Goal: Transaction & Acquisition: Purchase product/service

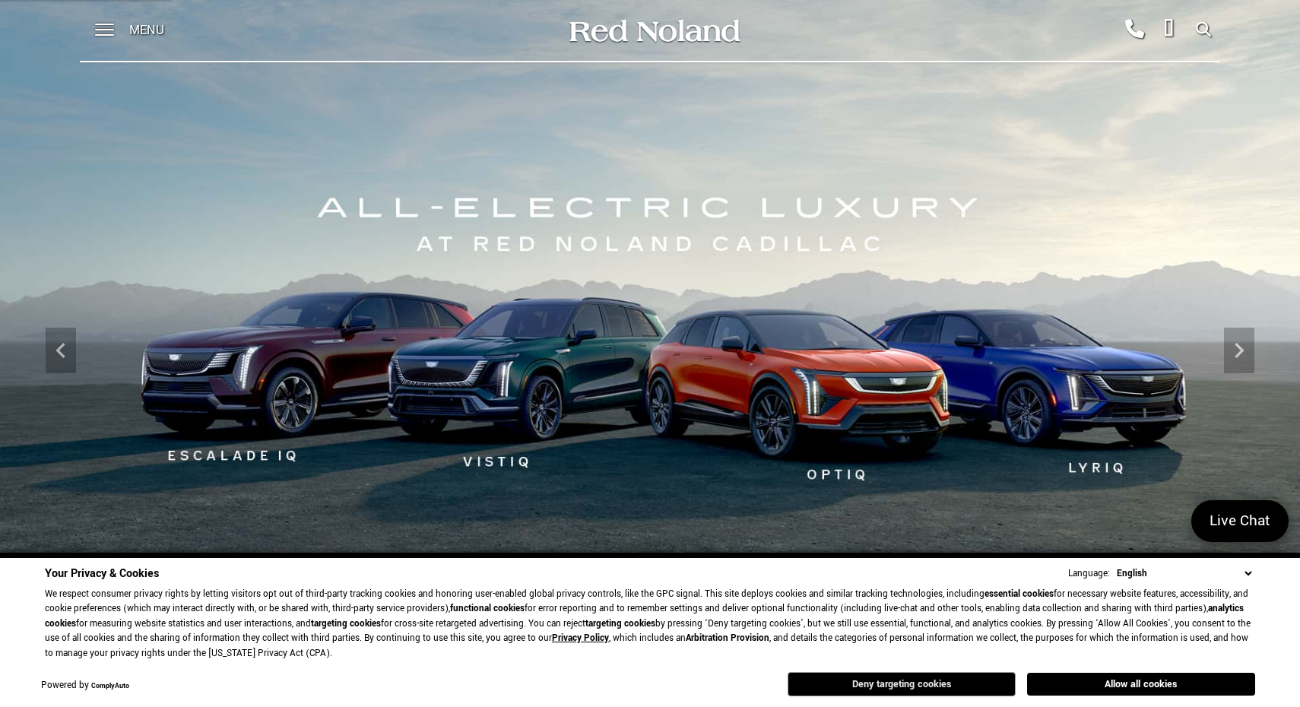
click at [866, 683] on button "Deny targeting cookies" at bounding box center [902, 684] width 228 height 24
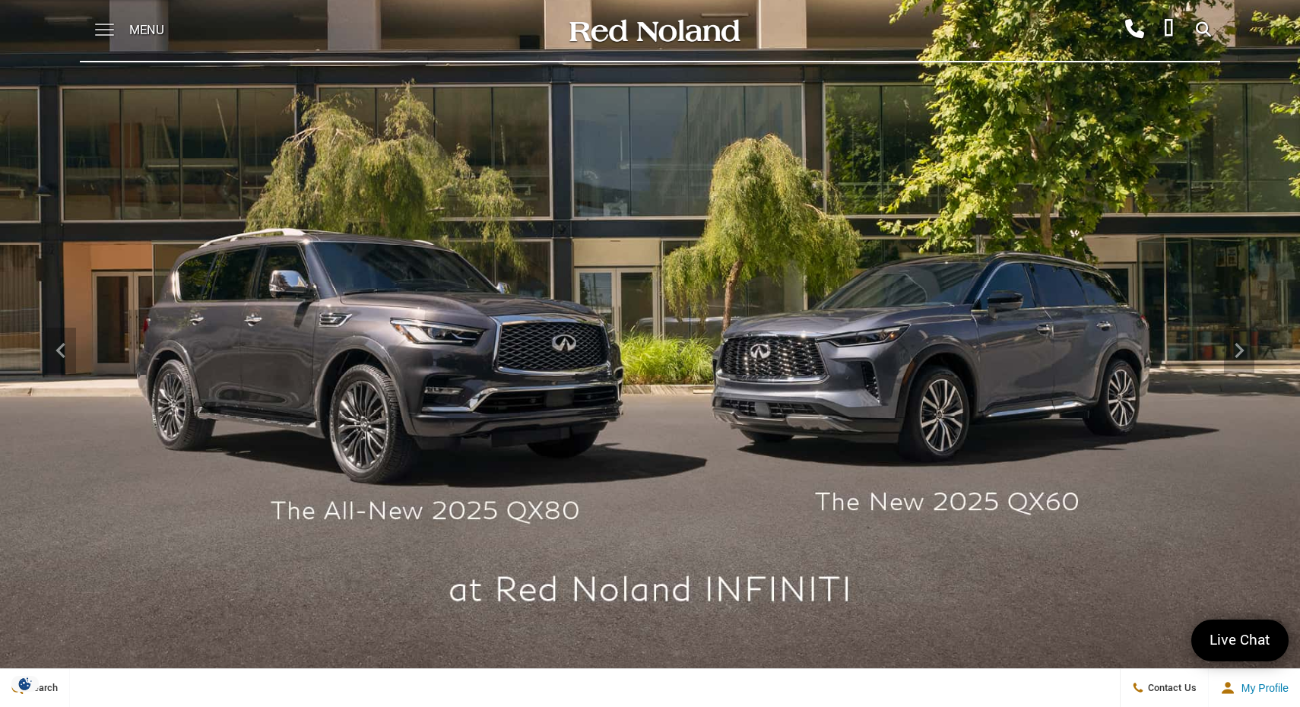
click at [104, 27] on span at bounding box center [104, 30] width 19 height 61
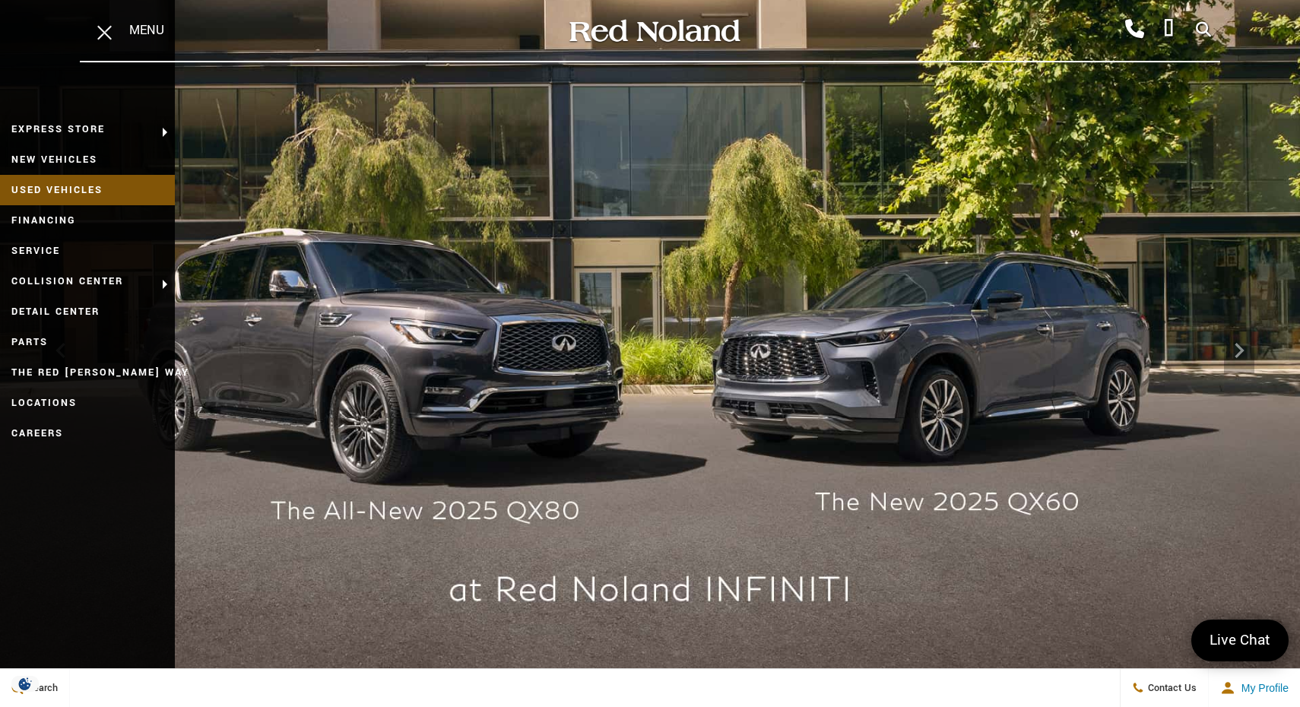
click at [90, 186] on link "Used Vehicles" at bounding box center [87, 190] width 175 height 30
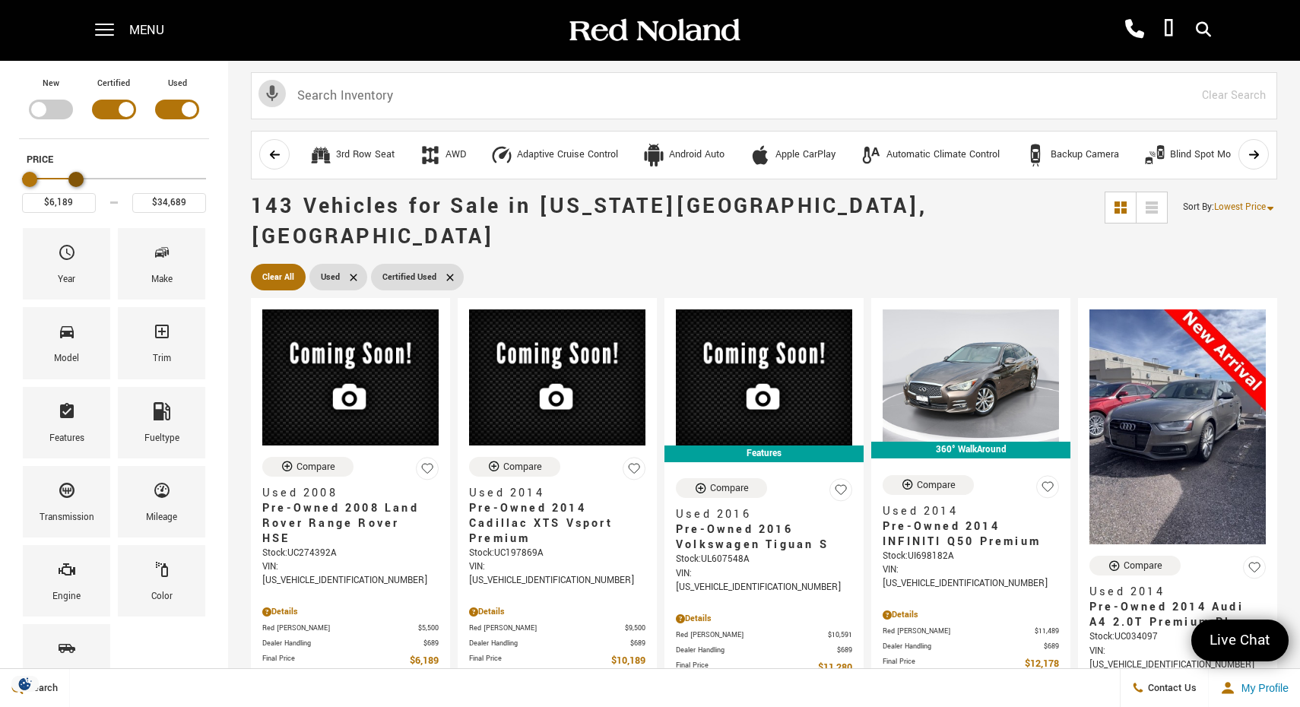
type input "$35,189"
drag, startPoint x: 202, startPoint y: 177, endPoint x: 88, endPoint y: 176, distance: 113.3
click at [88, 176] on div "Maximum Price" at bounding box center [85, 179] width 15 height 15
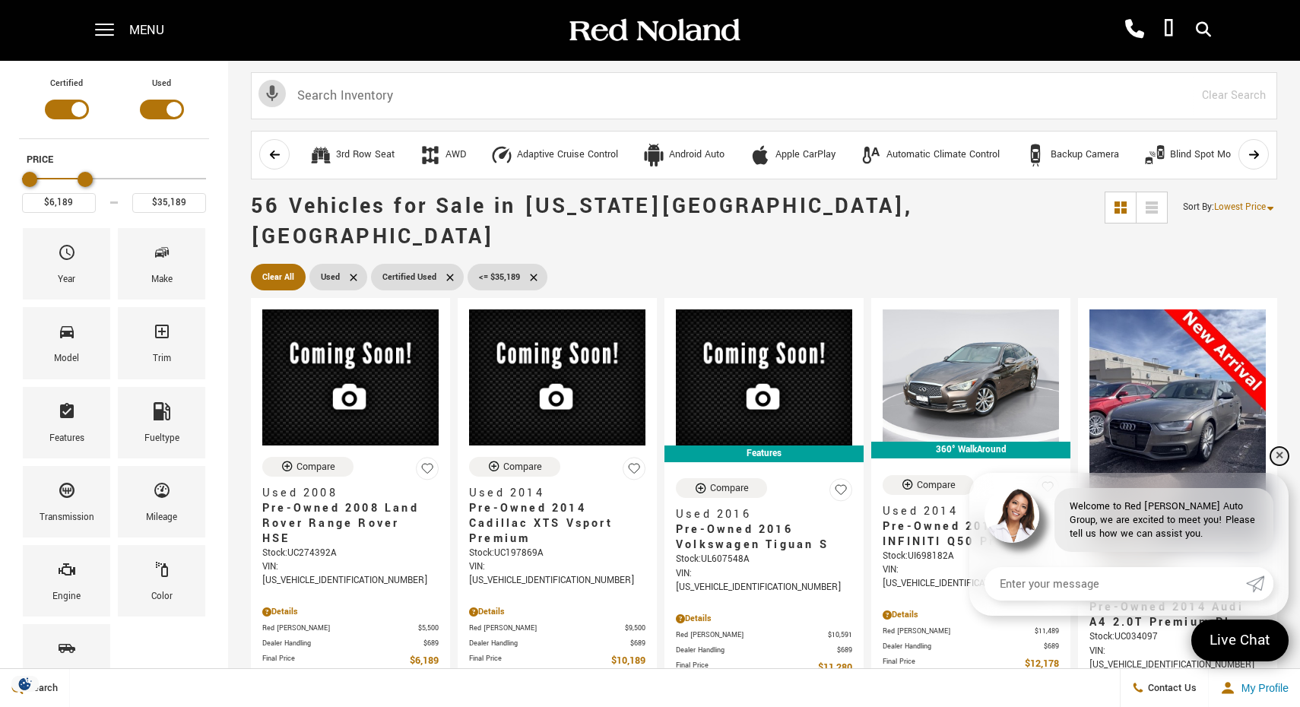
click at [1277, 465] on link "✕" at bounding box center [1280, 456] width 18 height 18
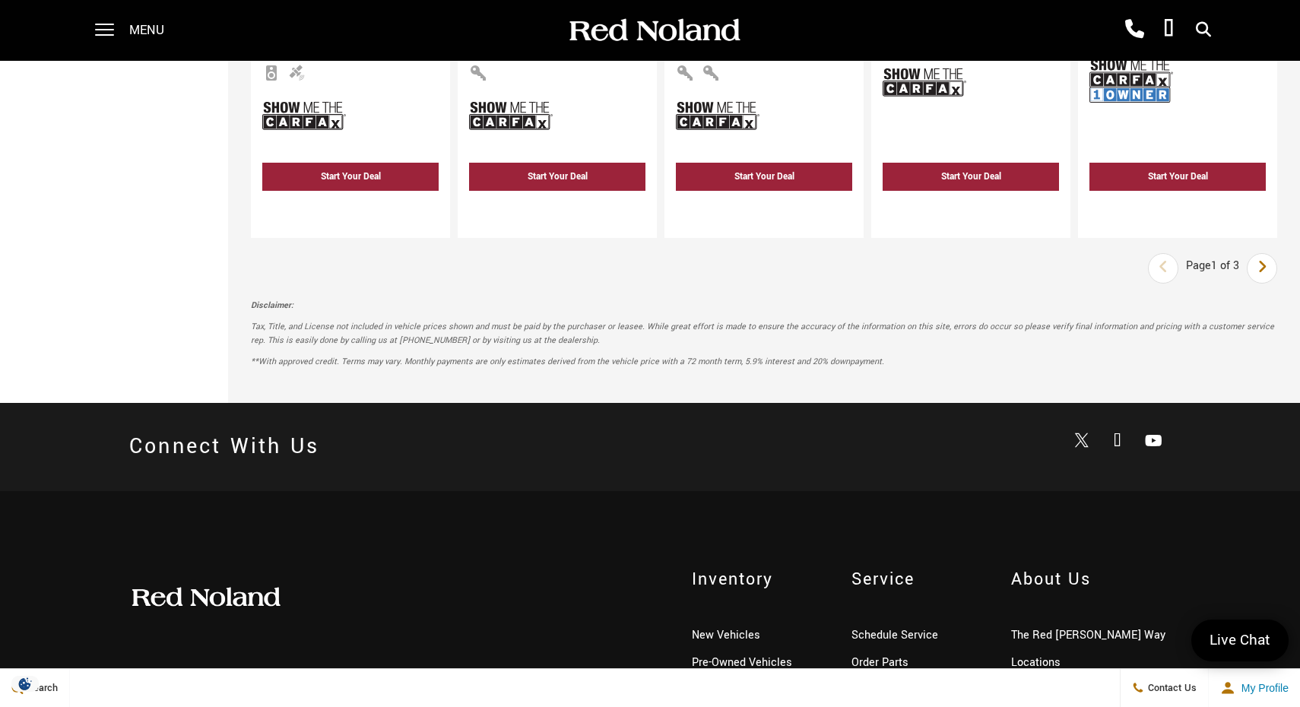
scroll to position [2928, 0]
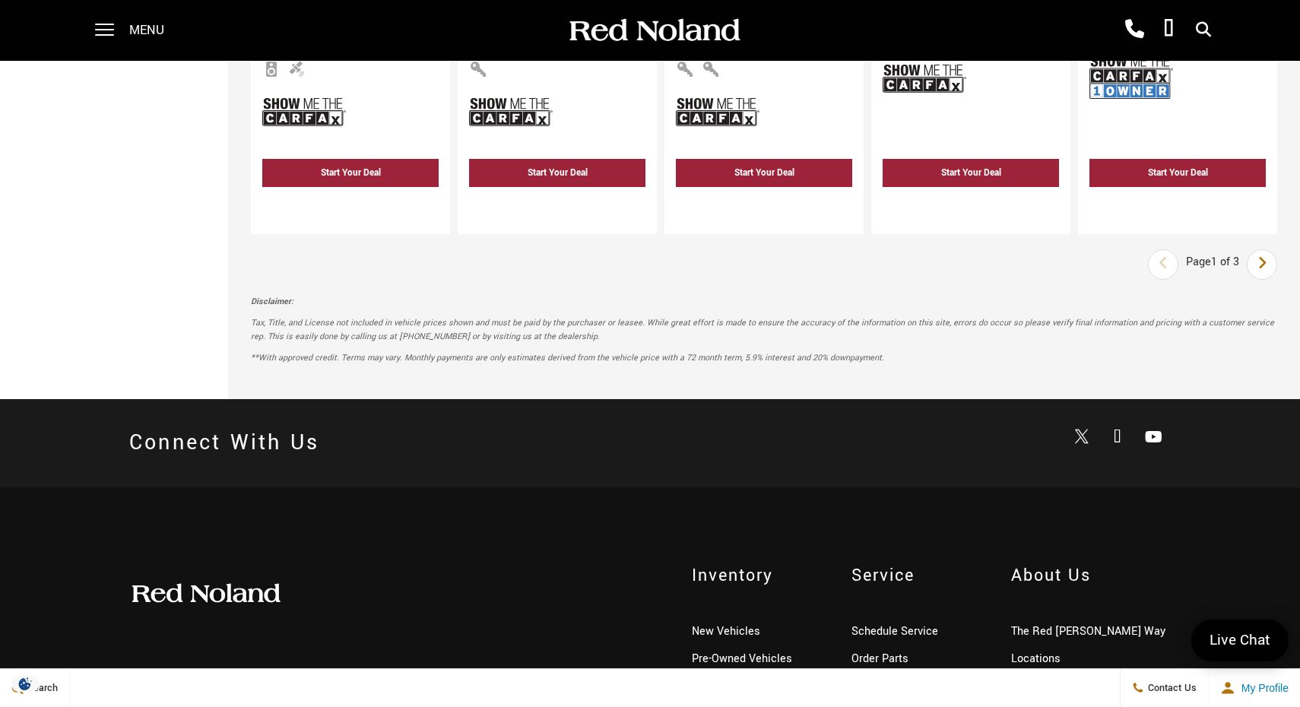
click at [1262, 251] on icon "next page" at bounding box center [1263, 263] width 10 height 24
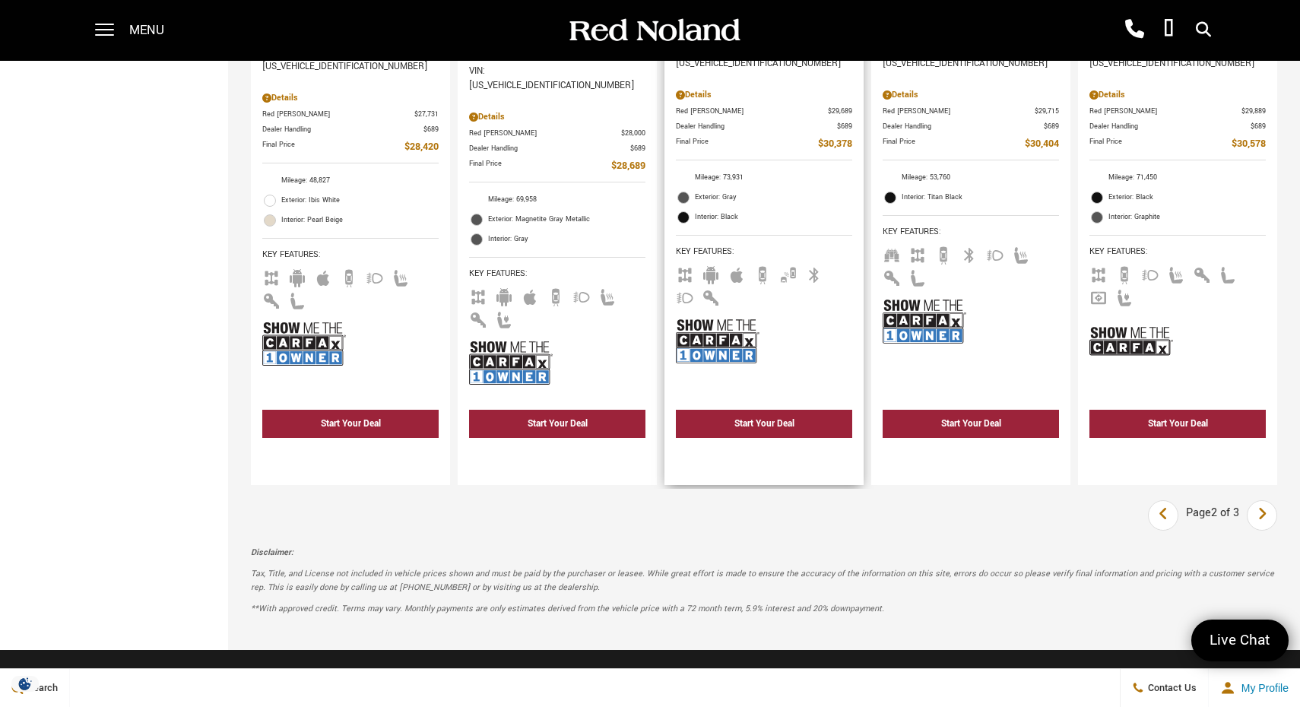
scroll to position [2644, 0]
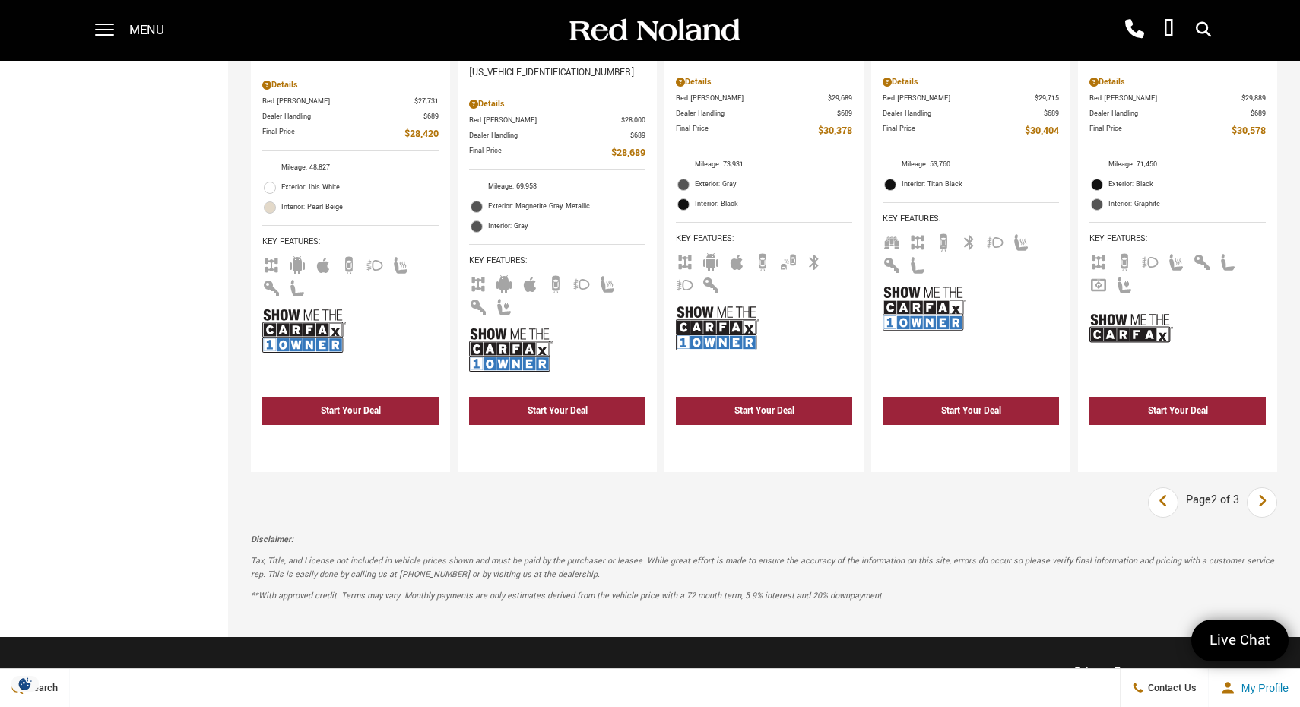
click at [1261, 489] on icon "next page" at bounding box center [1263, 501] width 10 height 24
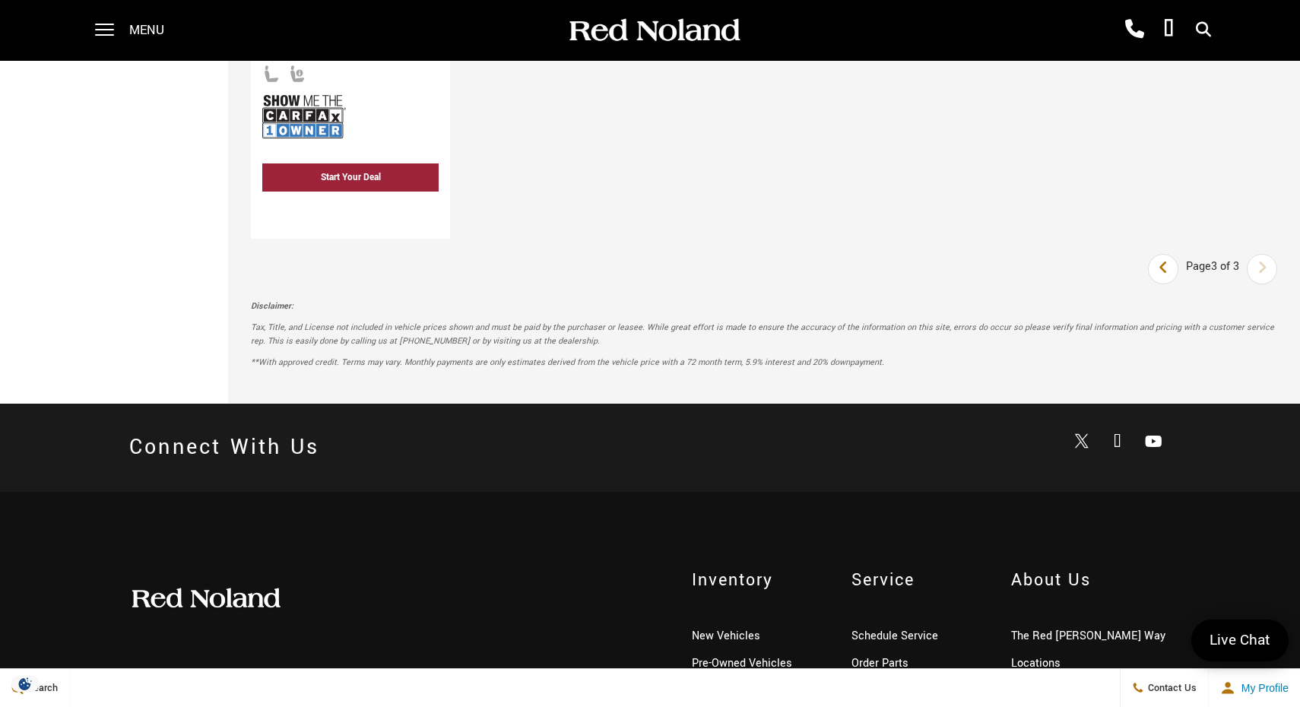
scroll to position [2937, 0]
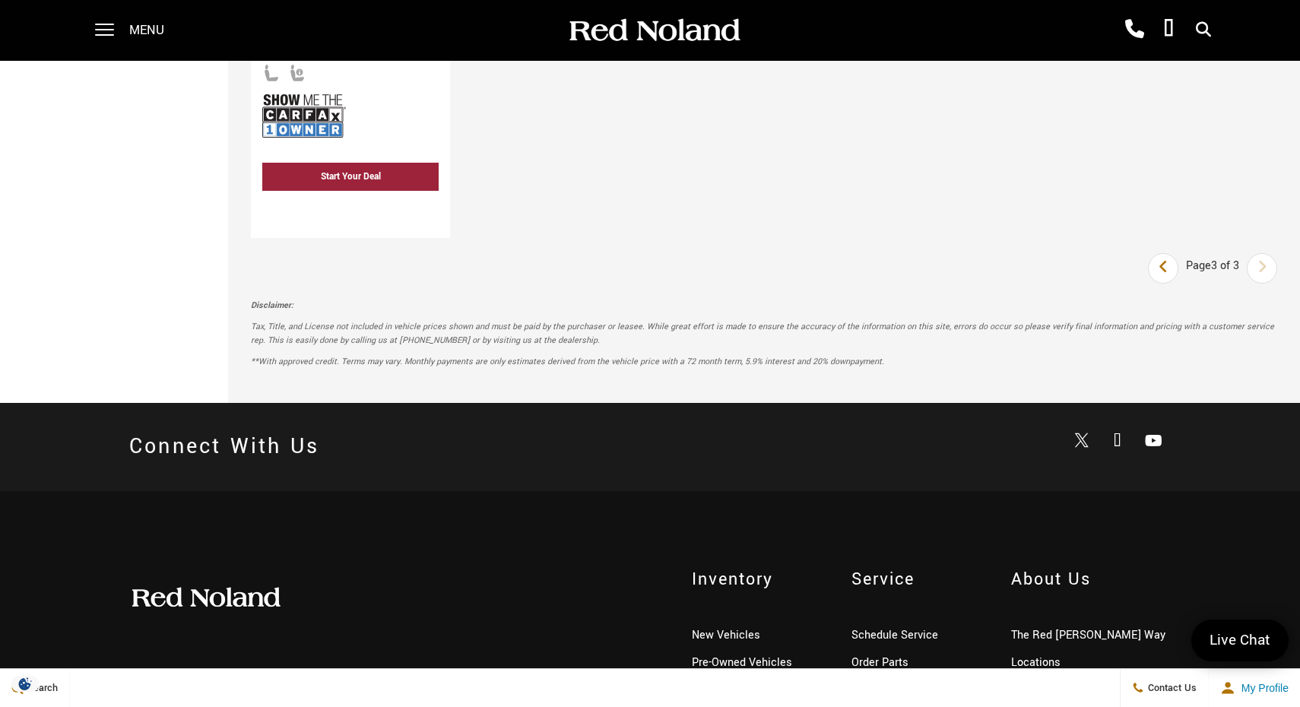
click at [1160, 255] on icon "previous page" at bounding box center [1164, 267] width 10 height 24
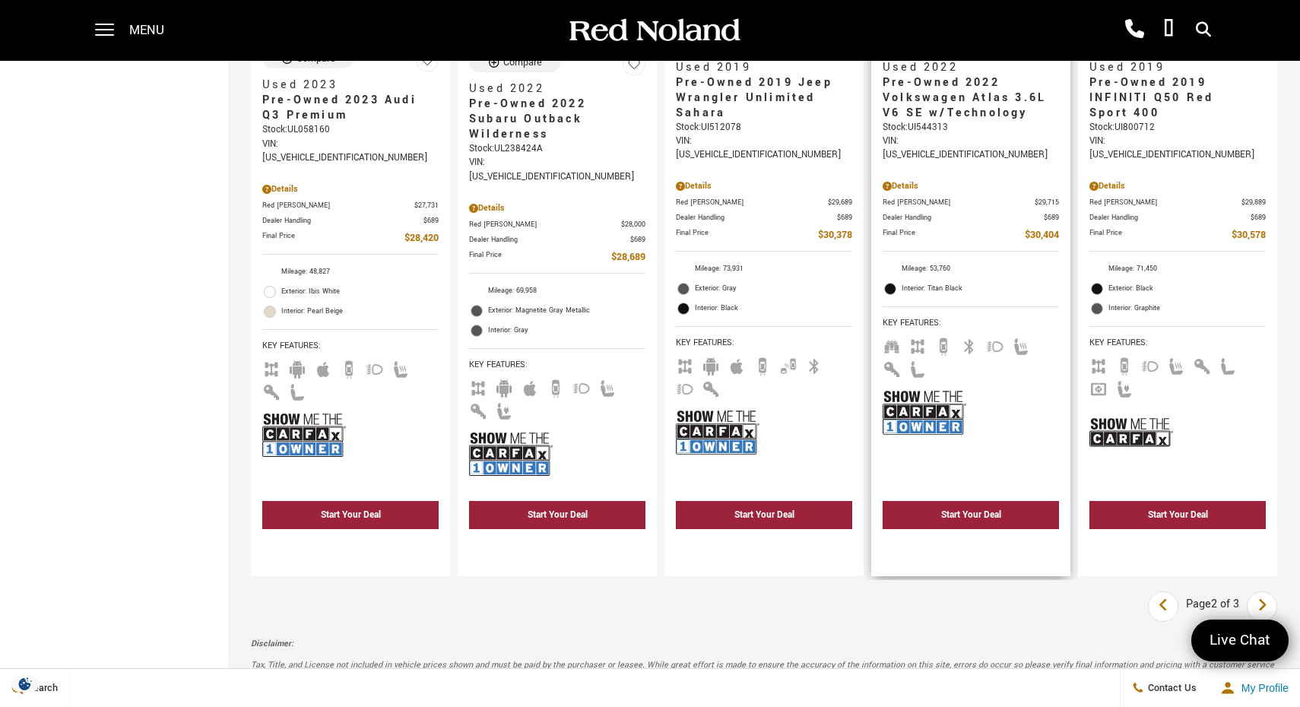
scroll to position [2544, 0]
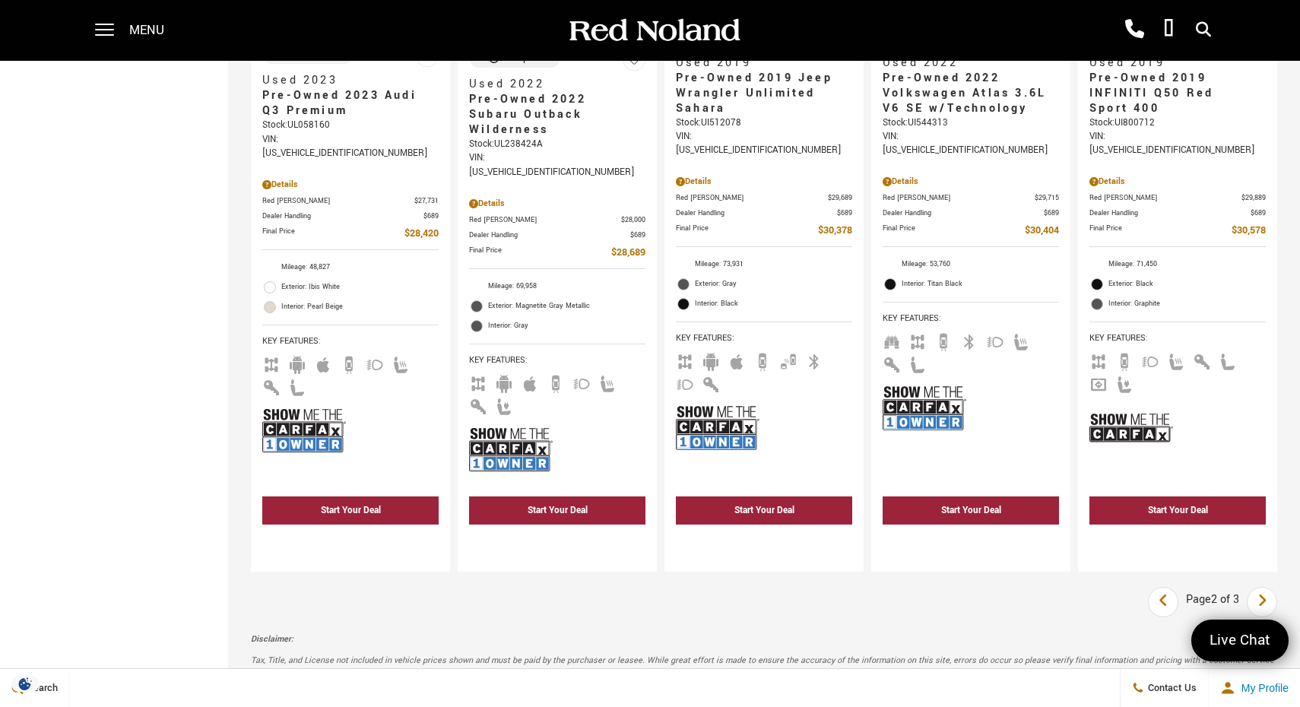
click at [1169, 589] on link "Last" at bounding box center [1163, 602] width 33 height 27
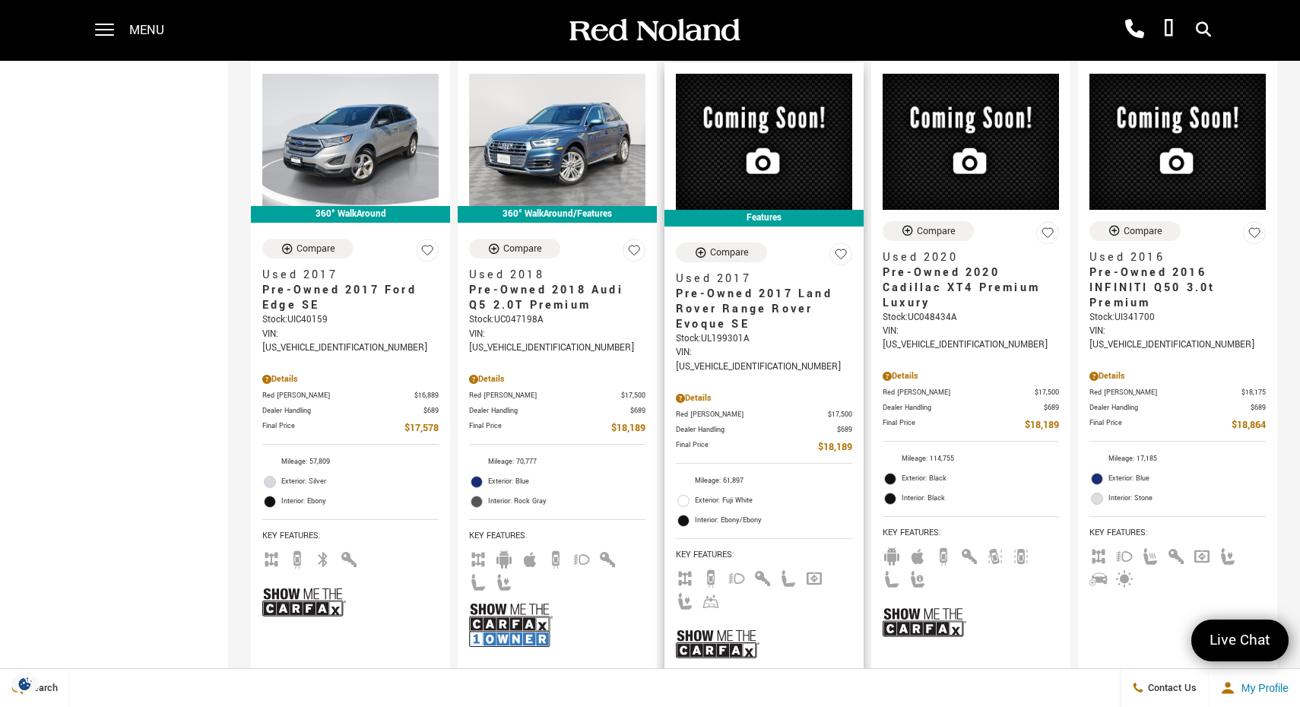
scroll to position [1688, 0]
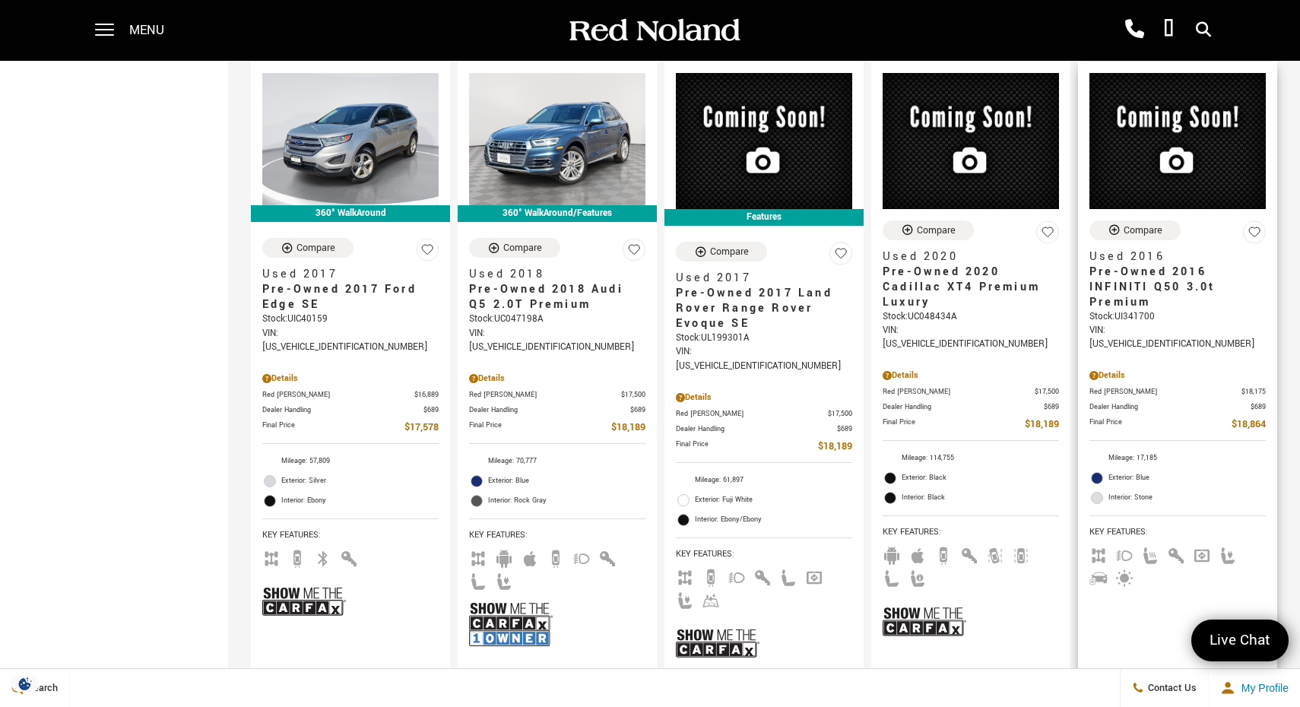
click at [1141, 265] on span "Pre-Owned 2016 INFINITI Q50 3.0t Premium" at bounding box center [1172, 288] width 165 height 46
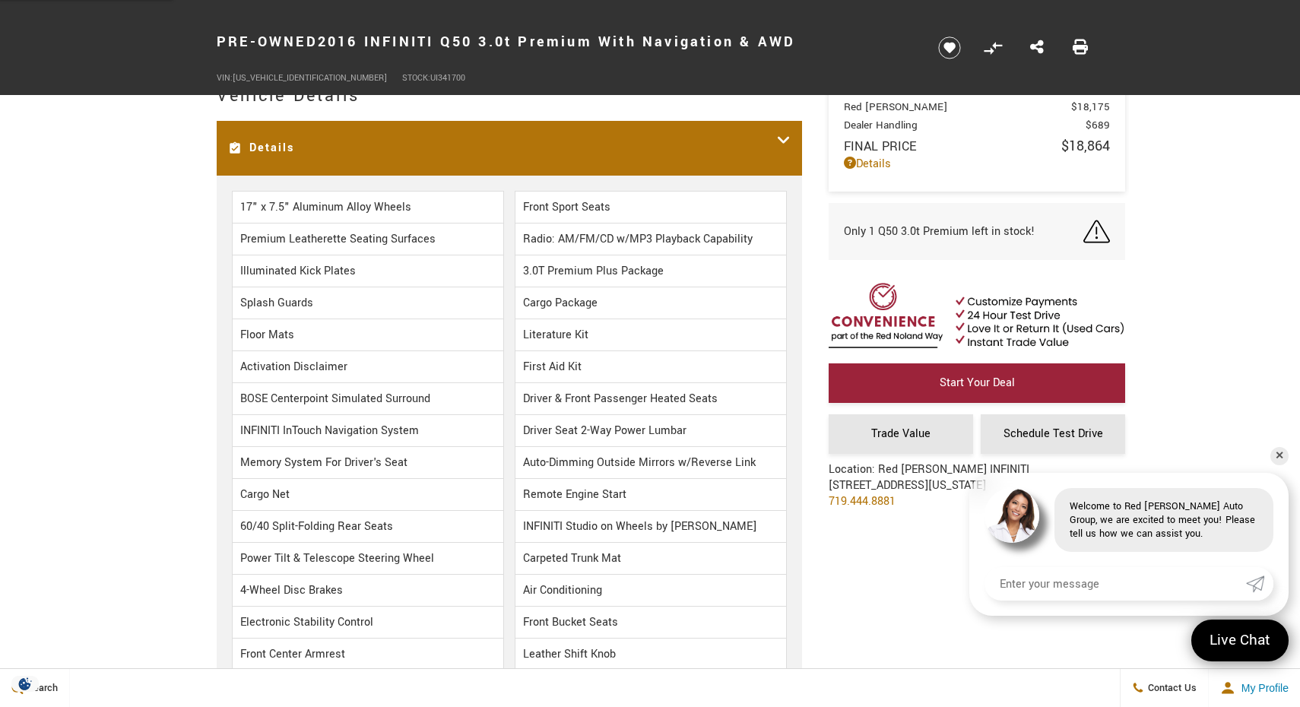
scroll to position [1373, 0]
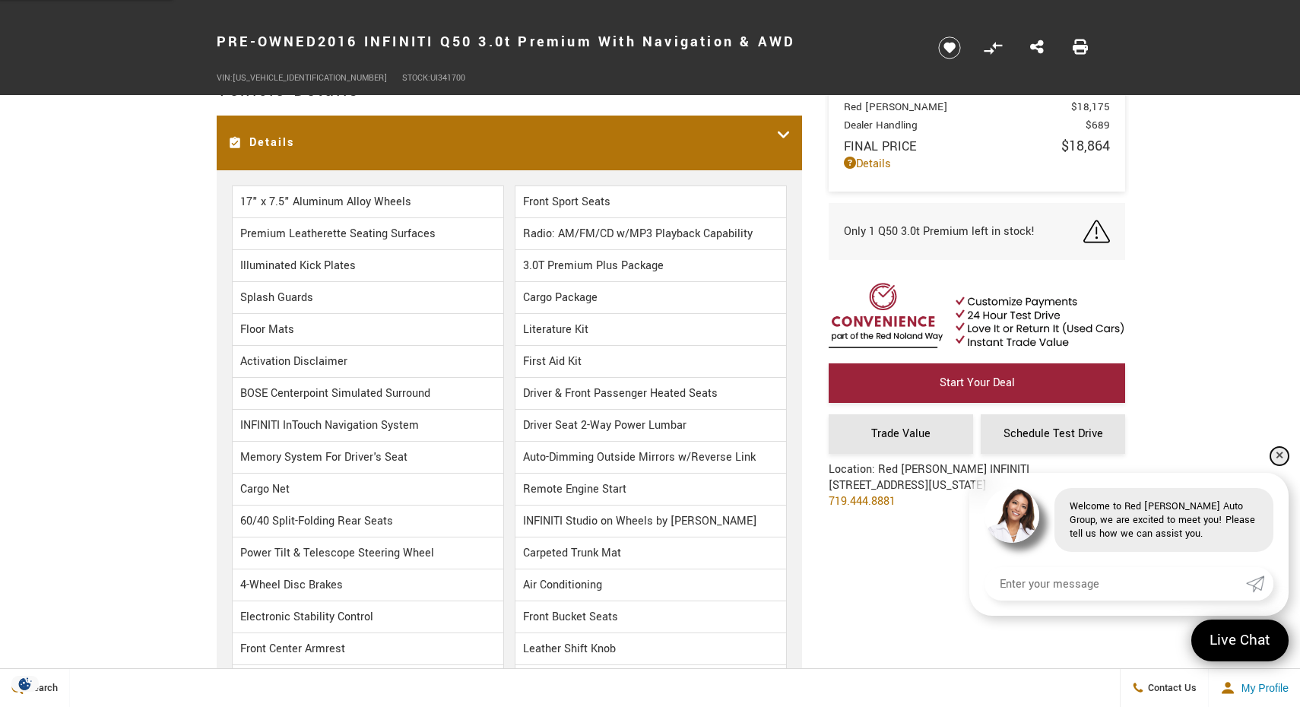
click at [1278, 455] on link "✕" at bounding box center [1280, 456] width 18 height 18
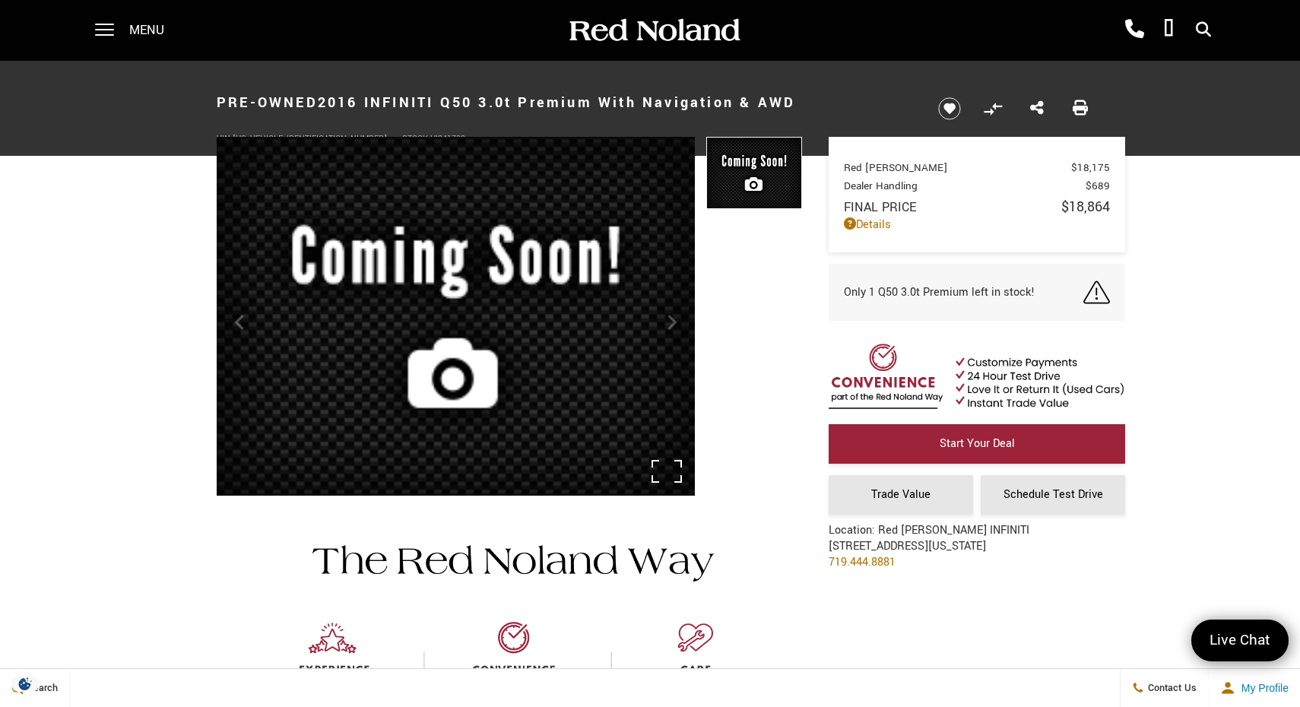
scroll to position [0, 0]
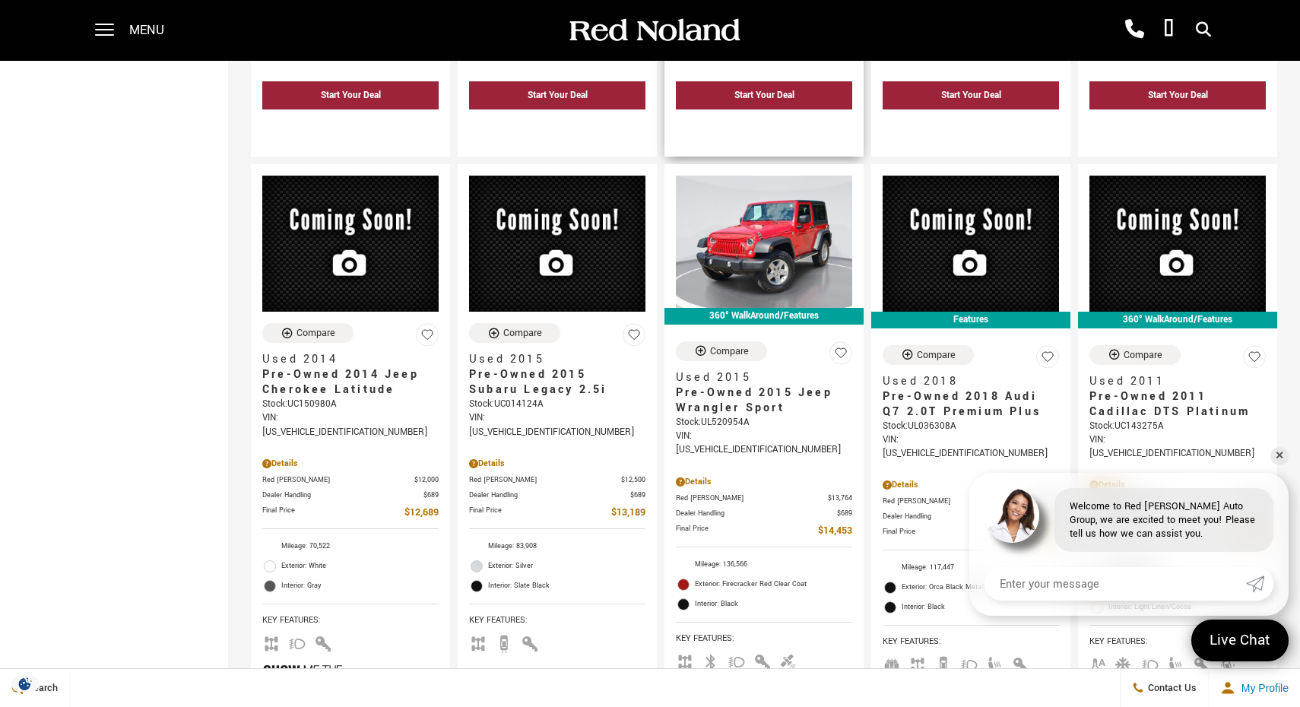
scroll to position [969, 0]
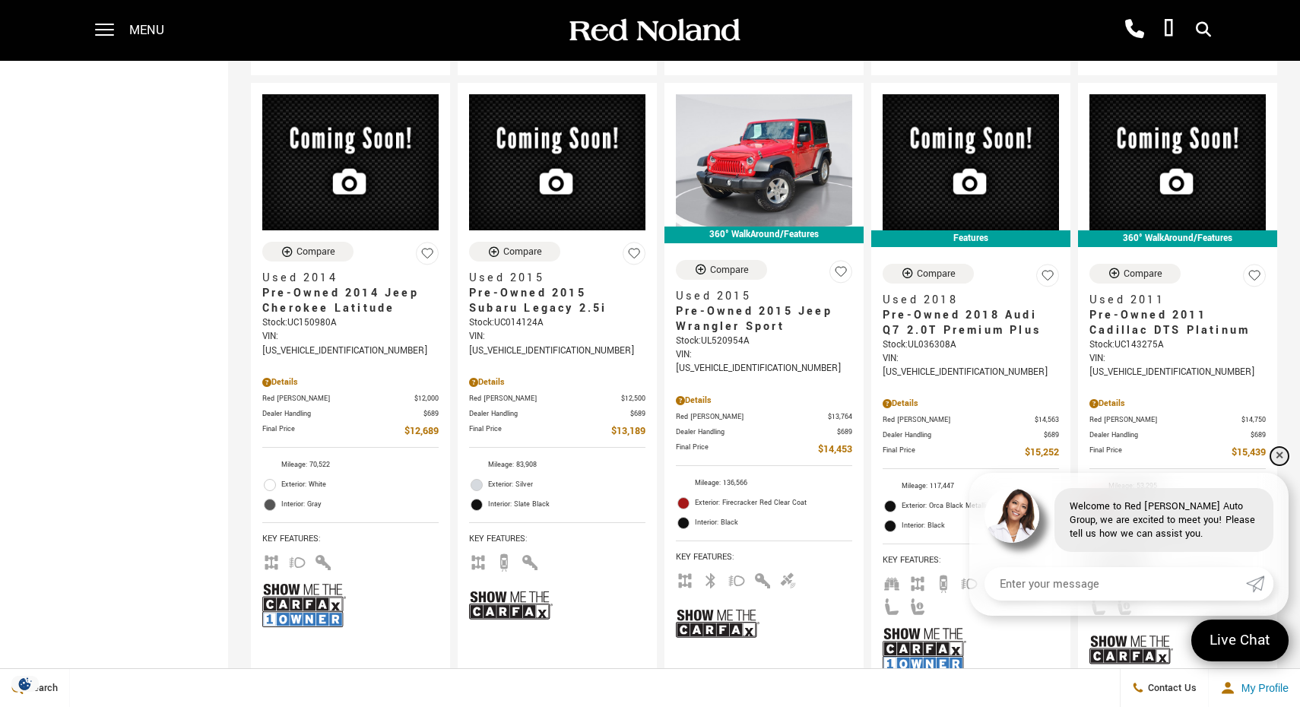
click at [1277, 457] on link "✕" at bounding box center [1280, 456] width 18 height 18
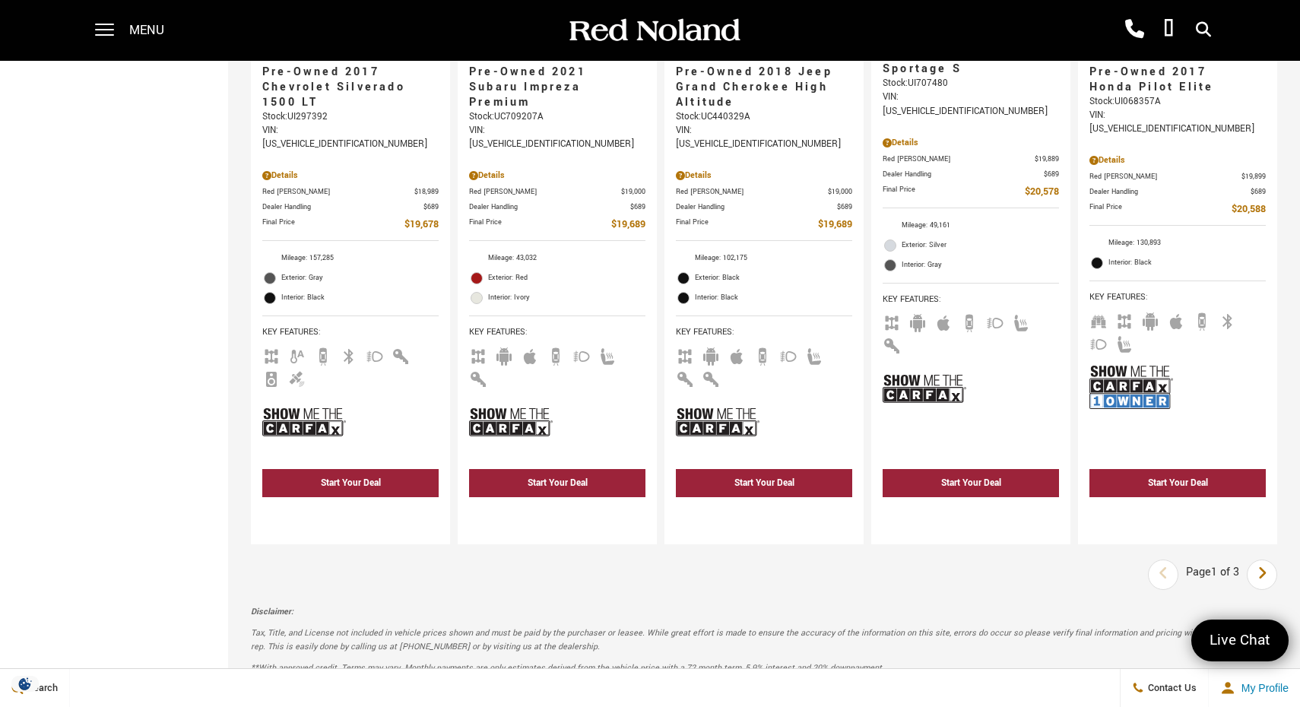
scroll to position [2619, 0]
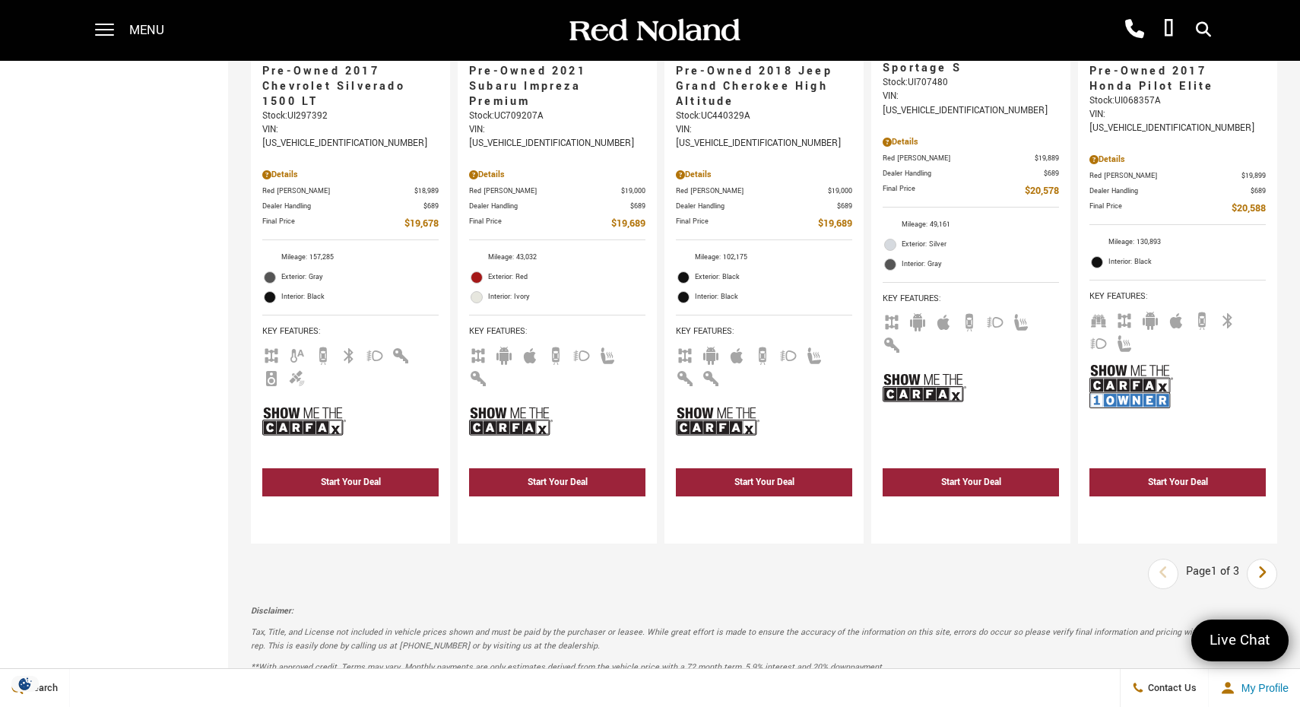
click at [1260, 560] on icon "next page" at bounding box center [1263, 572] width 10 height 24
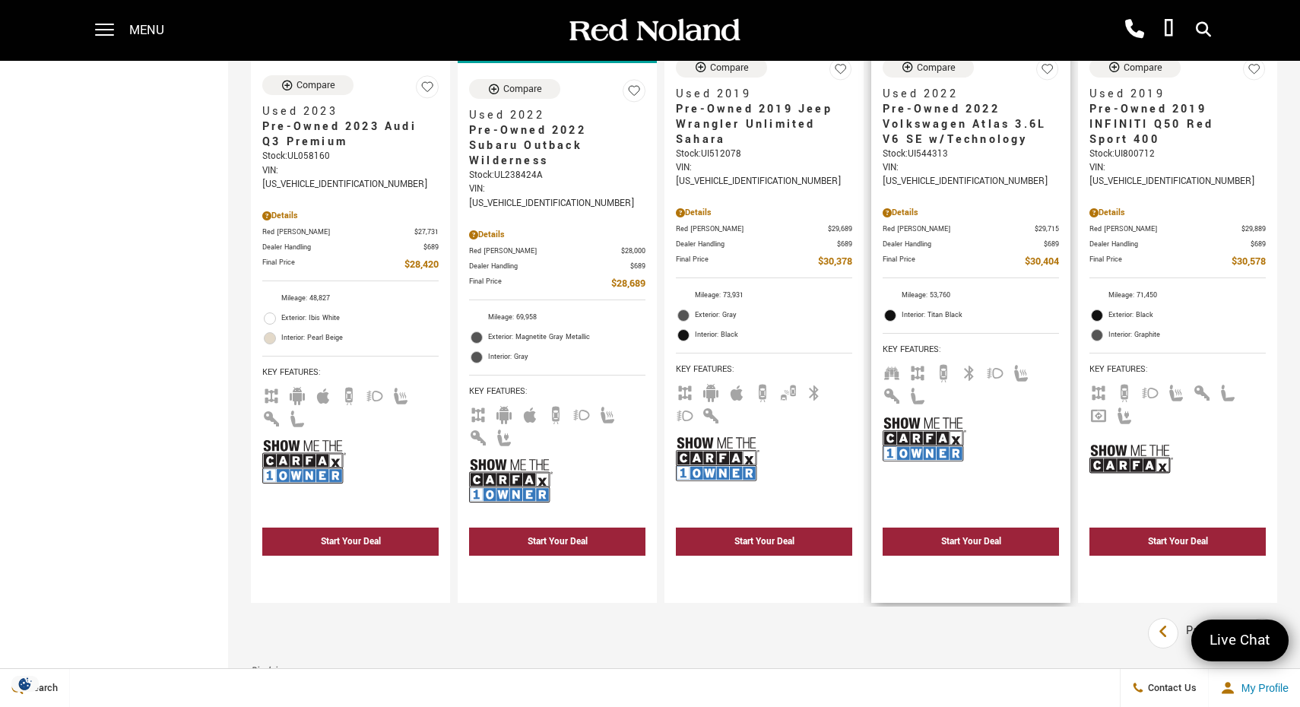
scroll to position [2517, 0]
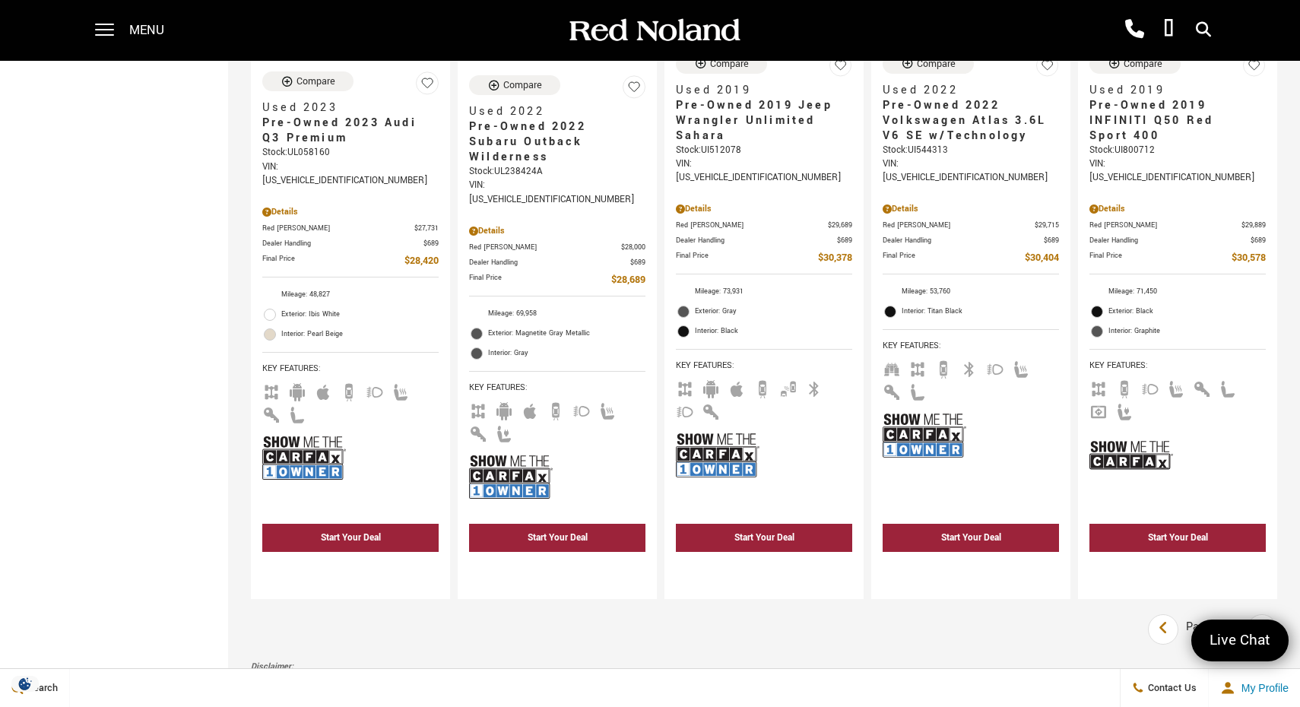
click at [1255, 616] on link "Next" at bounding box center [1262, 629] width 33 height 27
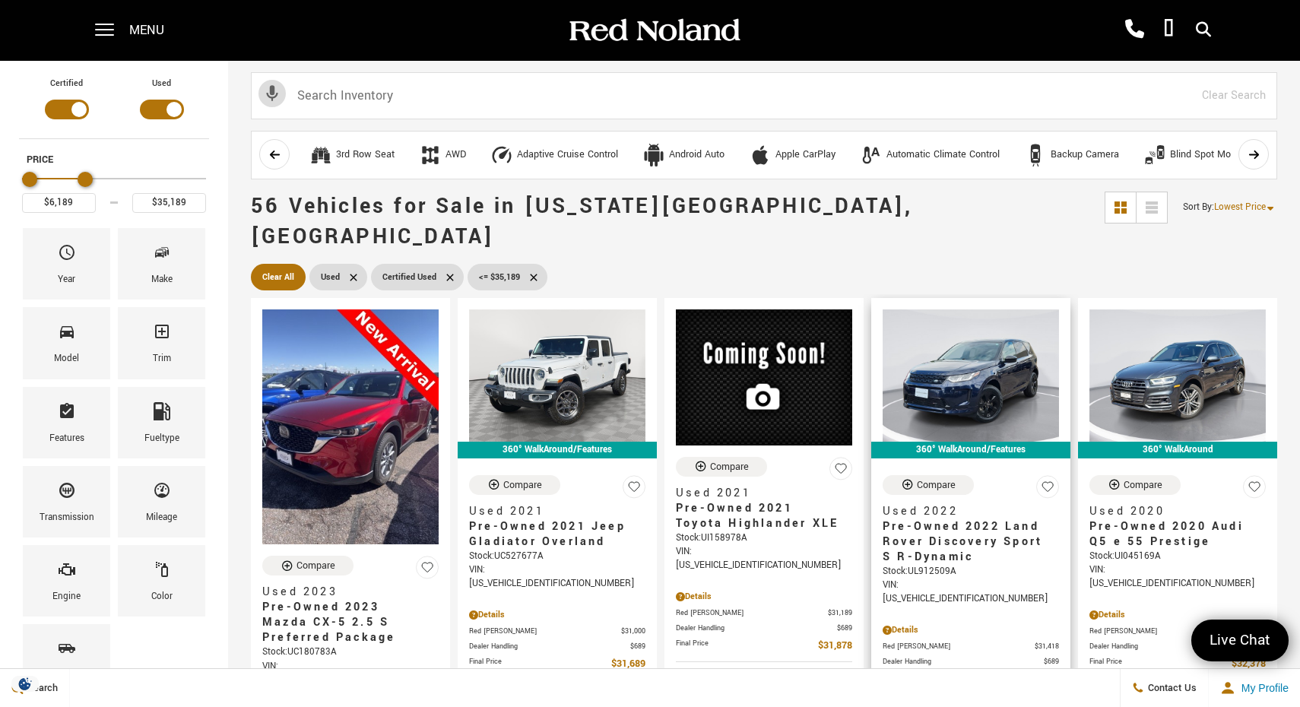
click at [963, 522] on span "Pre-Owned 2022 Land Rover Discovery Sport S R-Dynamic" at bounding box center [965, 542] width 165 height 46
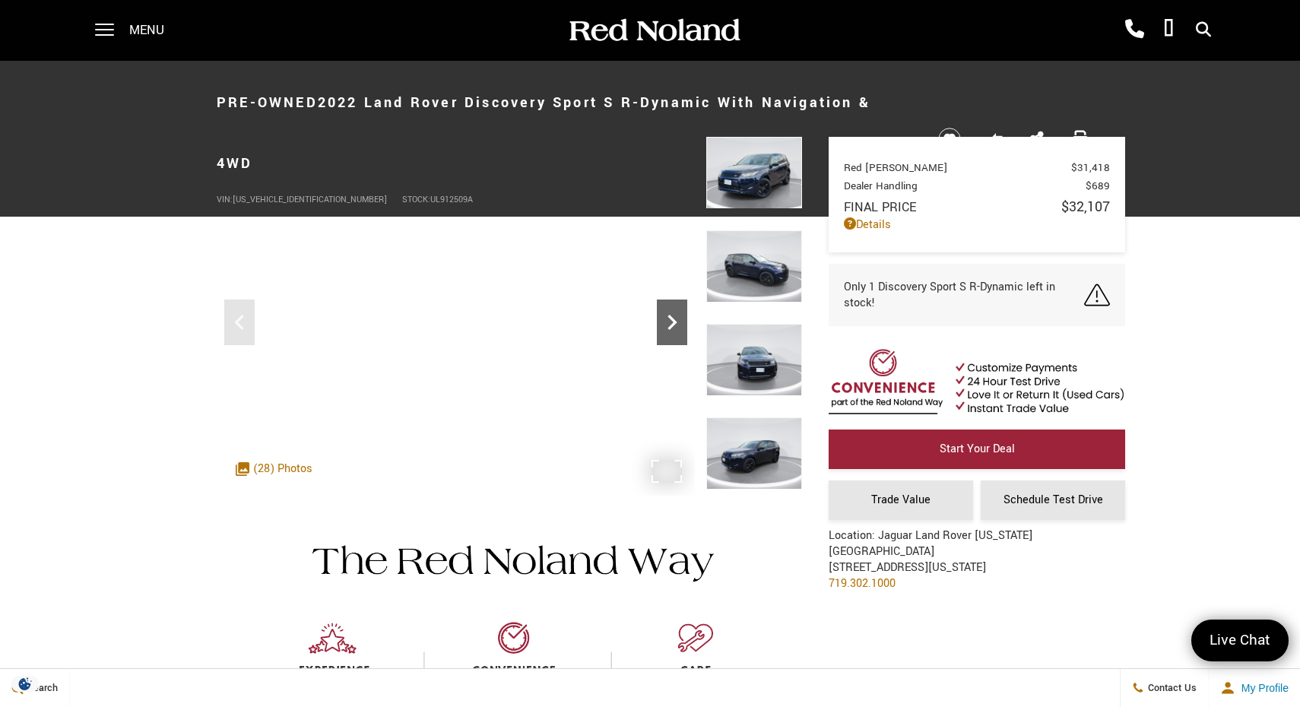
click at [678, 317] on icon "Next" at bounding box center [672, 322] width 30 height 30
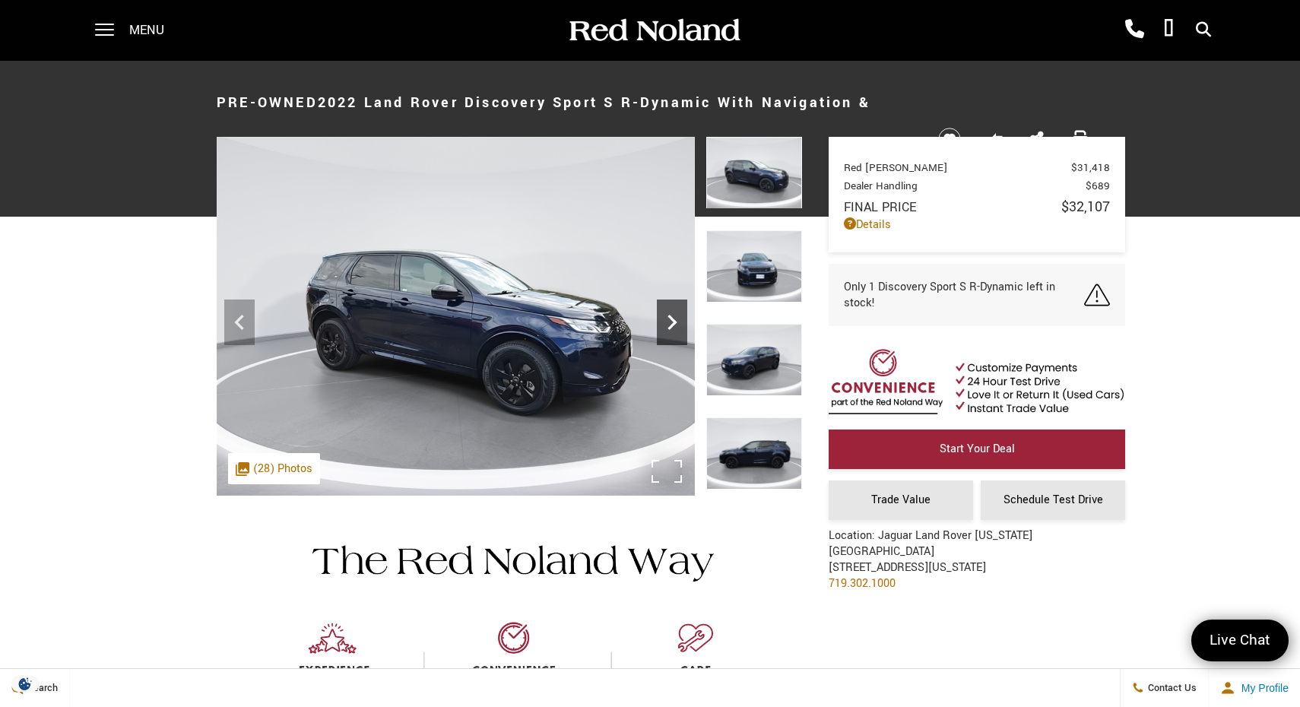
click at [678, 317] on icon "Next" at bounding box center [672, 322] width 30 height 30
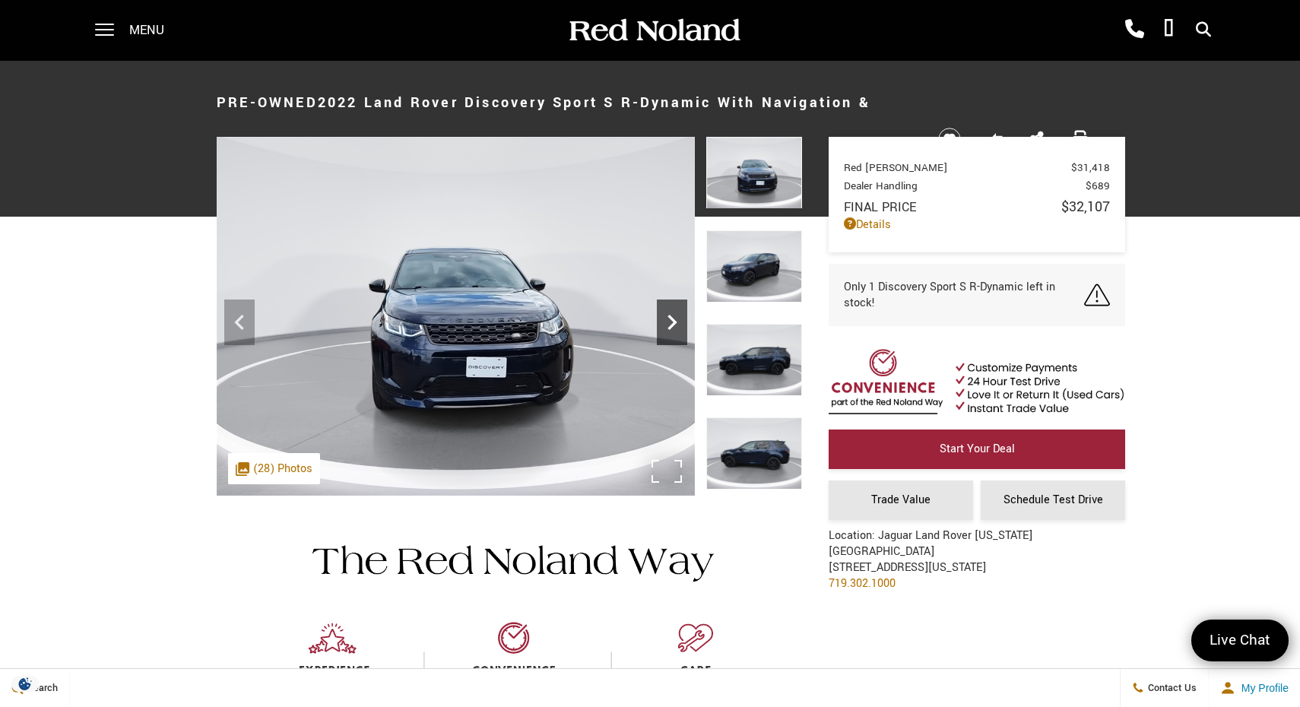
click at [678, 317] on icon "Next" at bounding box center [672, 322] width 30 height 30
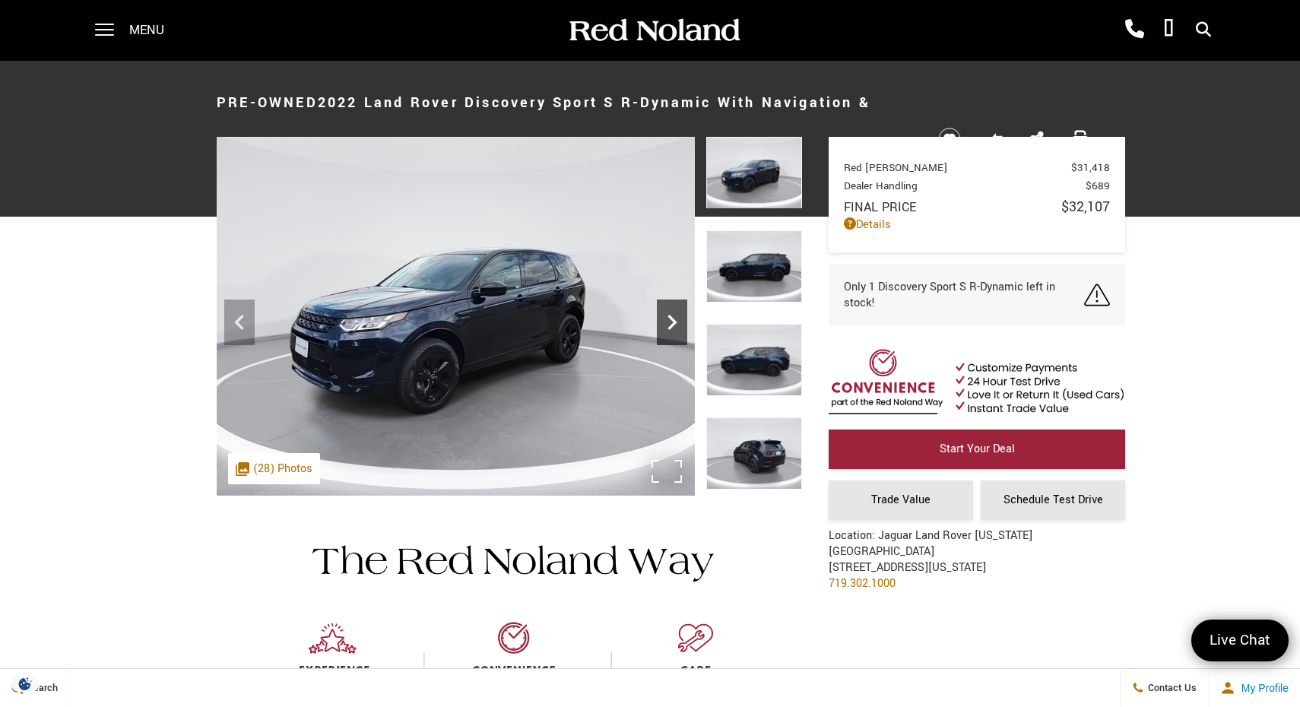
click at [678, 317] on icon "Next" at bounding box center [672, 322] width 30 height 30
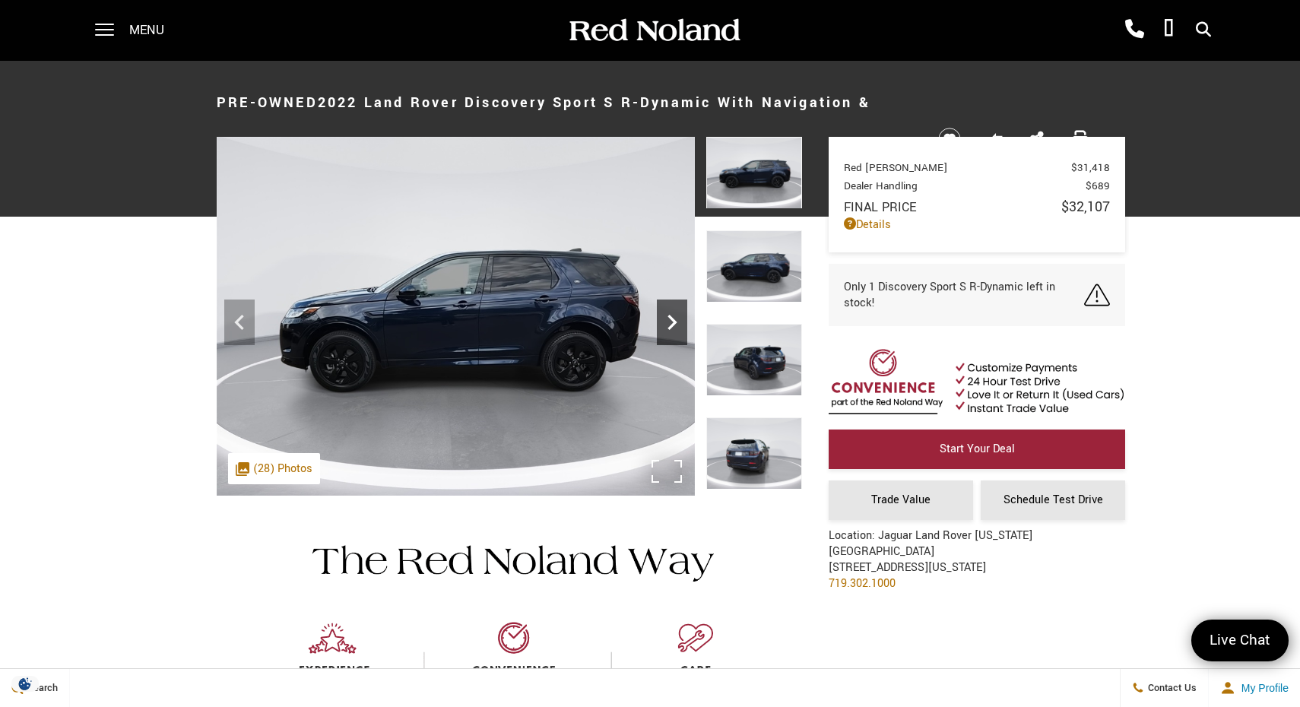
click at [678, 317] on icon "Next" at bounding box center [672, 322] width 30 height 30
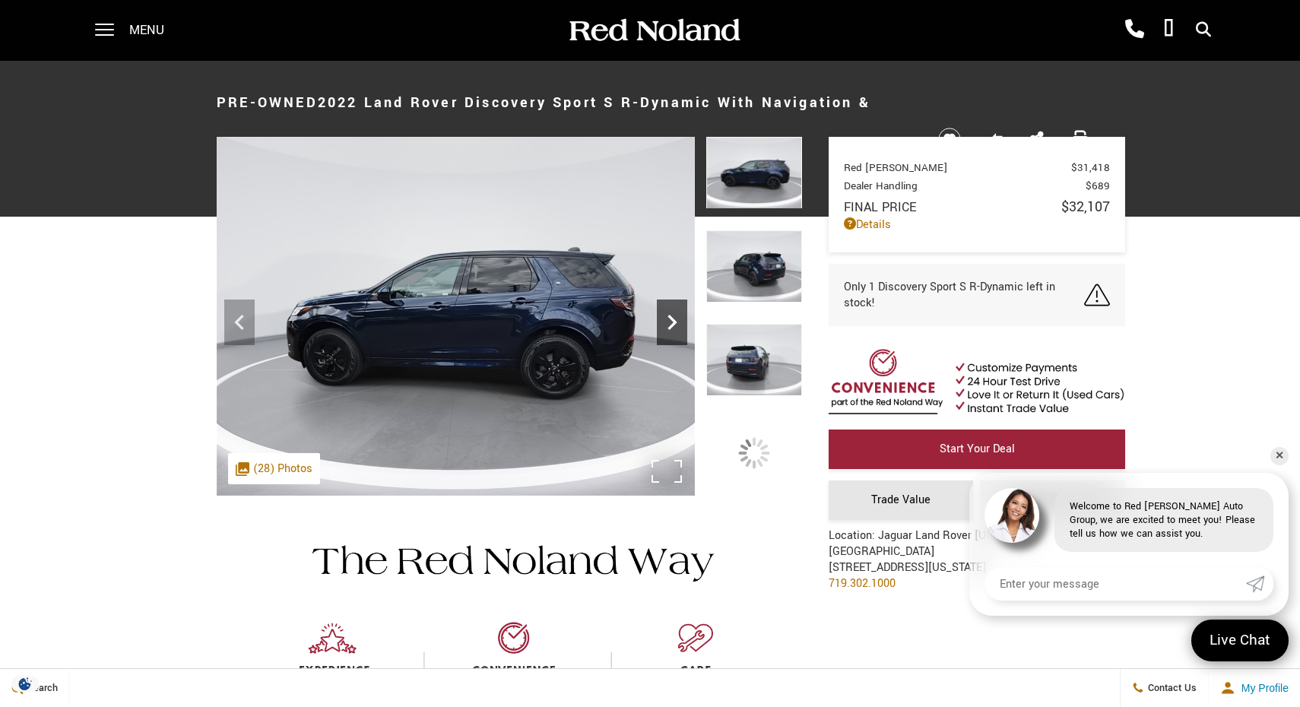
click at [678, 317] on icon "Next" at bounding box center [672, 322] width 30 height 30
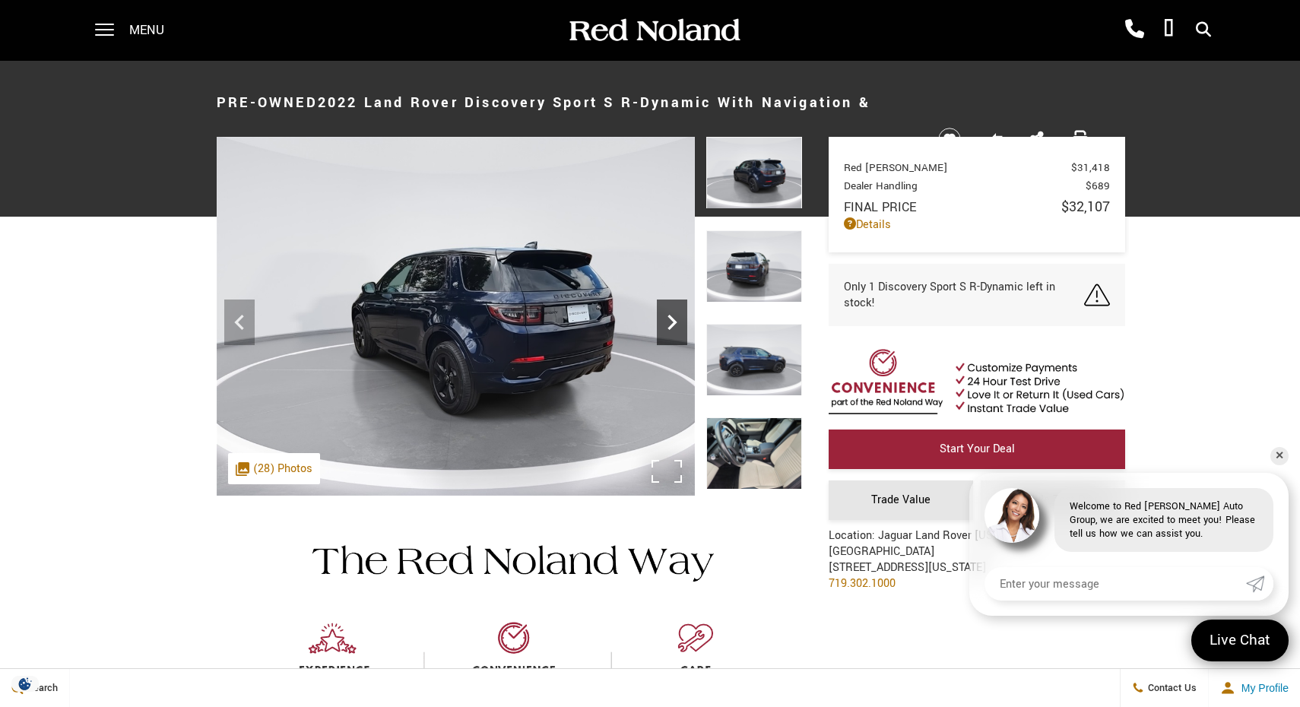
click at [678, 317] on icon "Next" at bounding box center [672, 322] width 30 height 30
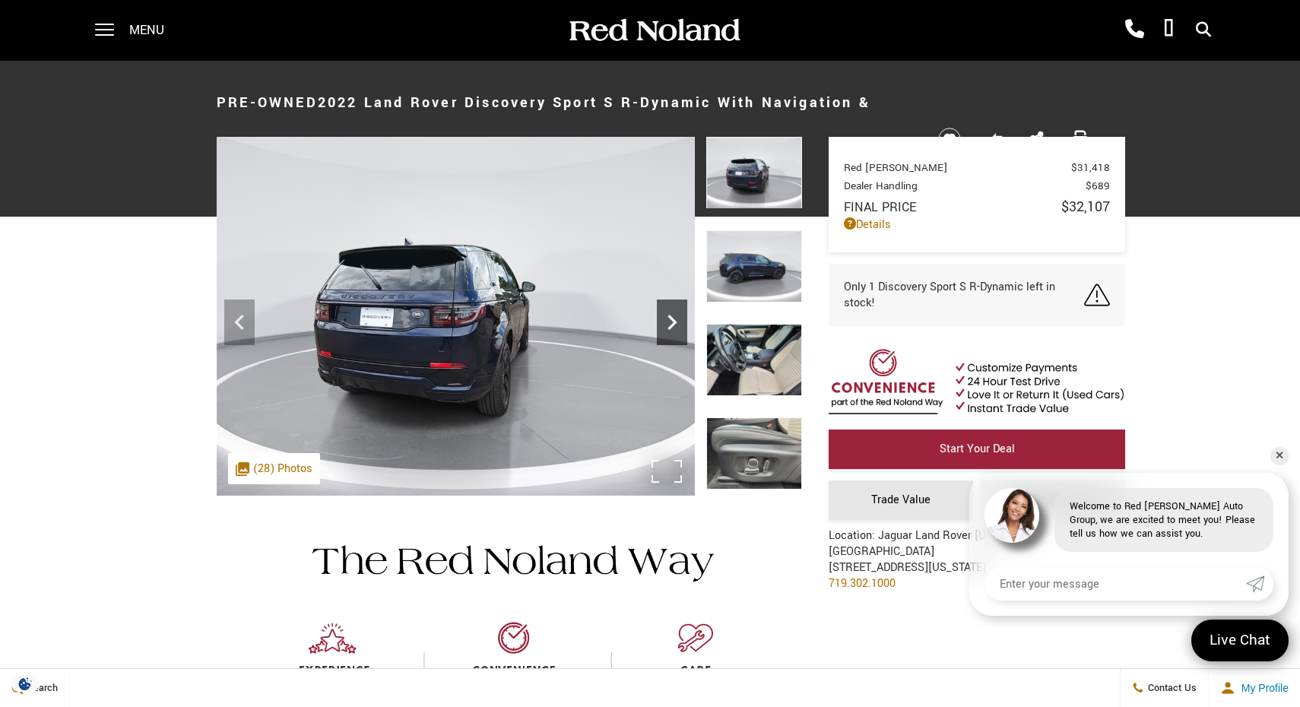
click at [678, 317] on icon "Next" at bounding box center [672, 322] width 30 height 30
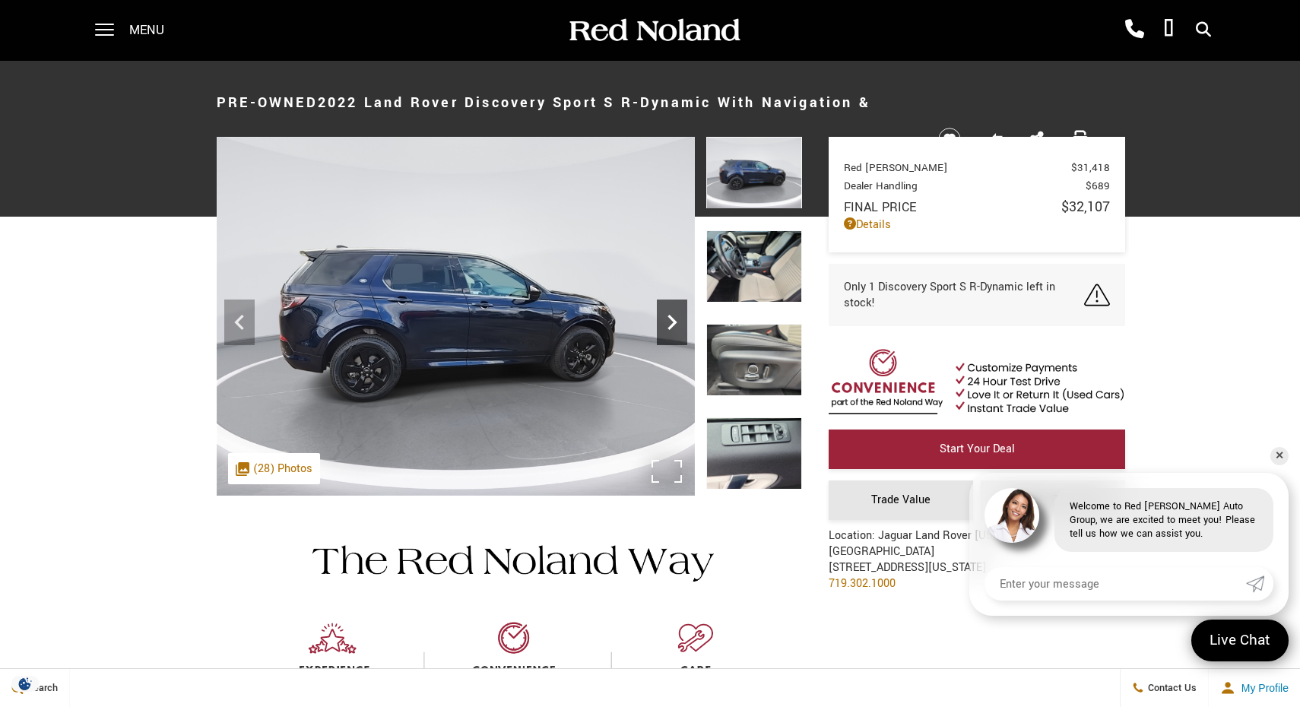
click at [678, 317] on icon "Next" at bounding box center [672, 322] width 30 height 30
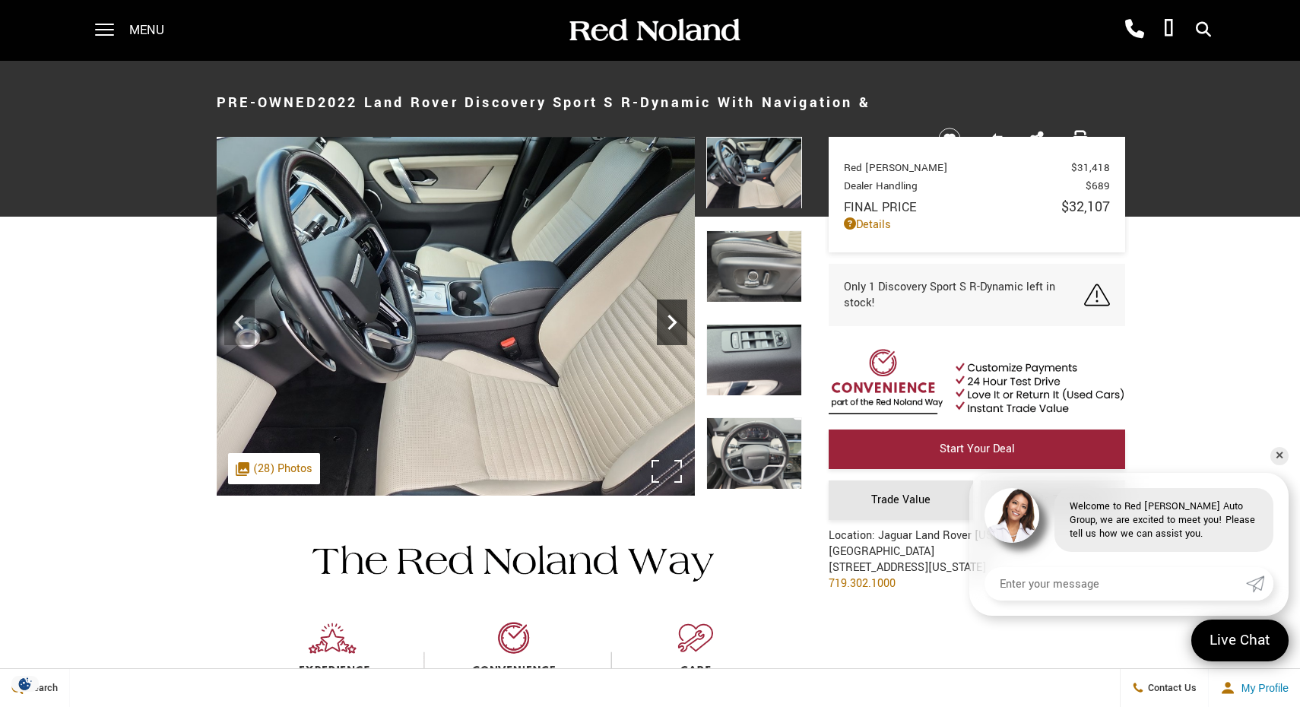
click at [671, 328] on icon "Next" at bounding box center [672, 322] width 9 height 15
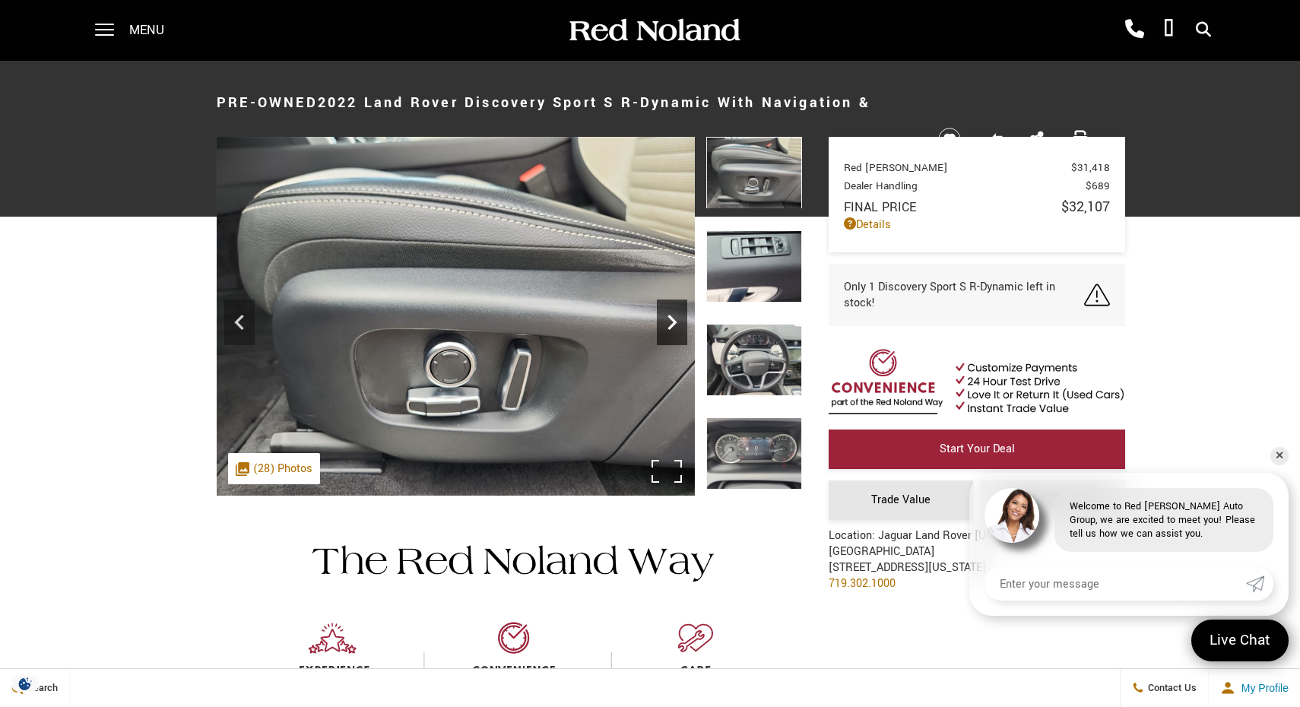
click at [671, 328] on icon "Next" at bounding box center [672, 322] width 9 height 15
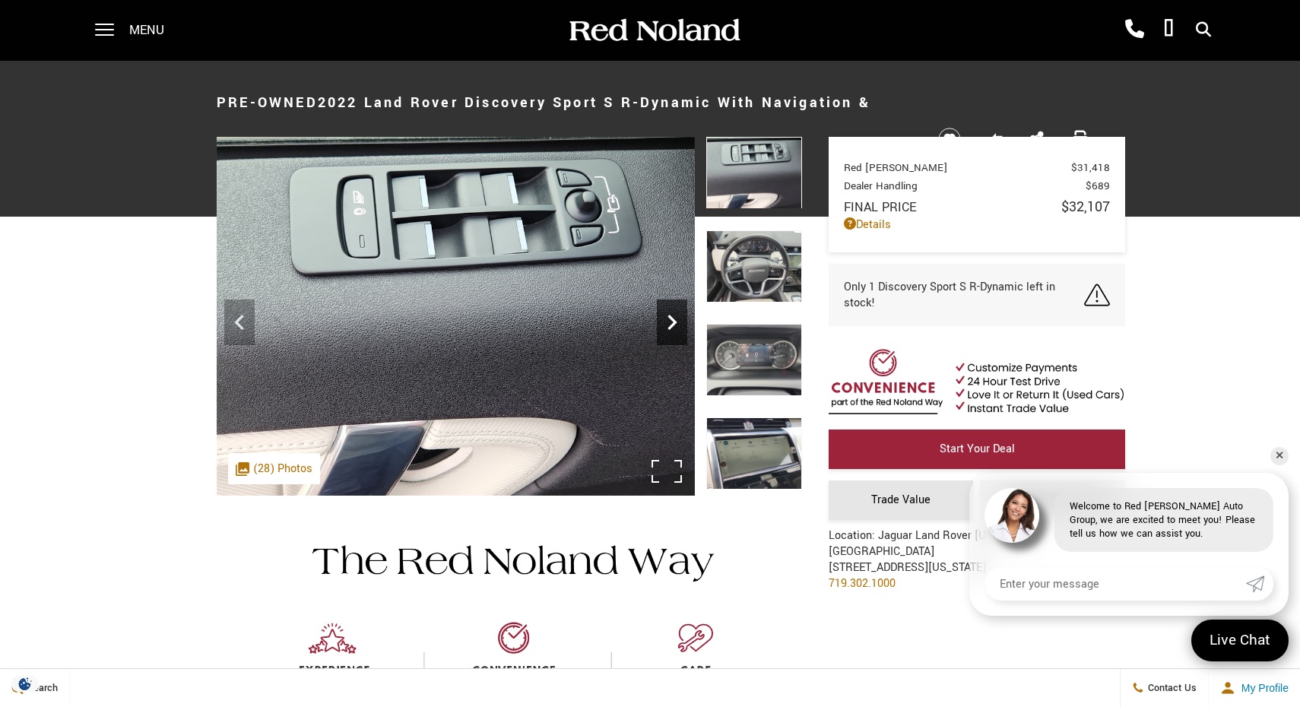
click at [671, 328] on icon "Next" at bounding box center [672, 322] width 9 height 15
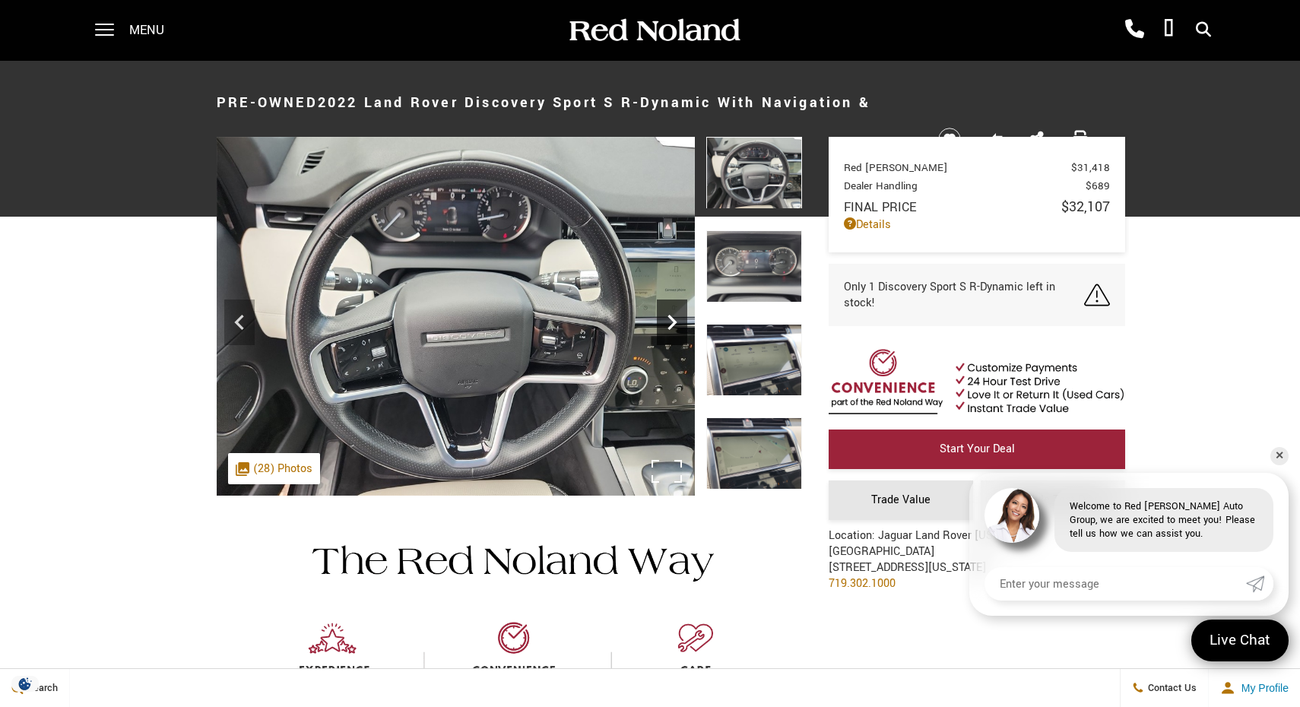
click at [671, 328] on icon "Next" at bounding box center [672, 322] width 9 height 15
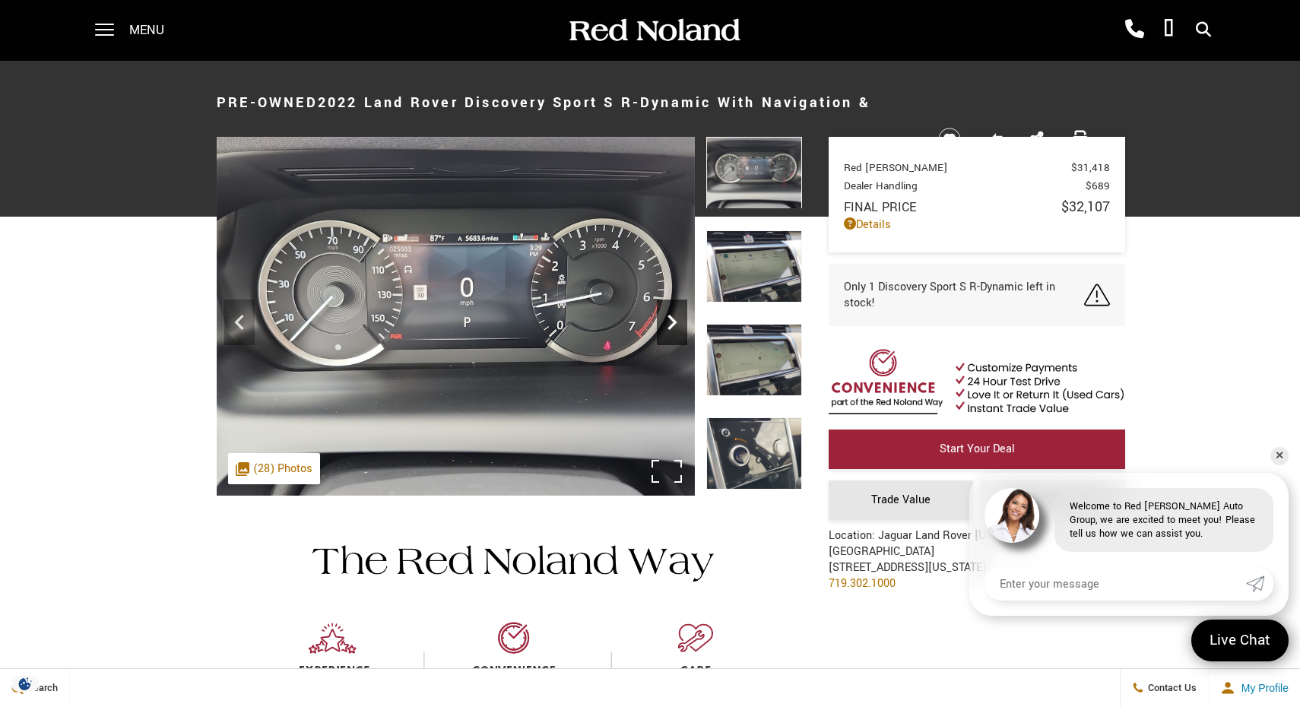
click at [671, 328] on icon "Next" at bounding box center [672, 322] width 9 height 15
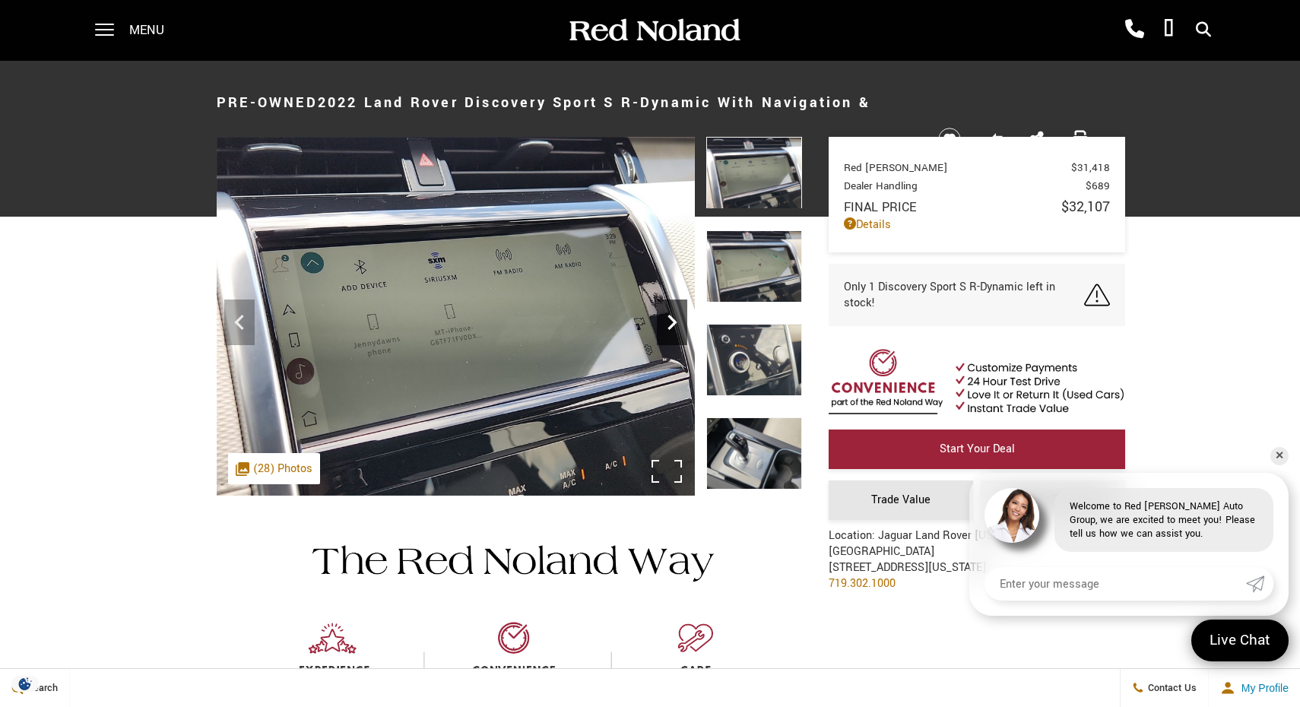
click at [671, 328] on icon "Next" at bounding box center [672, 322] width 9 height 15
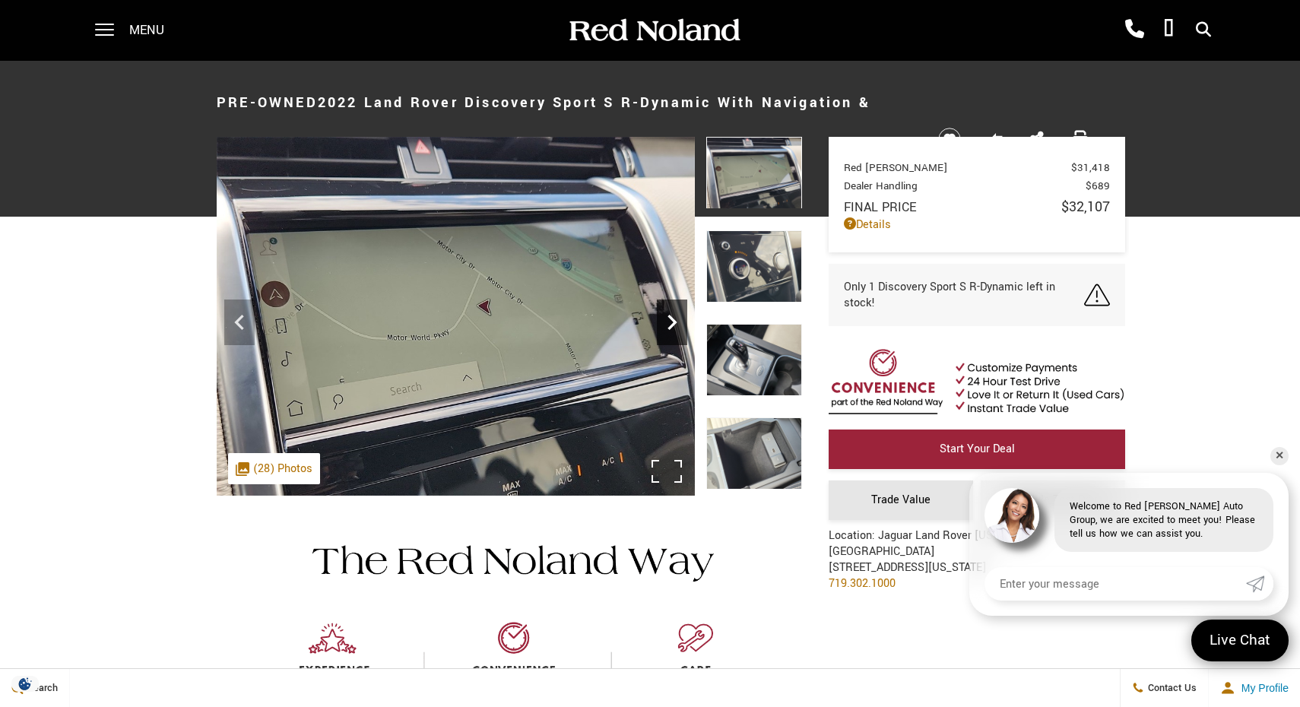
click at [671, 328] on icon "Next" at bounding box center [672, 322] width 9 height 15
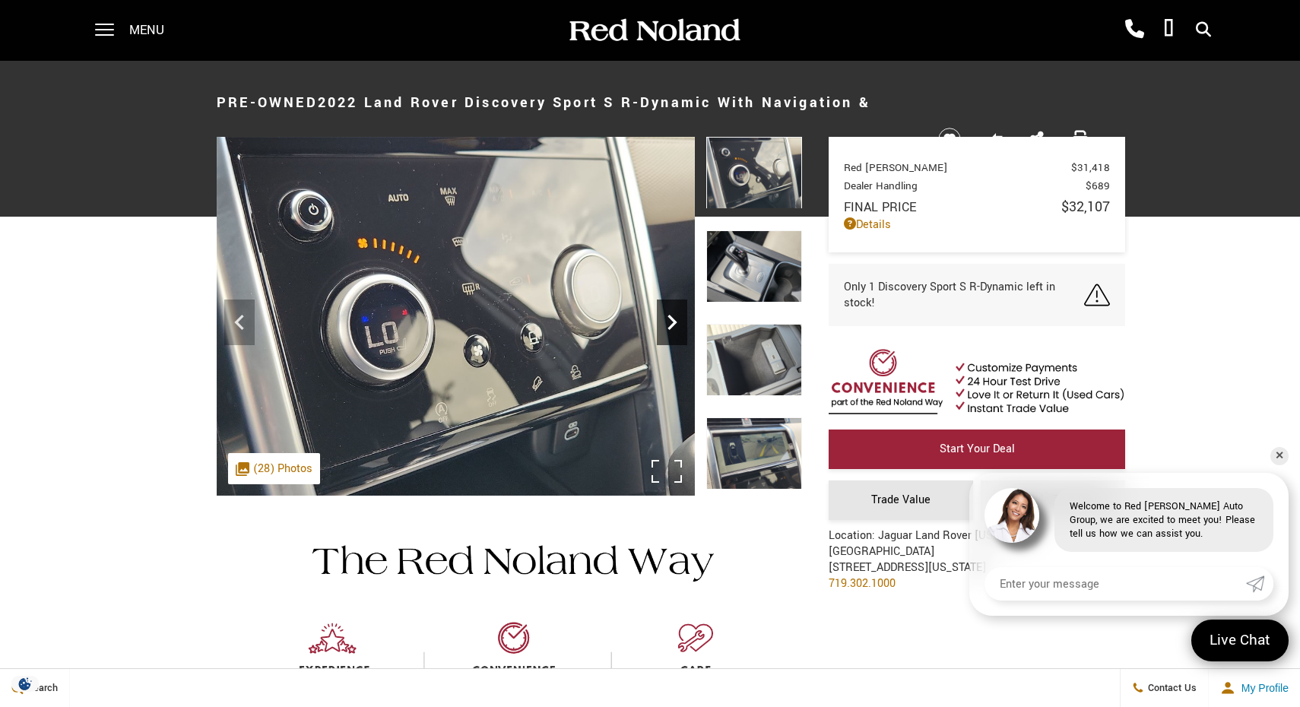
click at [671, 328] on icon "Next" at bounding box center [672, 322] width 9 height 15
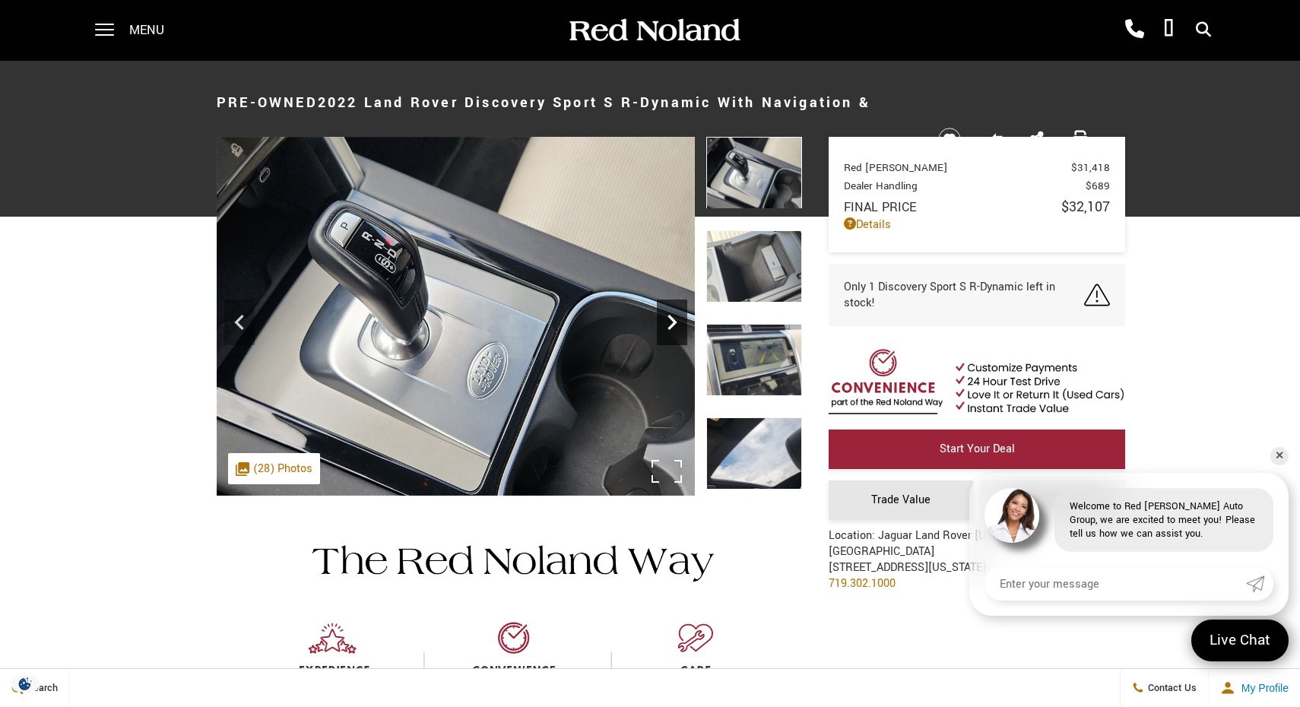
click at [671, 328] on icon "Next" at bounding box center [672, 322] width 9 height 15
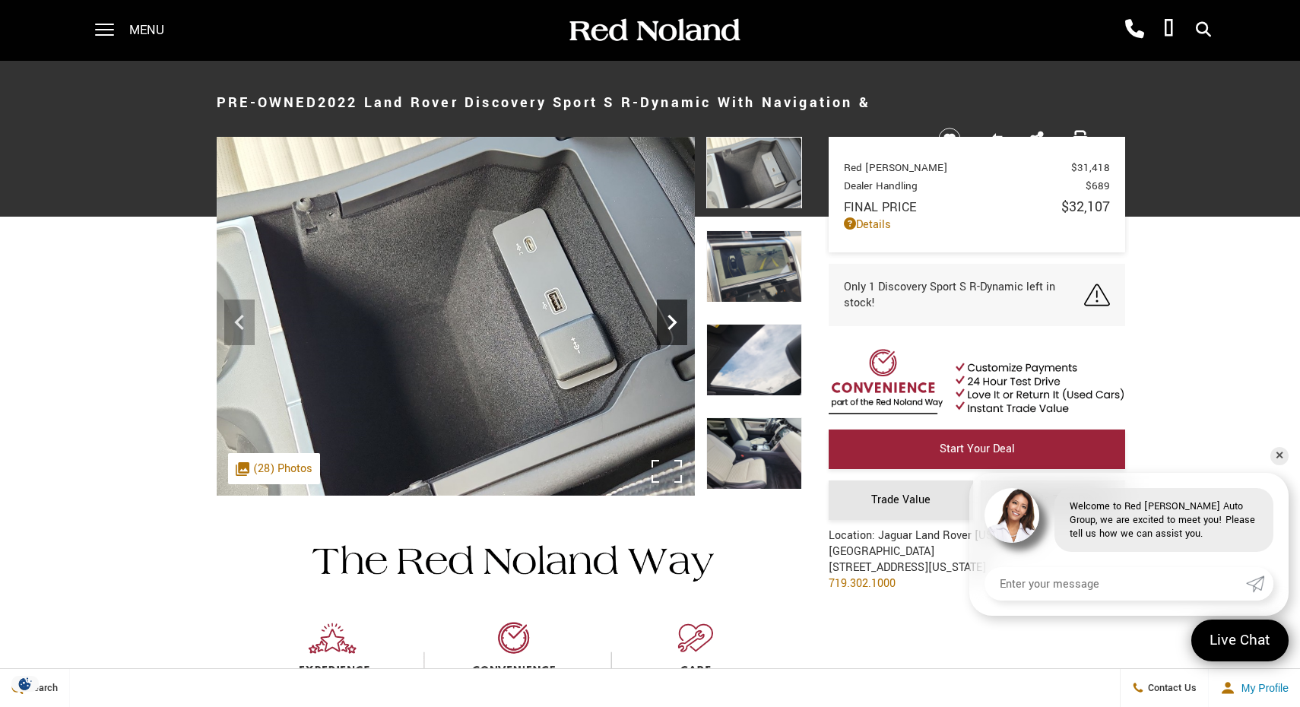
click at [671, 328] on icon "Next" at bounding box center [672, 322] width 9 height 15
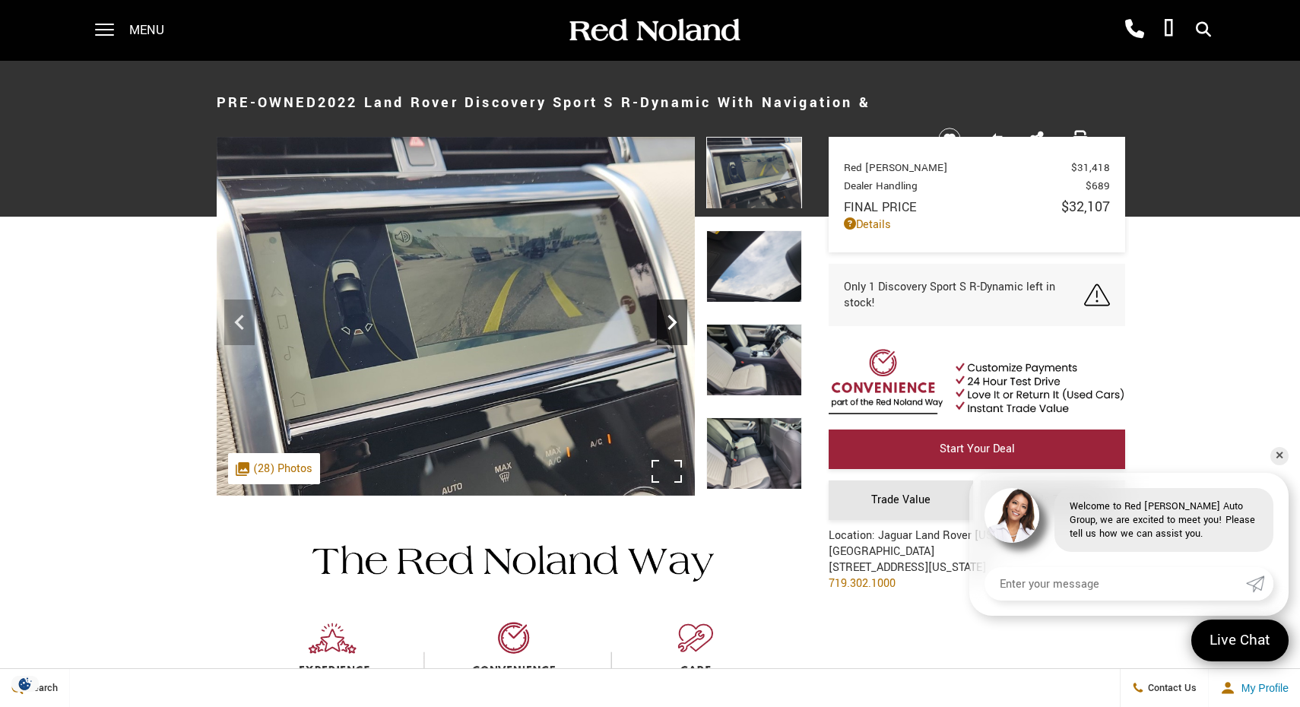
click at [671, 328] on icon "Next" at bounding box center [672, 322] width 9 height 15
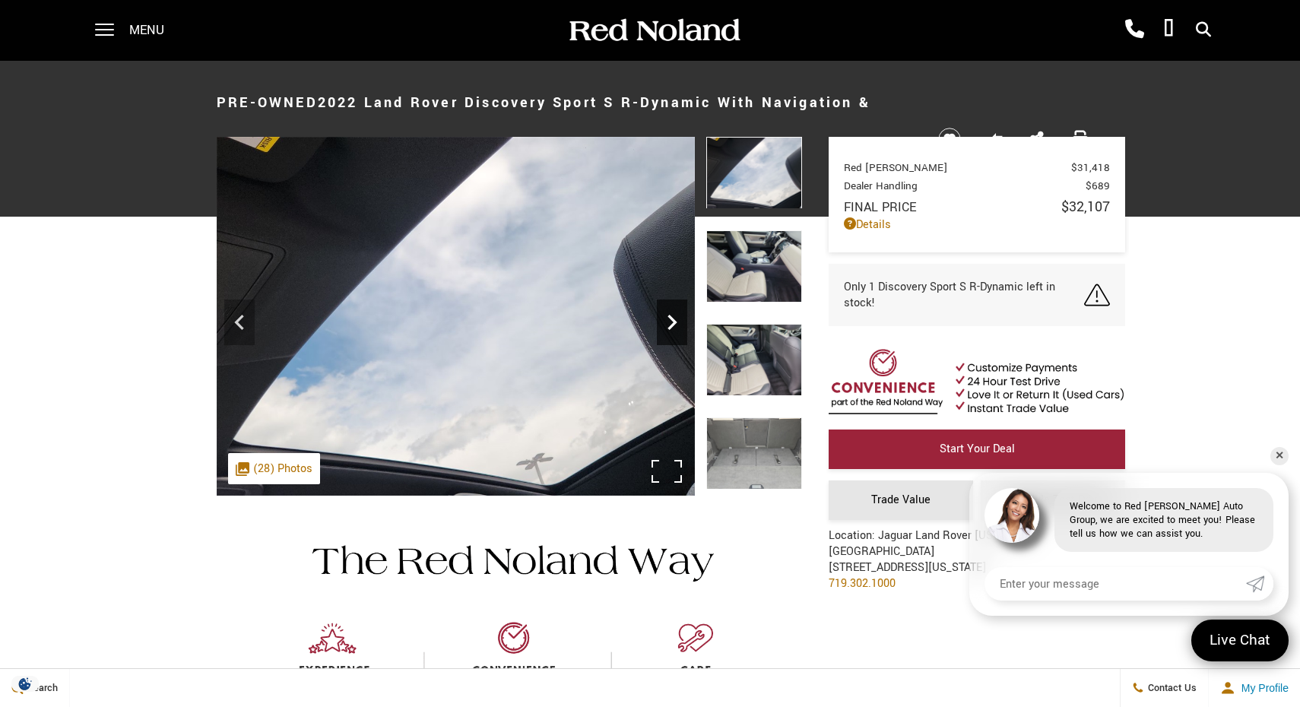
click at [671, 328] on icon "Next" at bounding box center [672, 322] width 9 height 15
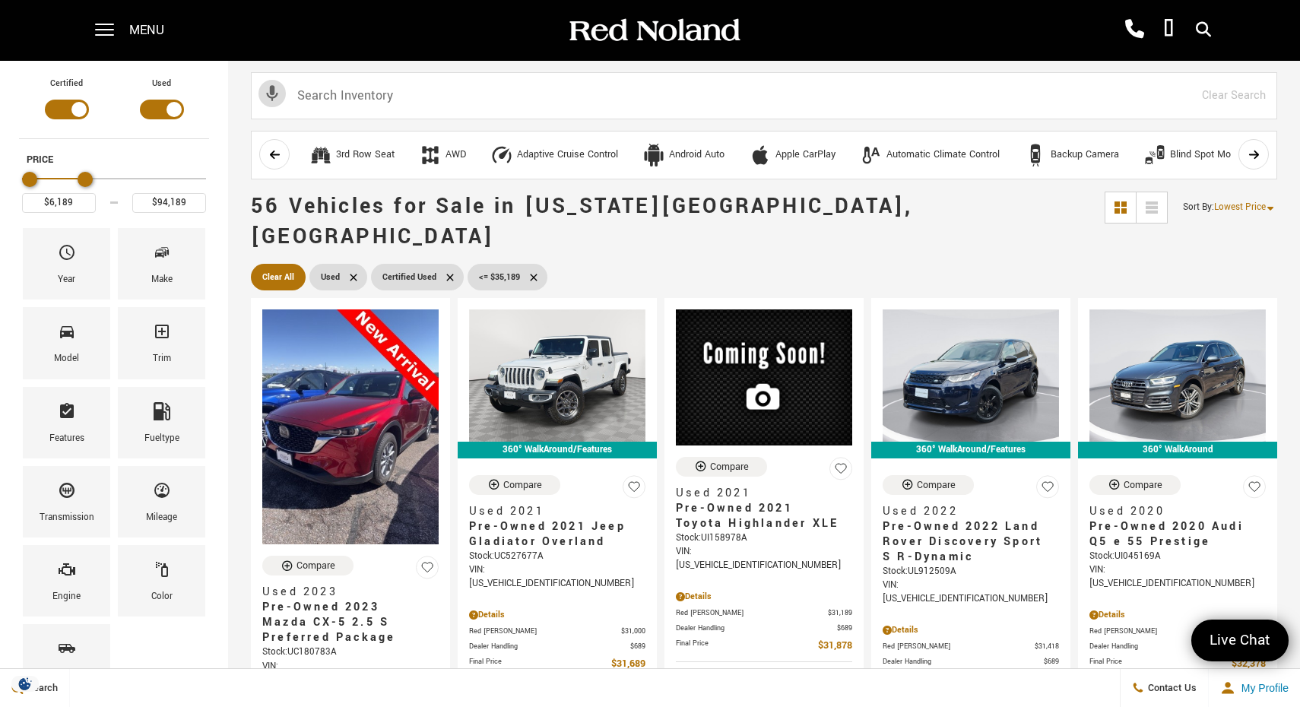
type input "$94,689"
drag, startPoint x: 86, startPoint y: 182, endPoint x: 276, endPoint y: 196, distance: 190.6
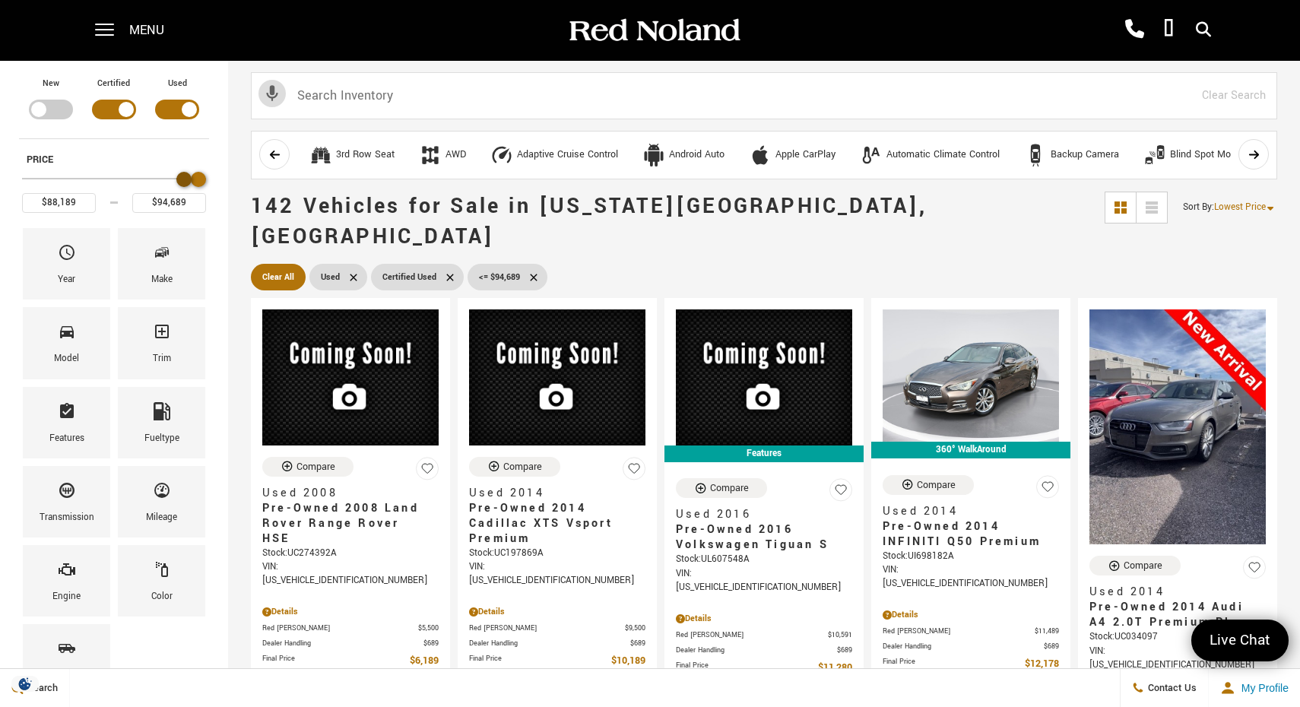
type input "$88,689"
drag, startPoint x: 30, startPoint y: 176, endPoint x: 188, endPoint y: 178, distance: 157.4
click at [188, 178] on div "Minimum Price" at bounding box center [186, 179] width 15 height 15
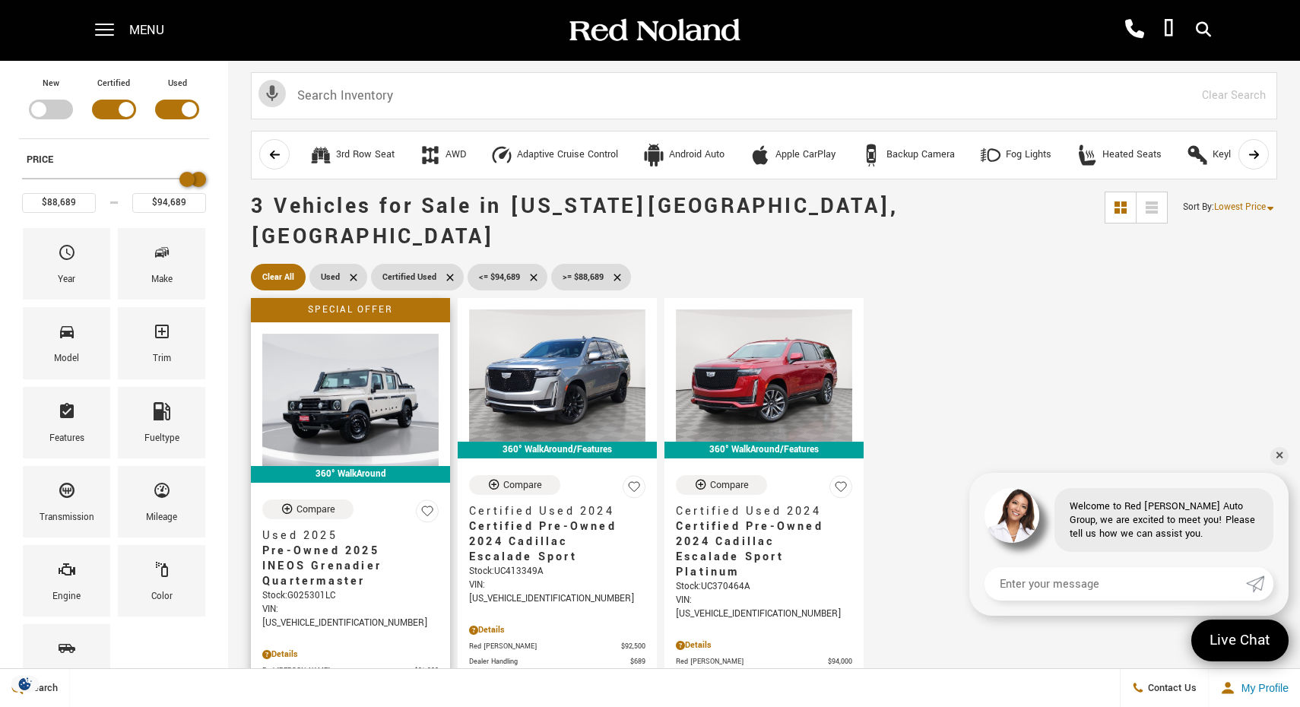
click at [320, 544] on span "Pre-Owned 2025 INEOS Grenadier Quartermaster" at bounding box center [344, 567] width 165 height 46
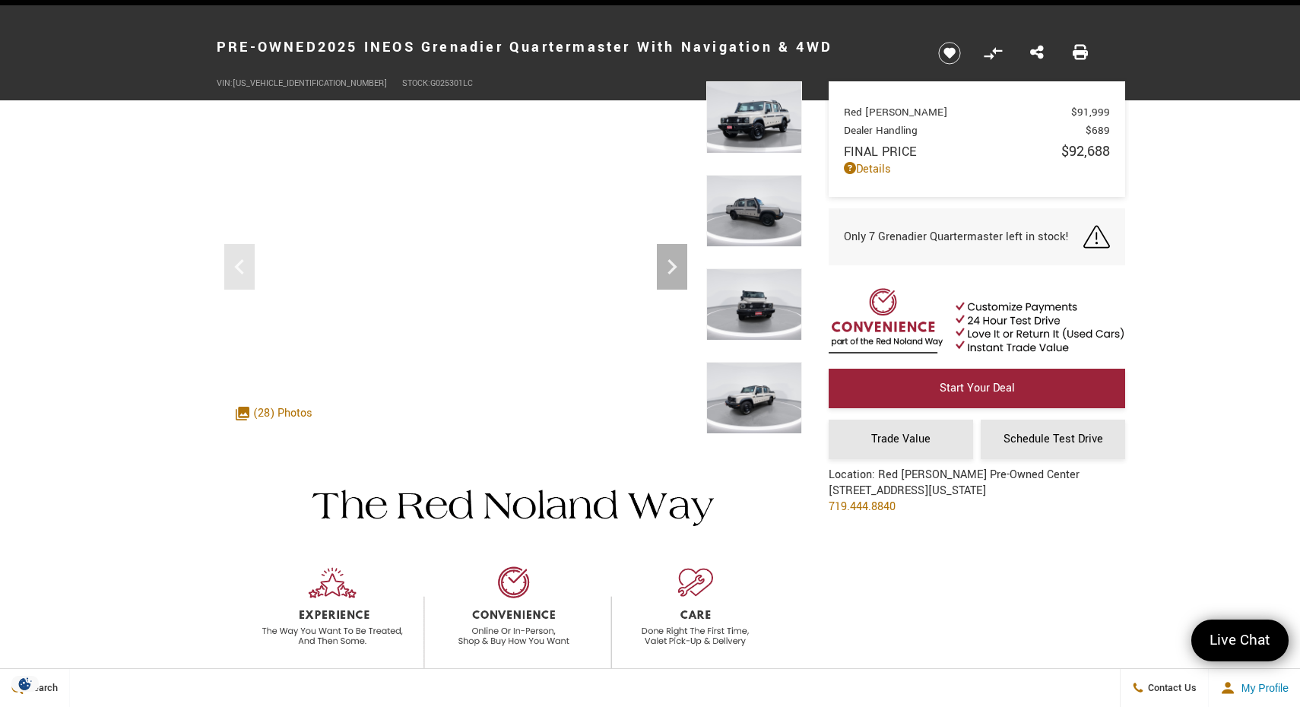
scroll to position [58, 0]
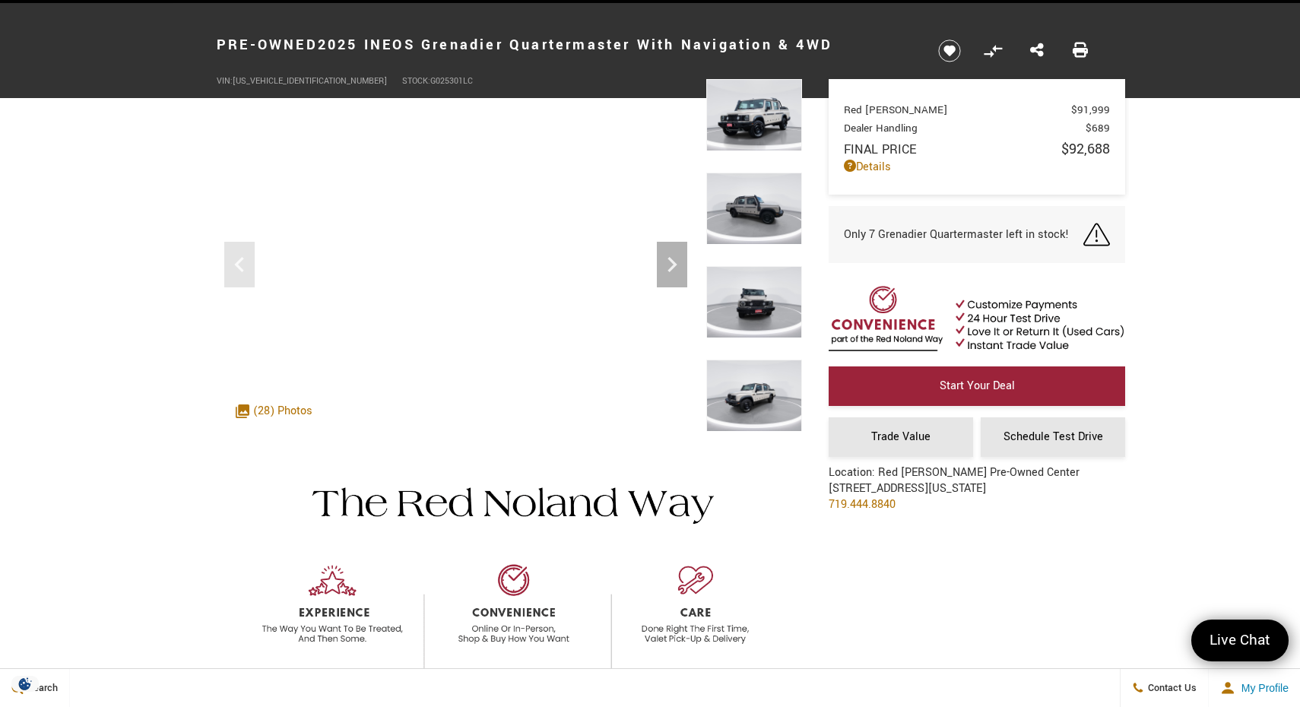
click at [770, 132] on img at bounding box center [754, 115] width 96 height 72
click at [759, 120] on img at bounding box center [754, 115] width 96 height 72
click at [760, 208] on img at bounding box center [754, 209] width 96 height 72
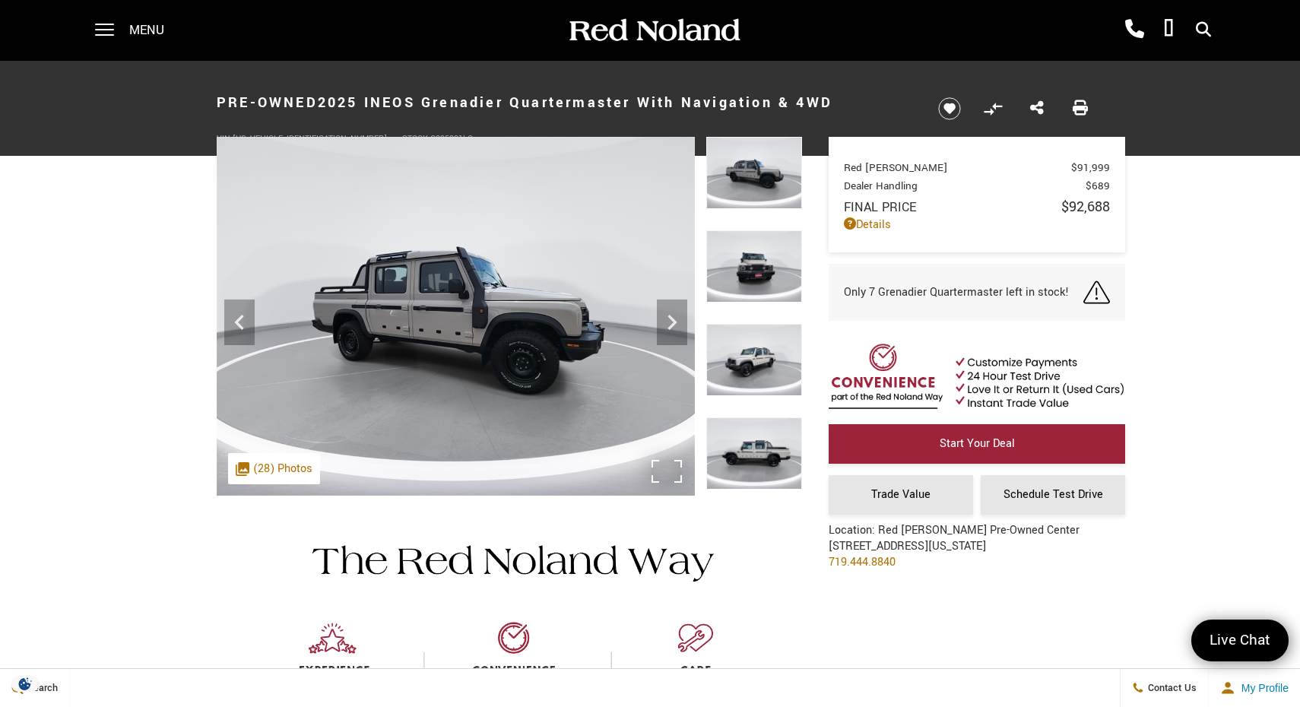
scroll to position [0, 0]
click at [123, 37] on div "Menu" at bounding box center [135, 30] width 110 height 61
click at [104, 21] on span at bounding box center [104, 30] width 19 height 61
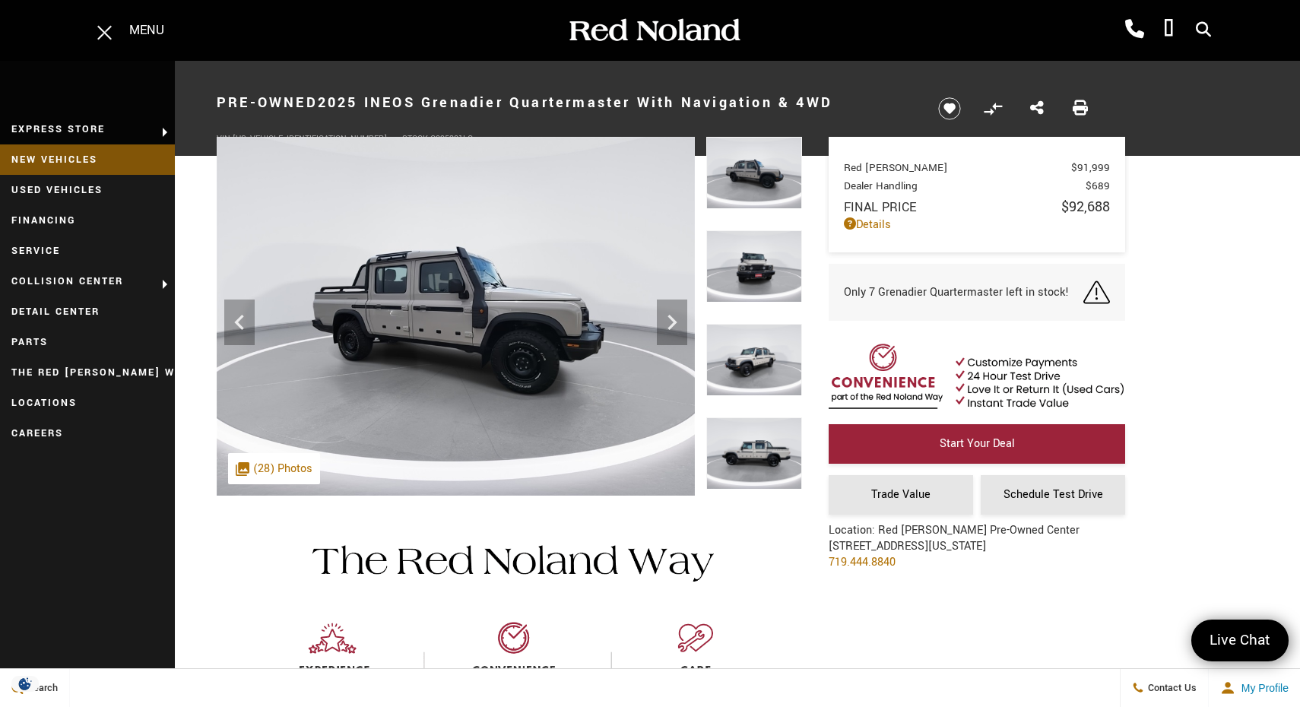
click at [101, 154] on link "New Vehicles" at bounding box center [87, 159] width 175 height 30
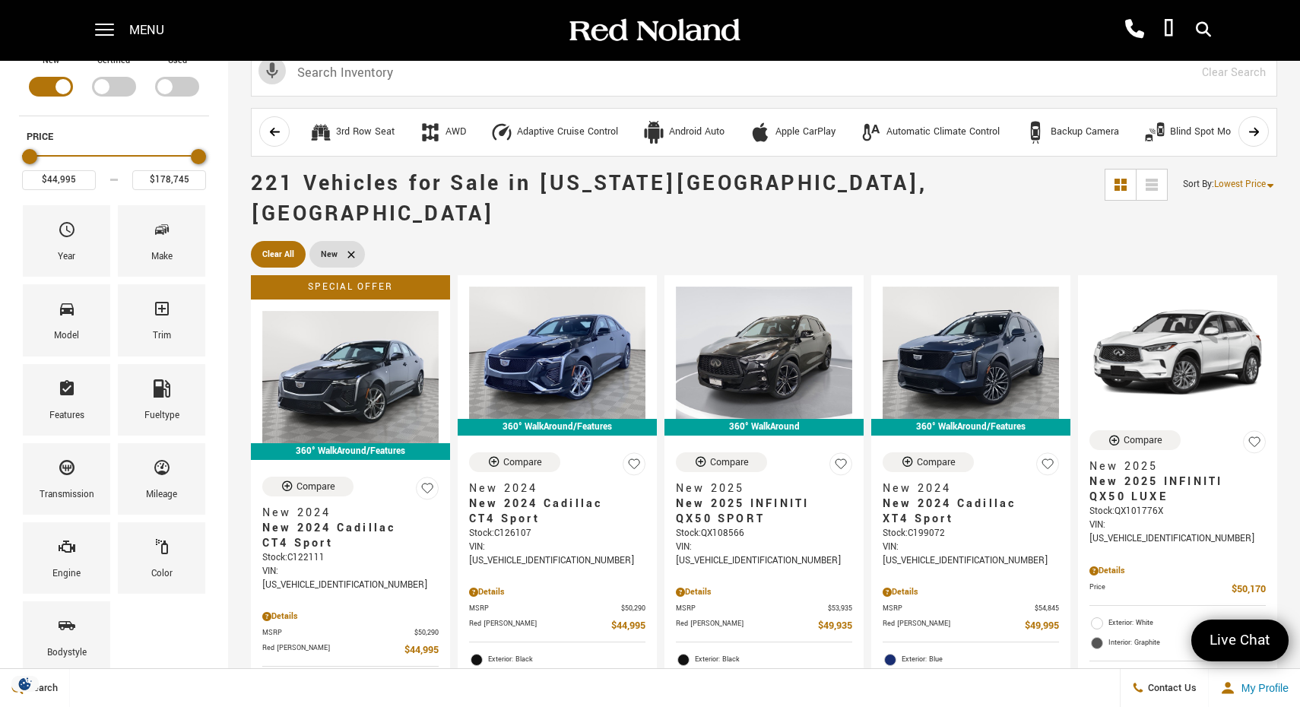
scroll to position [22, 0]
click at [915, 497] on span "New 2024 Cadillac XT4 Sport" at bounding box center [965, 512] width 165 height 30
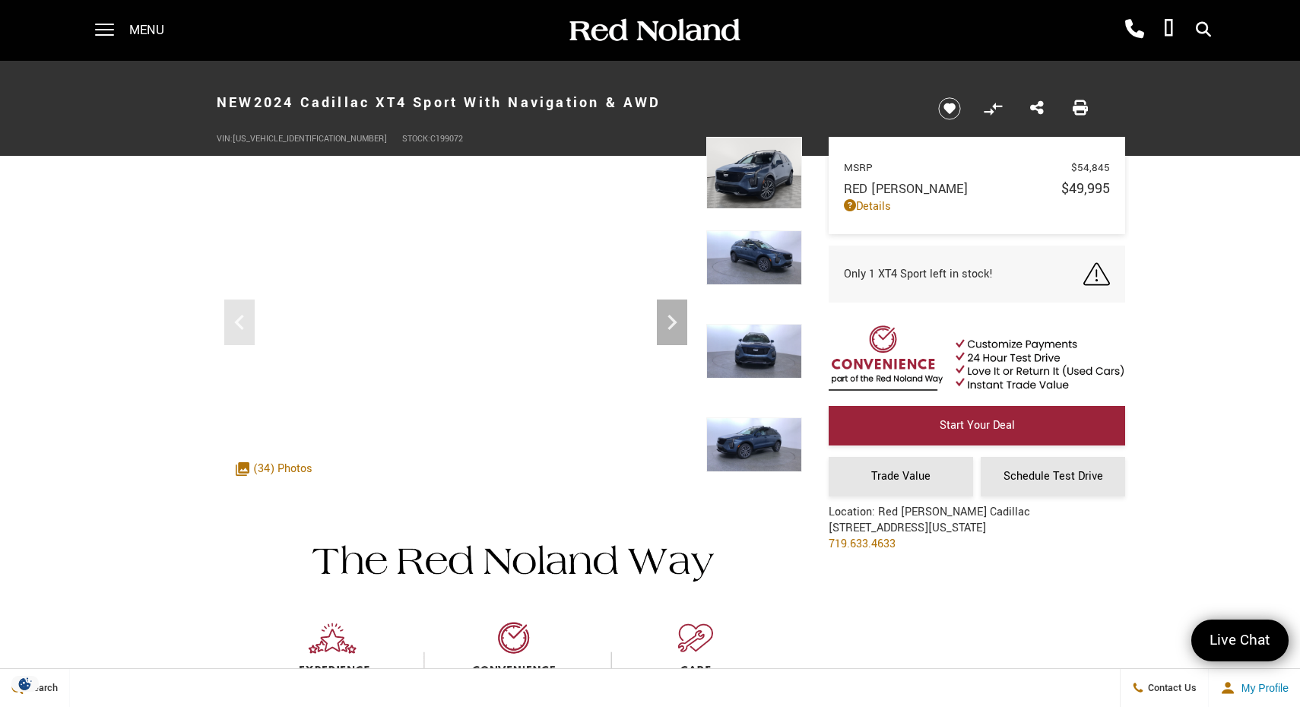
click at [745, 333] on img at bounding box center [754, 351] width 96 height 55
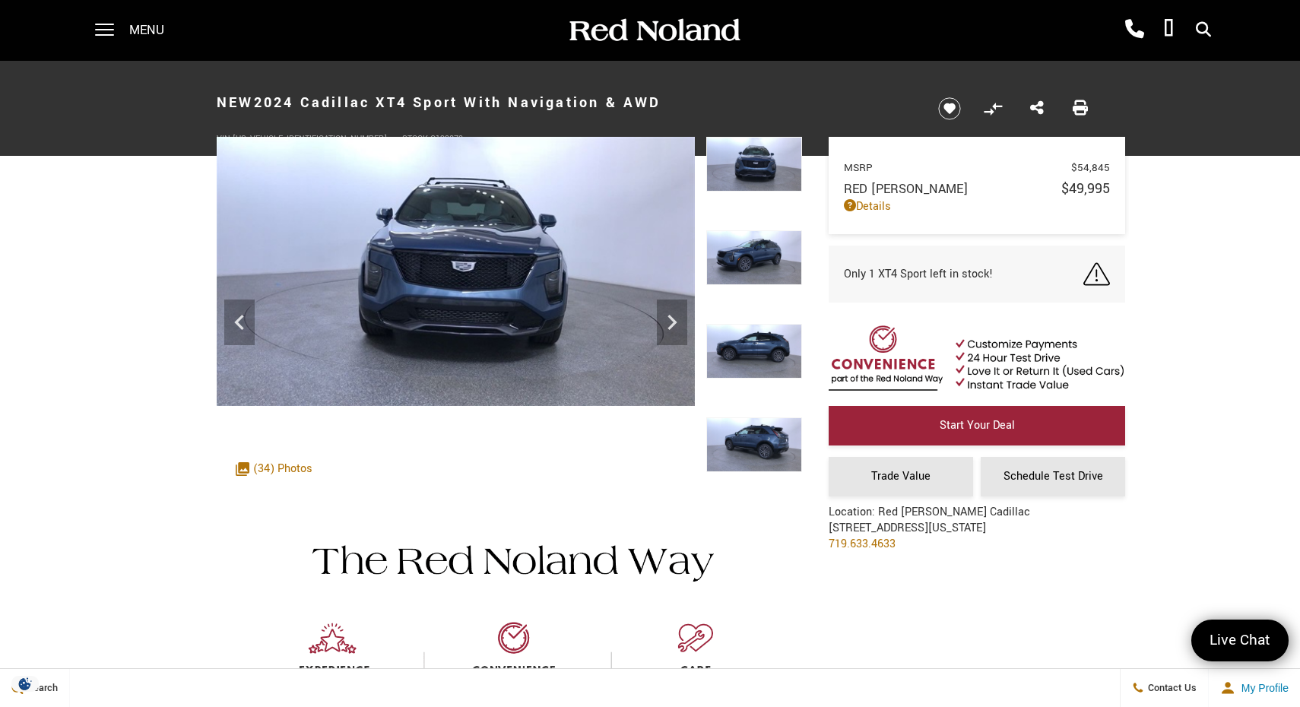
click at [749, 424] on img at bounding box center [754, 444] width 96 height 55
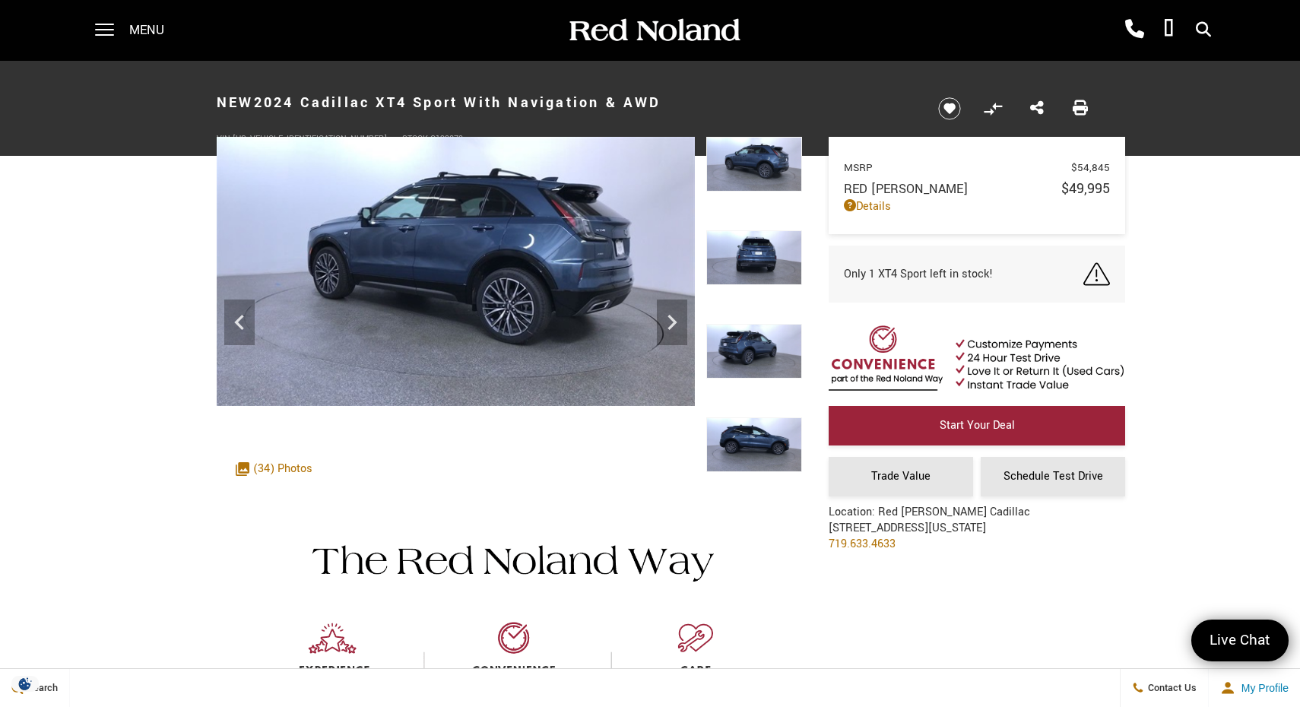
click at [748, 424] on img at bounding box center [754, 444] width 96 height 55
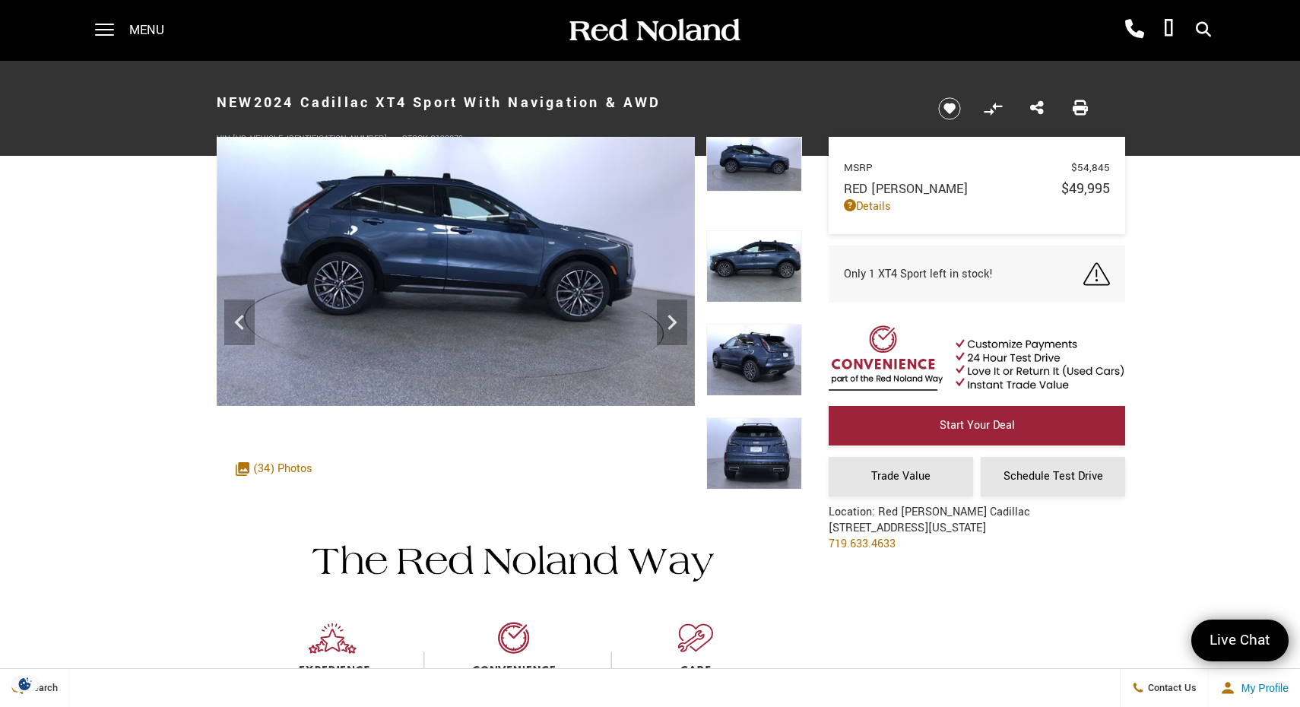
click at [751, 445] on img at bounding box center [754, 453] width 96 height 72
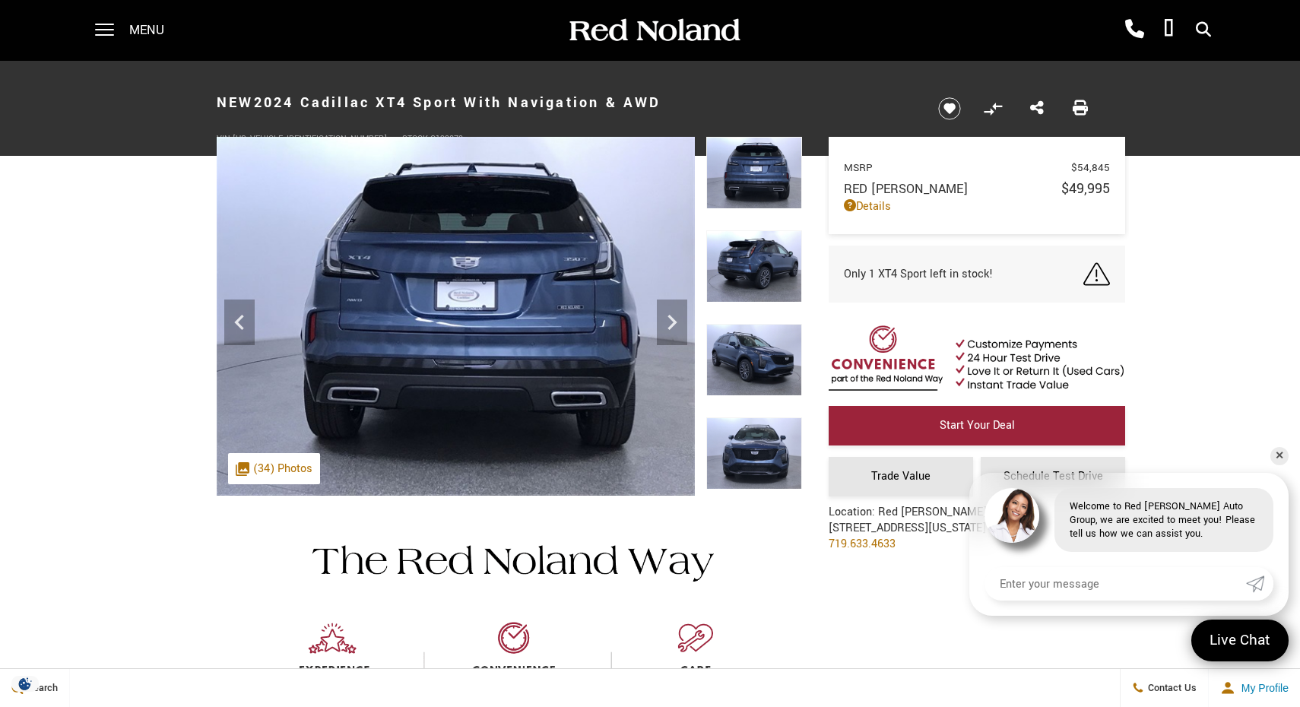
click at [751, 445] on img at bounding box center [754, 453] width 96 height 72
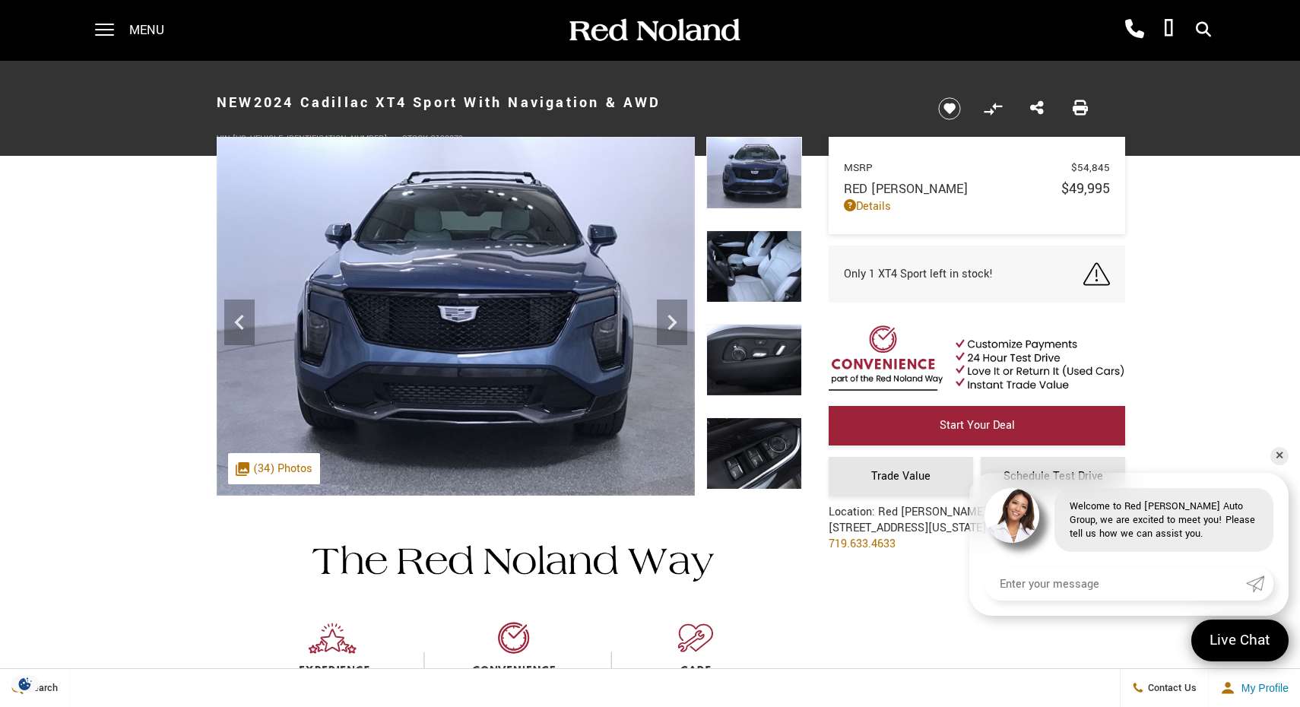
click at [760, 272] on img at bounding box center [754, 266] width 96 height 72
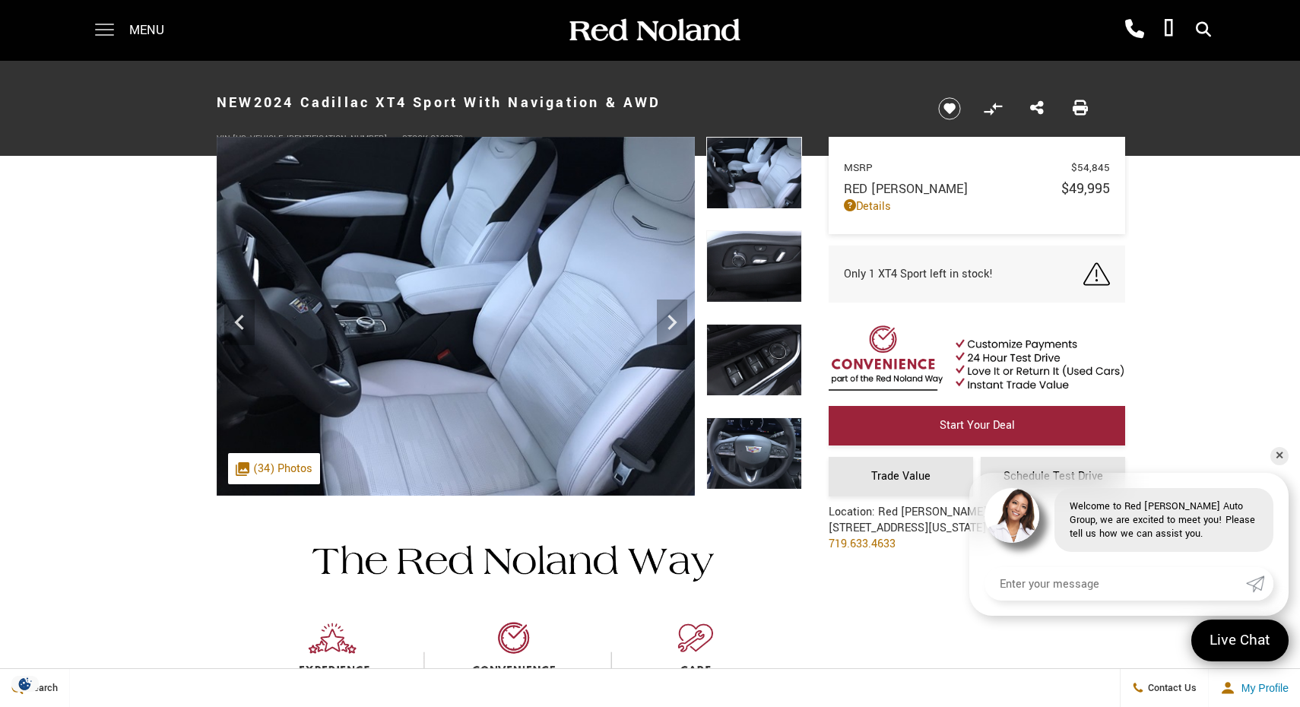
click at [99, 30] on span at bounding box center [104, 30] width 19 height 61
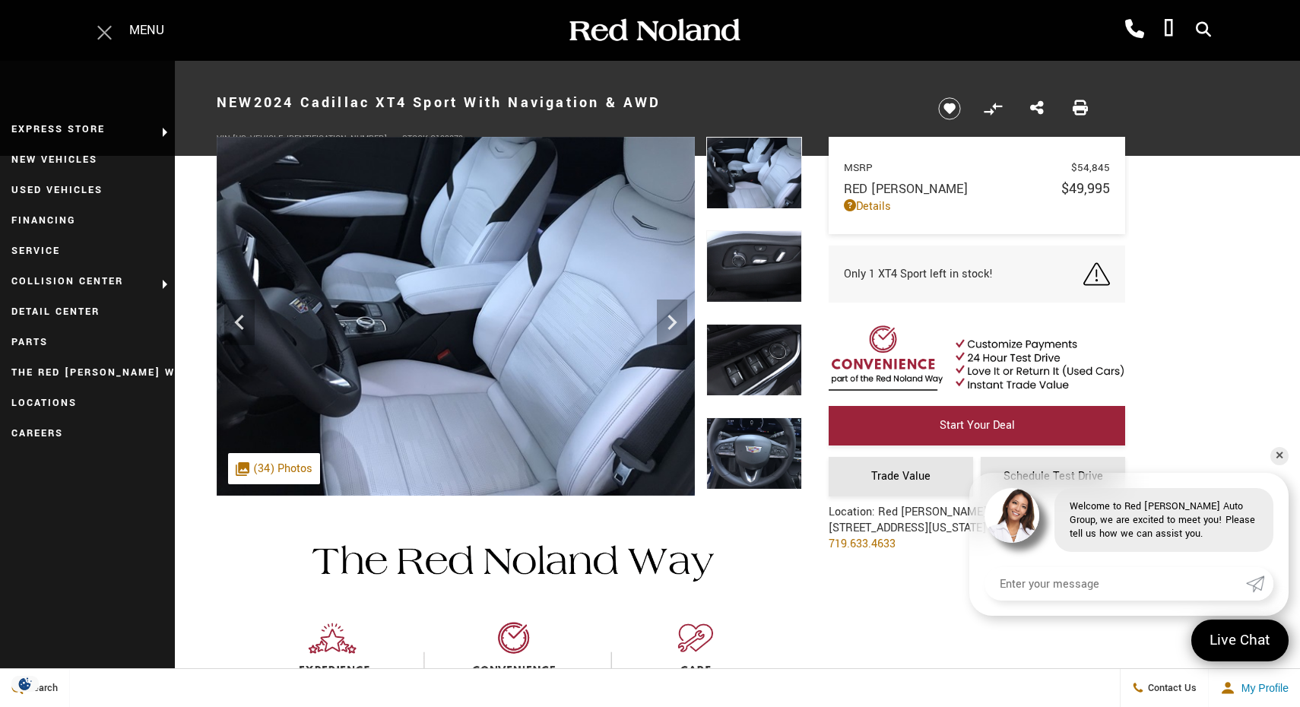
click at [103, 46] on span at bounding box center [104, 30] width 19 height 61
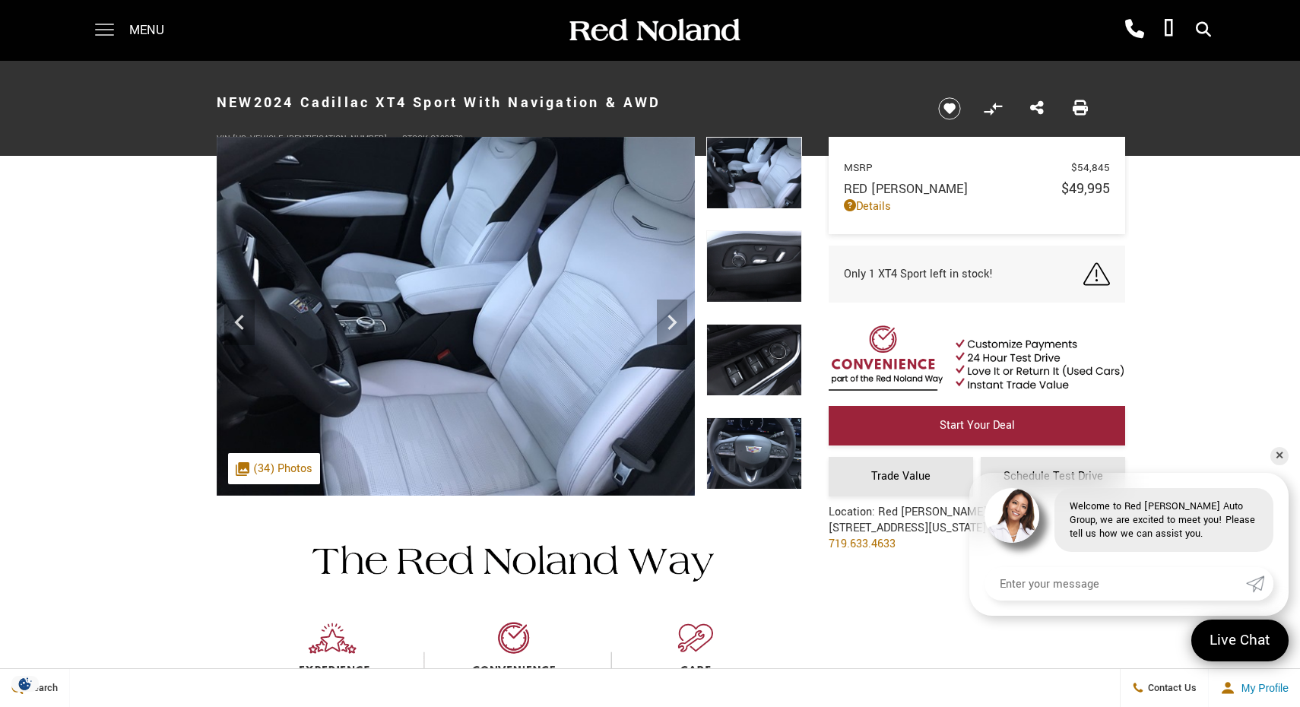
click at [107, 33] on span at bounding box center [104, 30] width 19 height 61
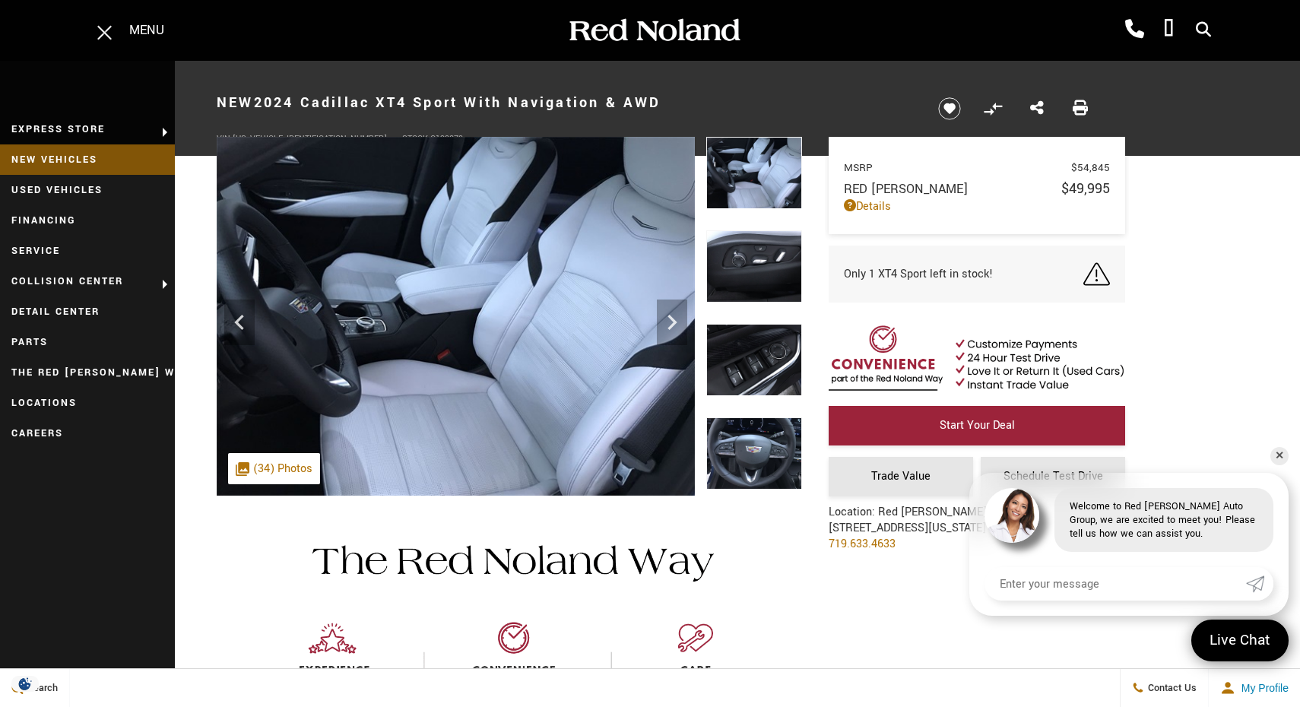
click at [99, 159] on link "New Vehicles" at bounding box center [87, 159] width 175 height 30
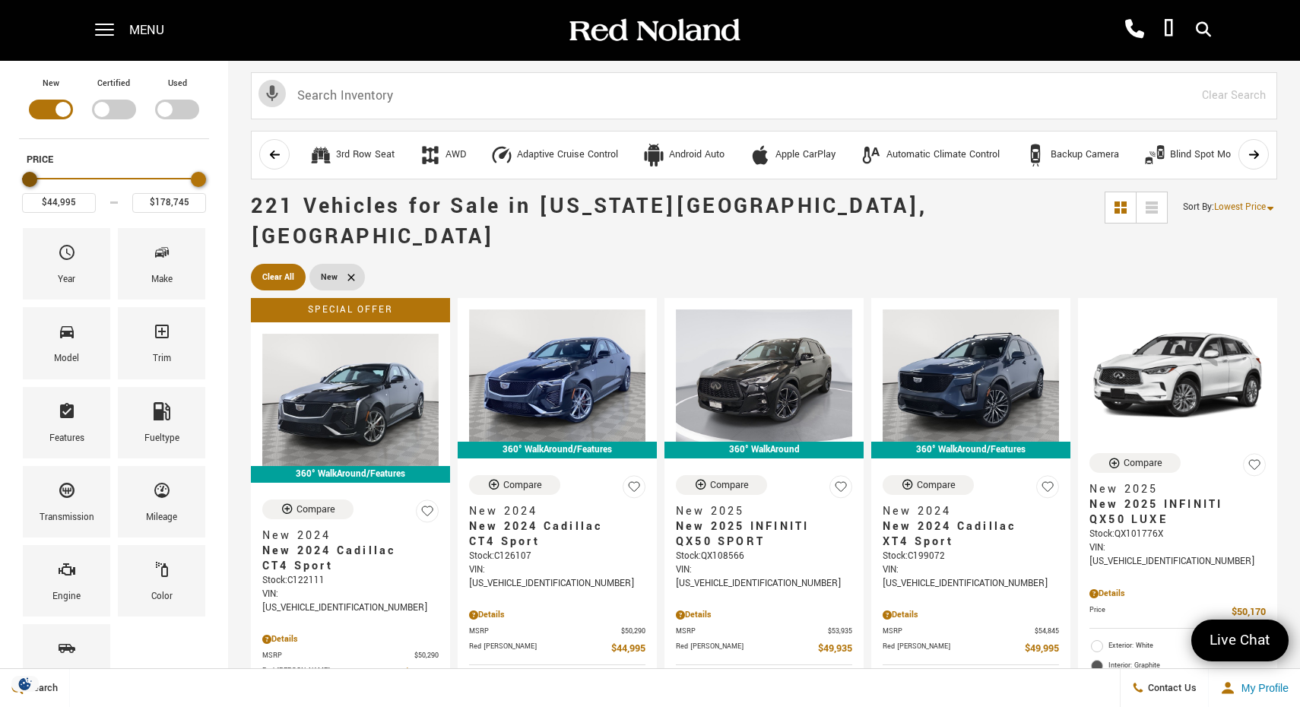
type input "$51,995"
type input "$178,995"
type input "$53,995"
type input "$178,745"
type input "$157,995"
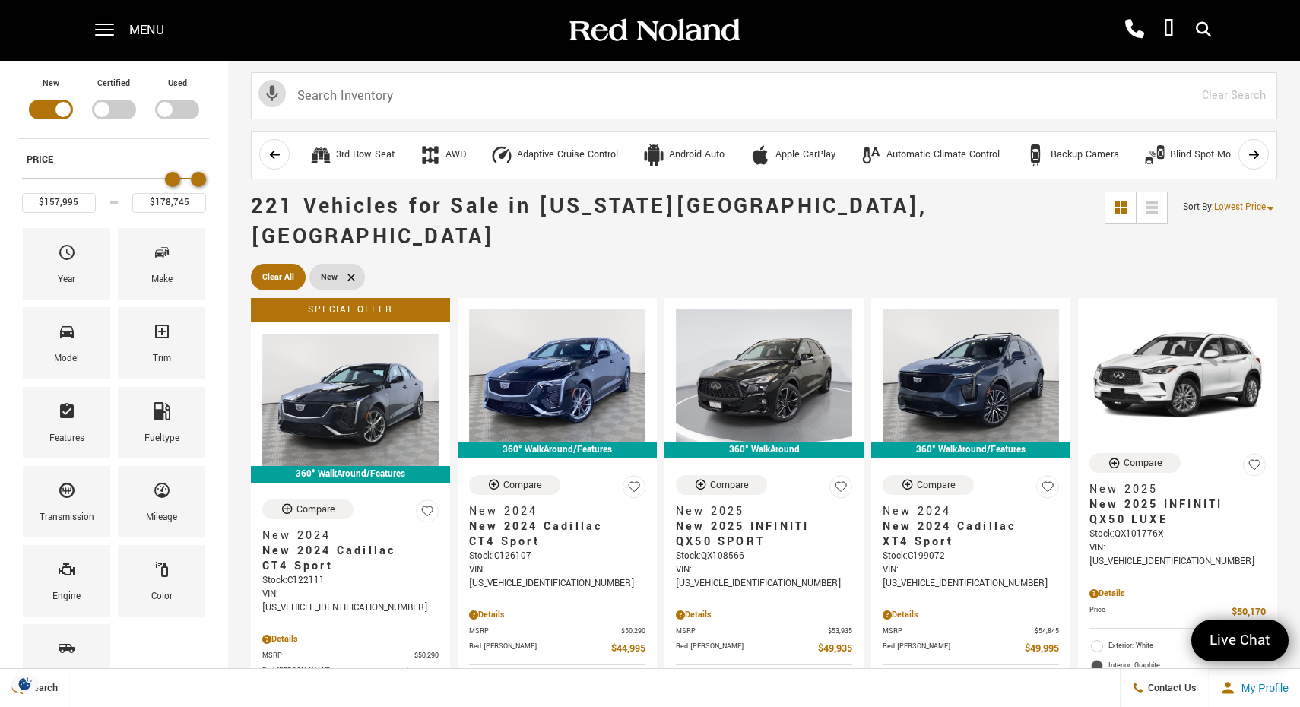
drag, startPoint x: 39, startPoint y: 178, endPoint x: 173, endPoint y: 198, distance: 135.4
click at [173, 198] on div "$157,995 $178,745" at bounding box center [114, 190] width 184 height 46
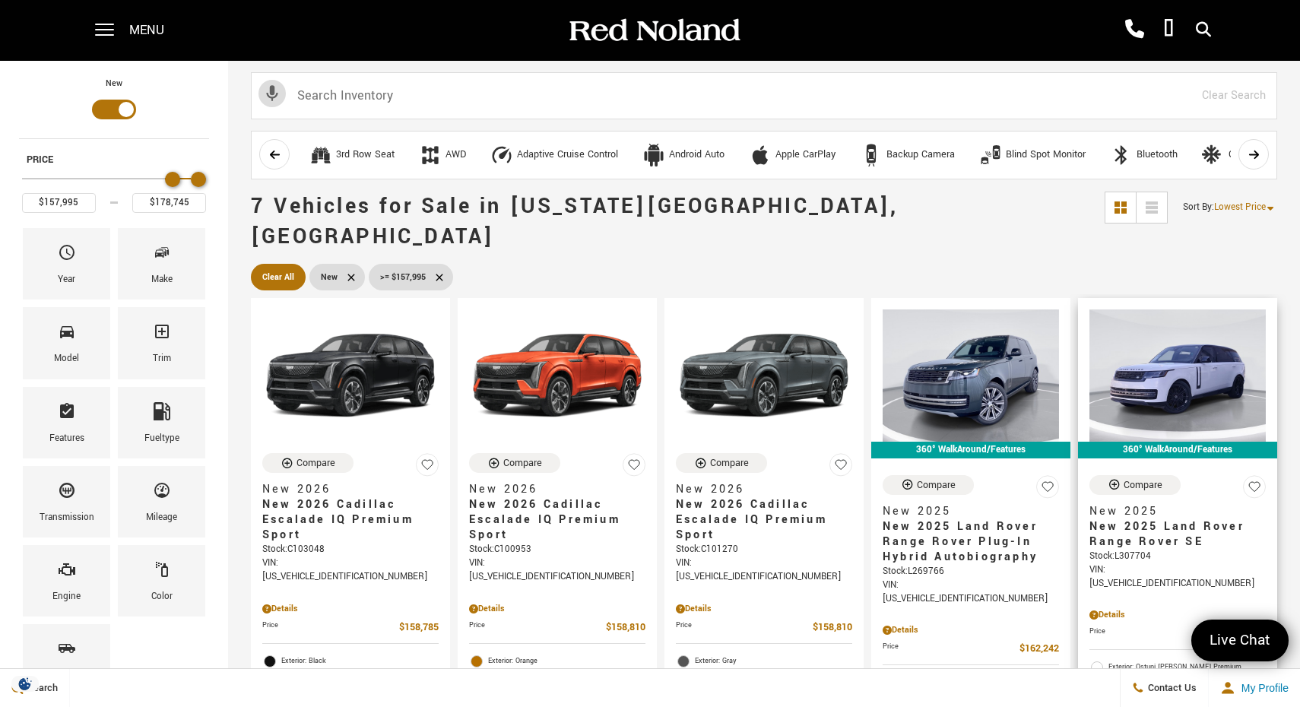
click at [1156, 519] on span "New 2025 Land Rover Range Rover SE" at bounding box center [1172, 534] width 165 height 30
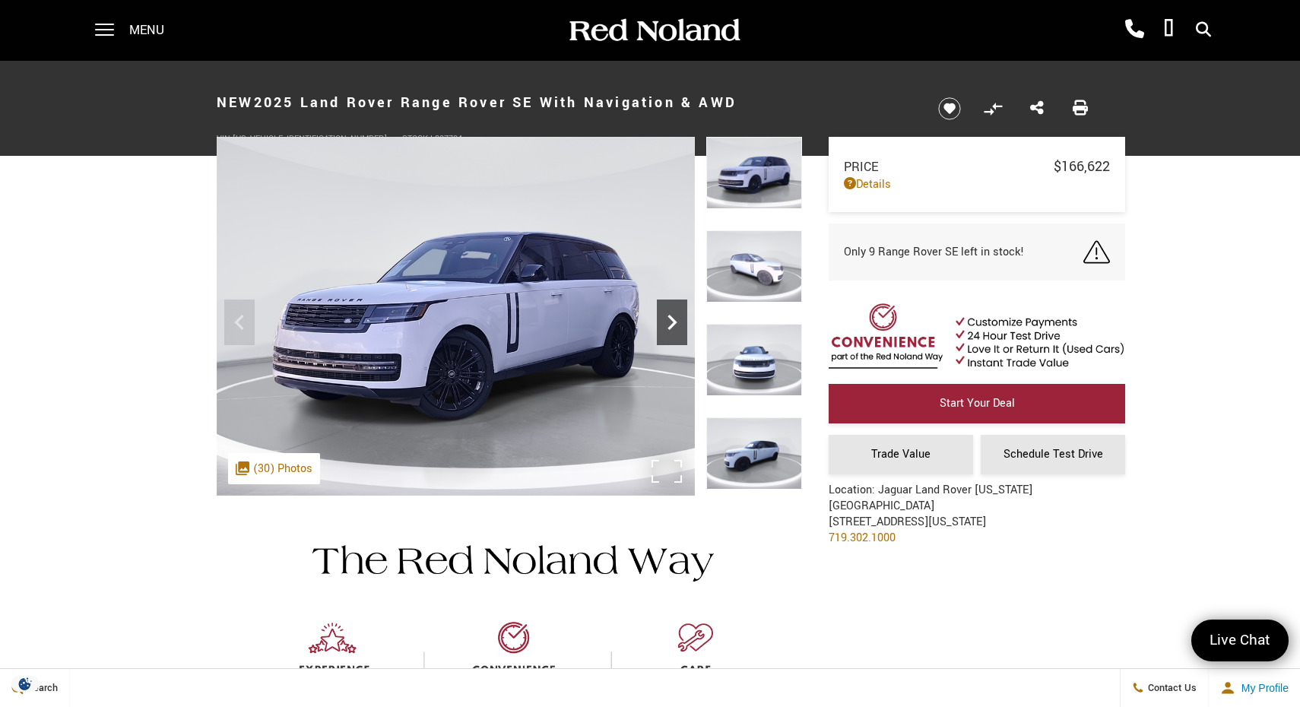
click at [677, 331] on icon "Next" at bounding box center [672, 322] width 30 height 30
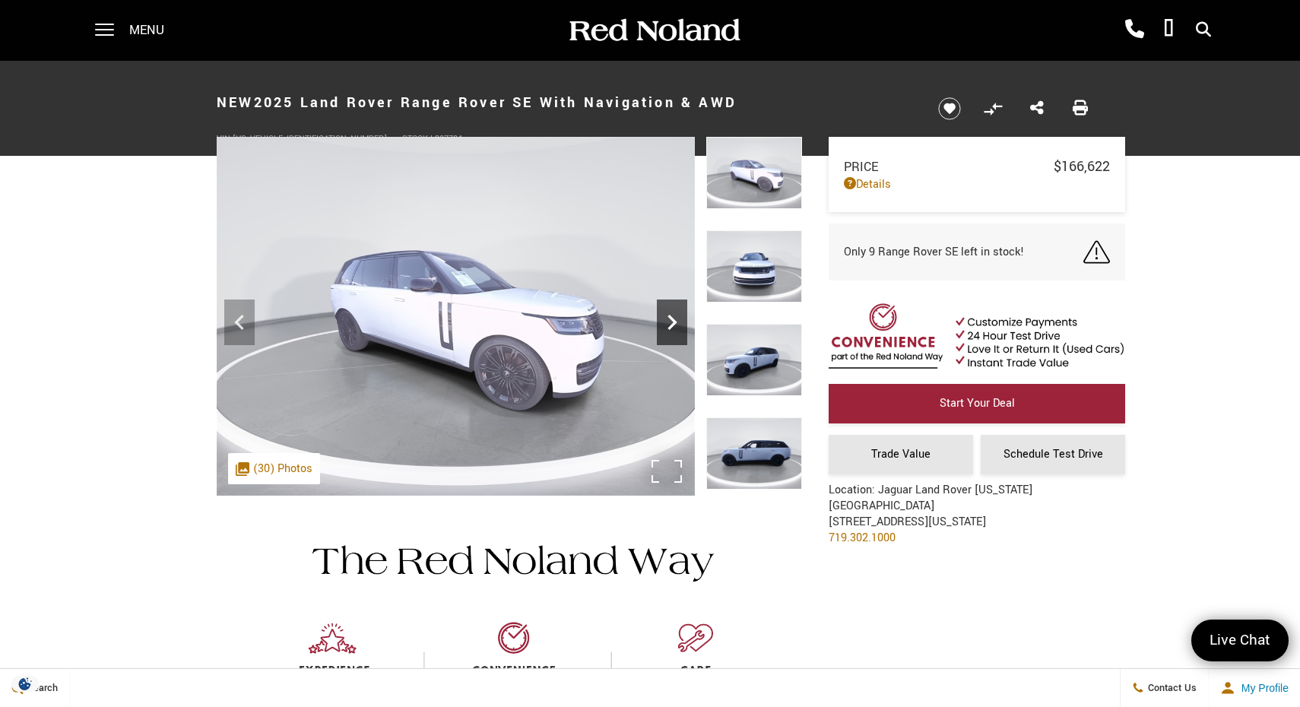
click at [677, 331] on icon "Next" at bounding box center [672, 322] width 30 height 30
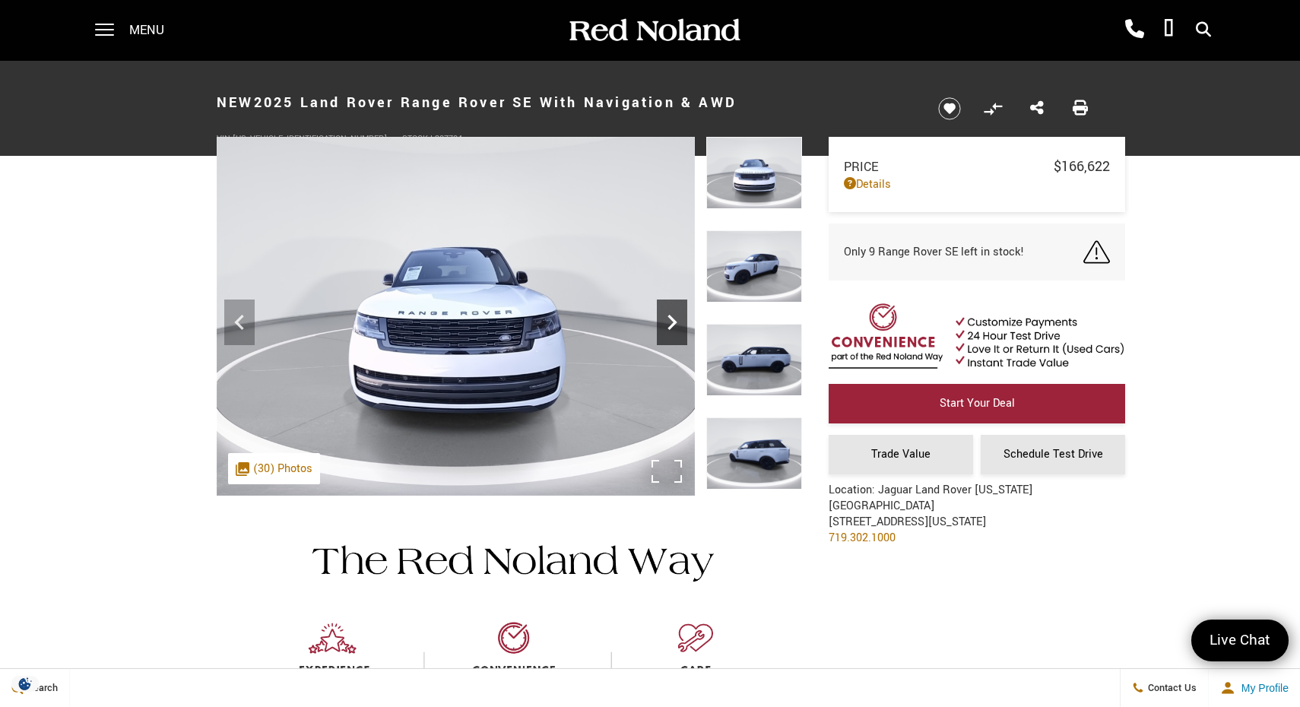
click at [677, 331] on icon "Next" at bounding box center [672, 322] width 30 height 30
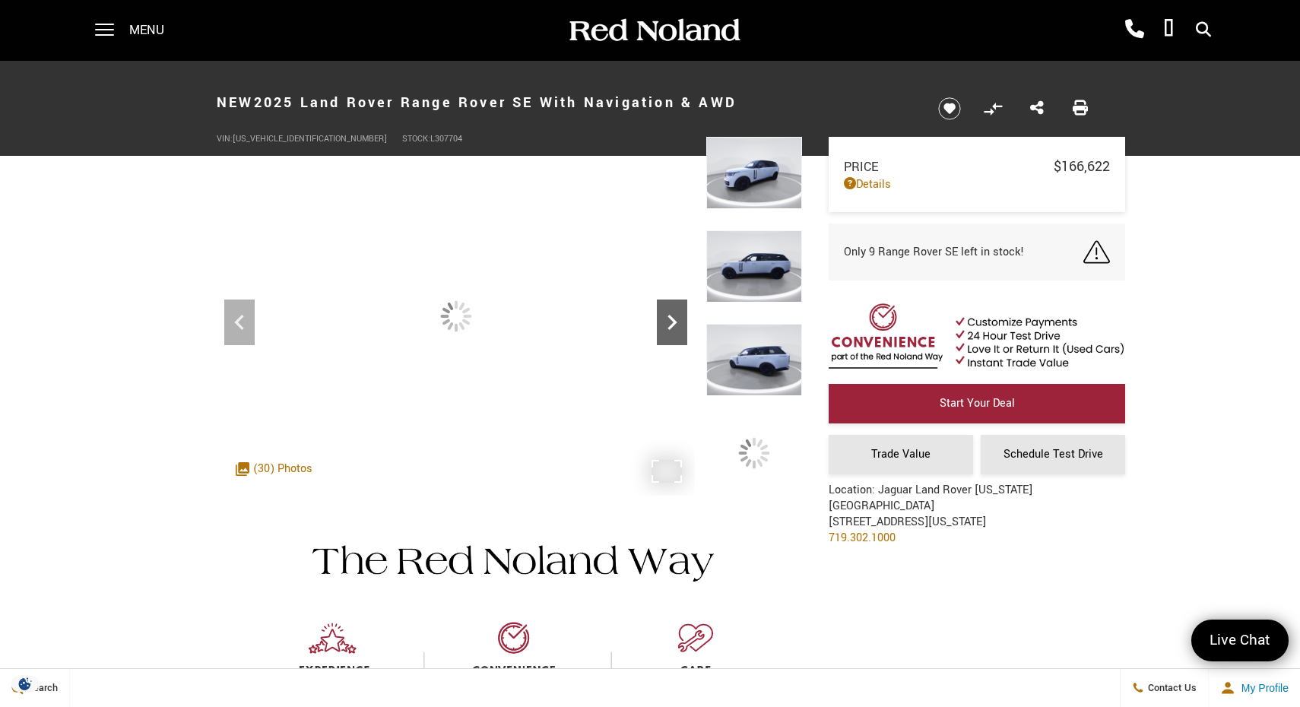
click at [677, 331] on icon "Next" at bounding box center [672, 322] width 30 height 30
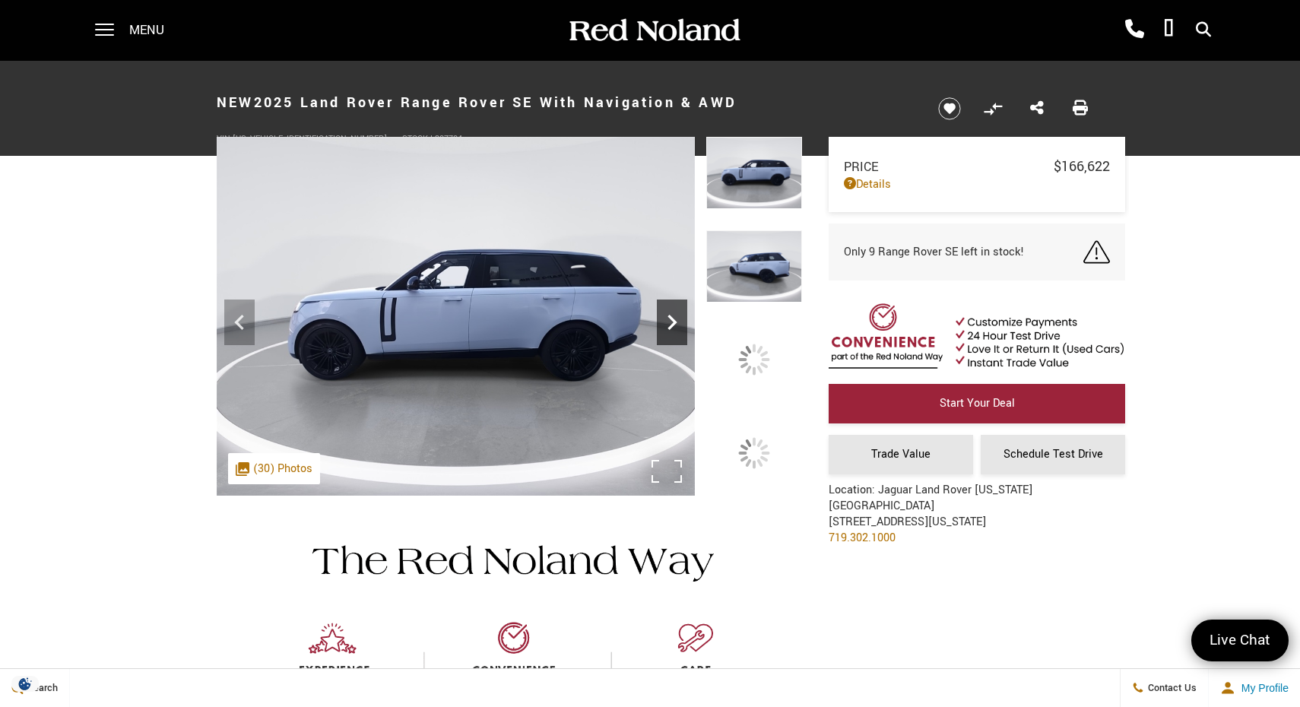
click at [677, 331] on icon "Next" at bounding box center [672, 322] width 30 height 30
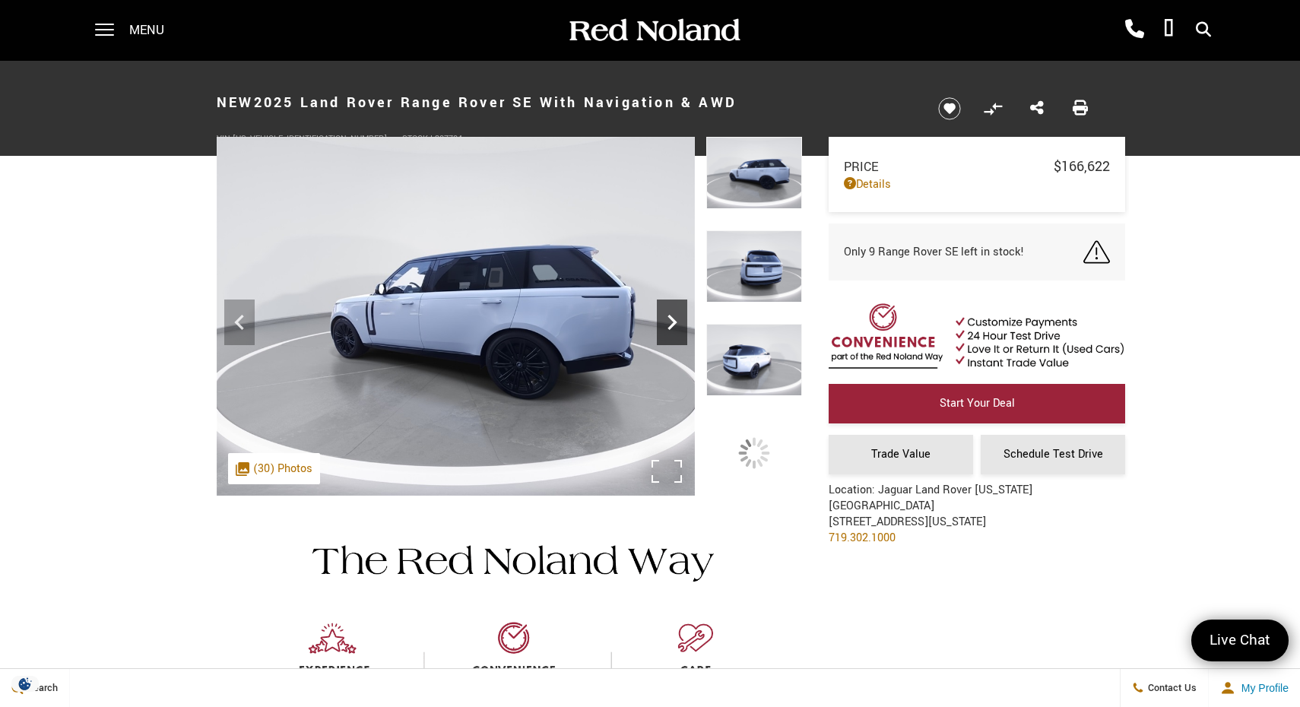
click at [677, 331] on icon "Next" at bounding box center [672, 322] width 30 height 30
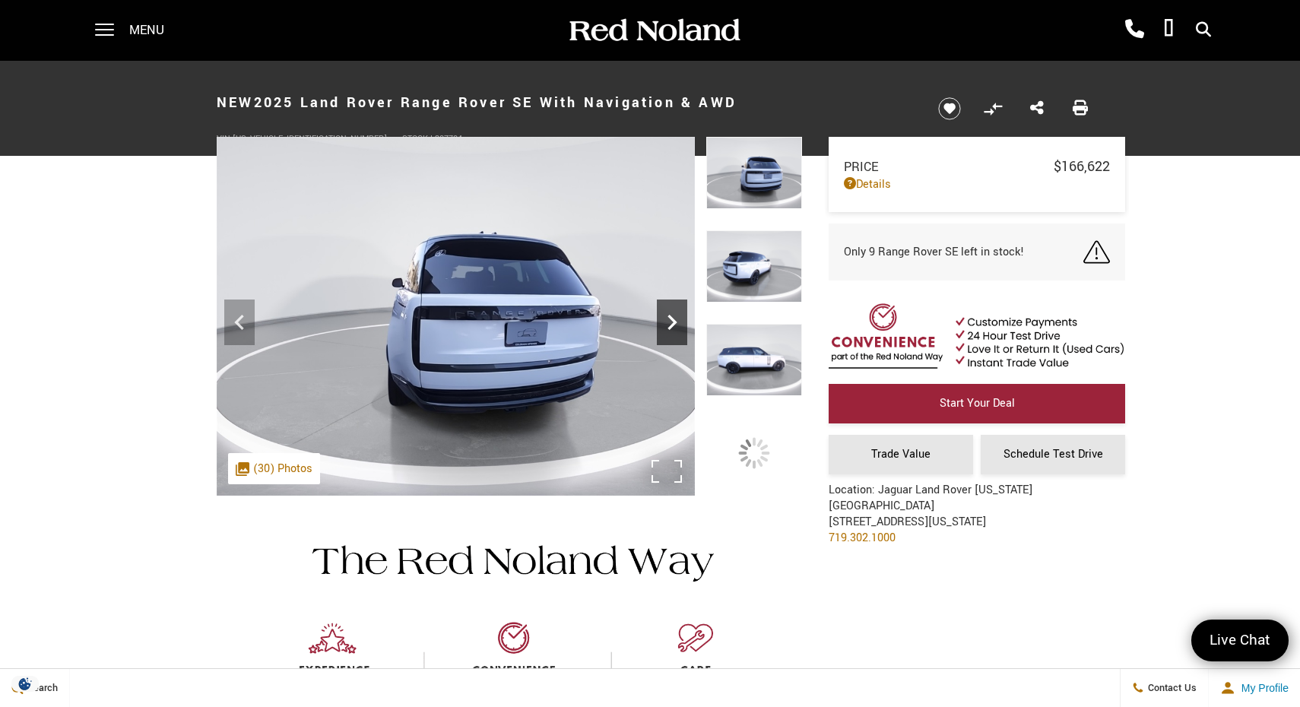
click at [677, 331] on icon "Next" at bounding box center [672, 322] width 30 height 30
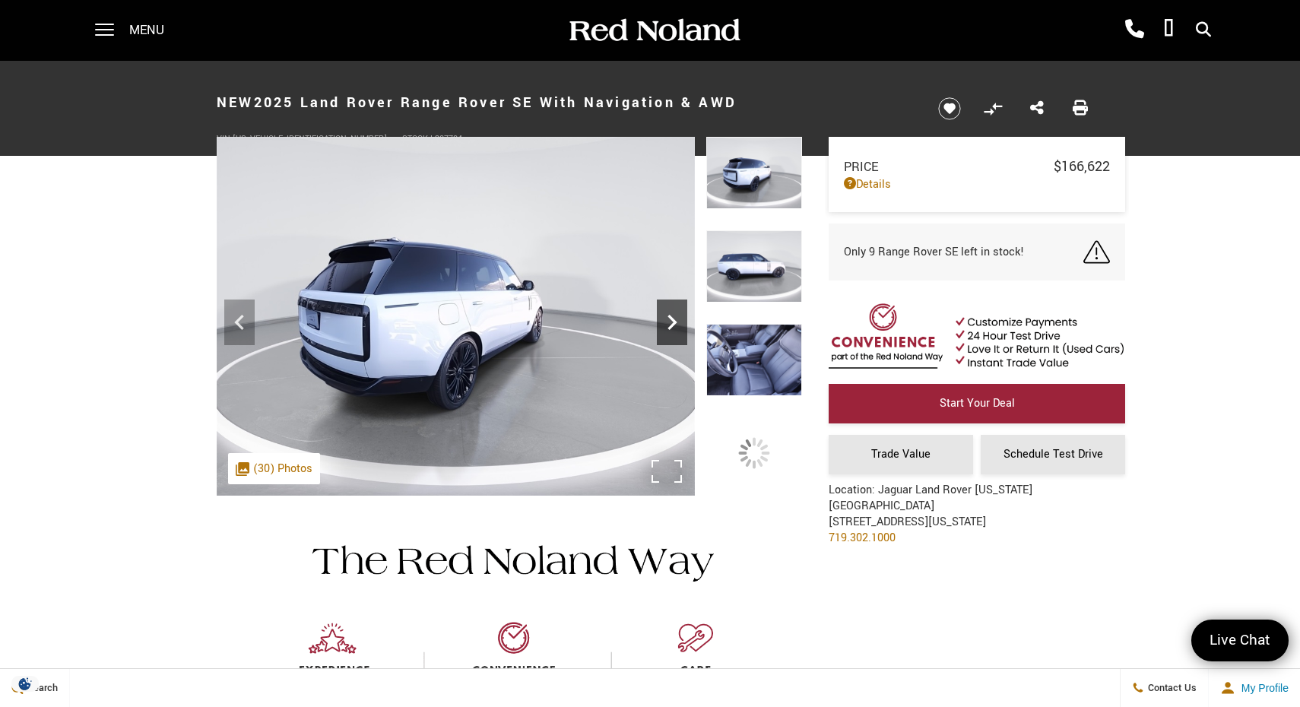
click at [677, 331] on icon "Next" at bounding box center [672, 322] width 30 height 30
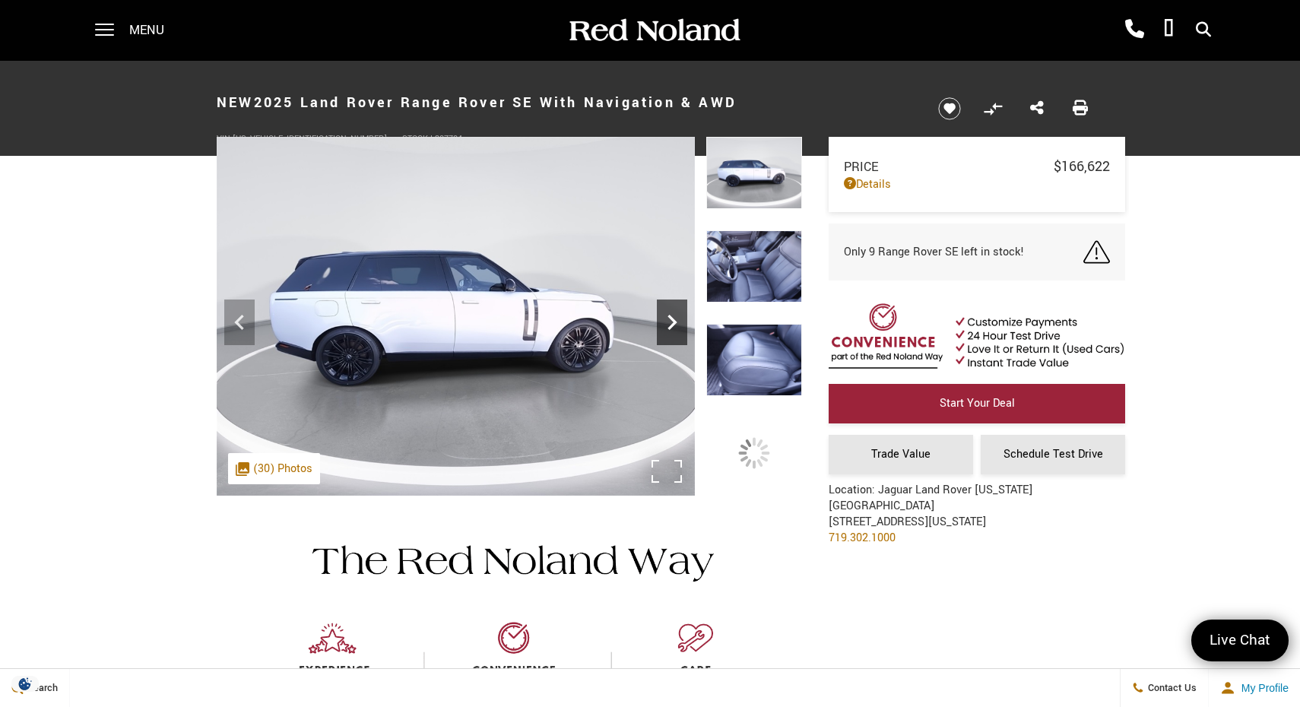
click at [677, 331] on icon "Next" at bounding box center [672, 322] width 30 height 30
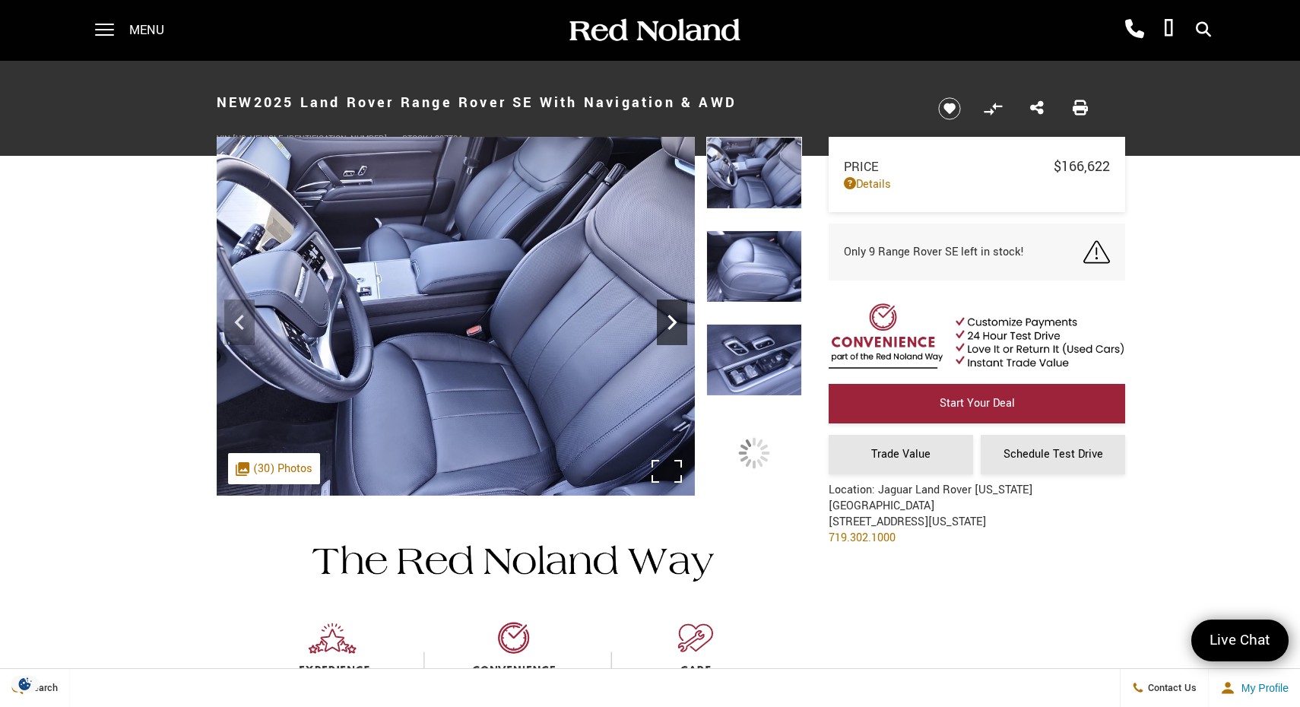
click at [677, 331] on icon "Next" at bounding box center [672, 322] width 30 height 30
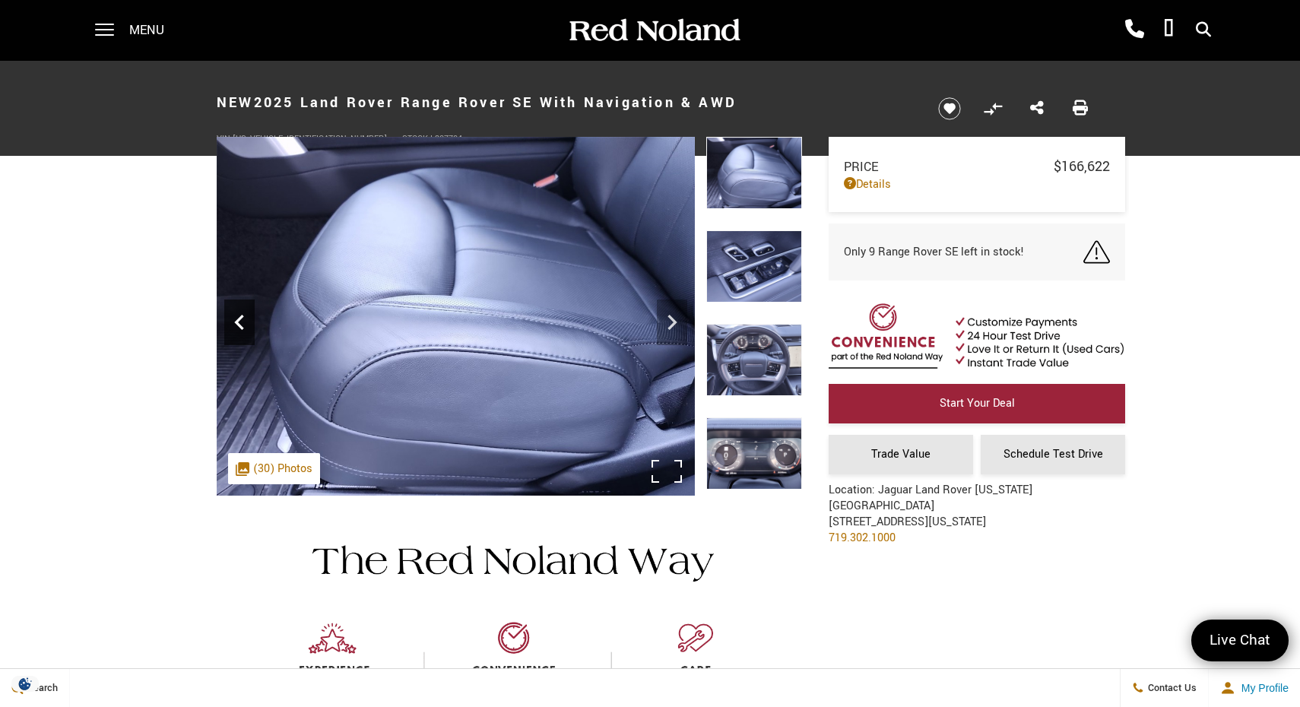
click at [234, 323] on icon "Previous" at bounding box center [239, 322] width 30 height 30
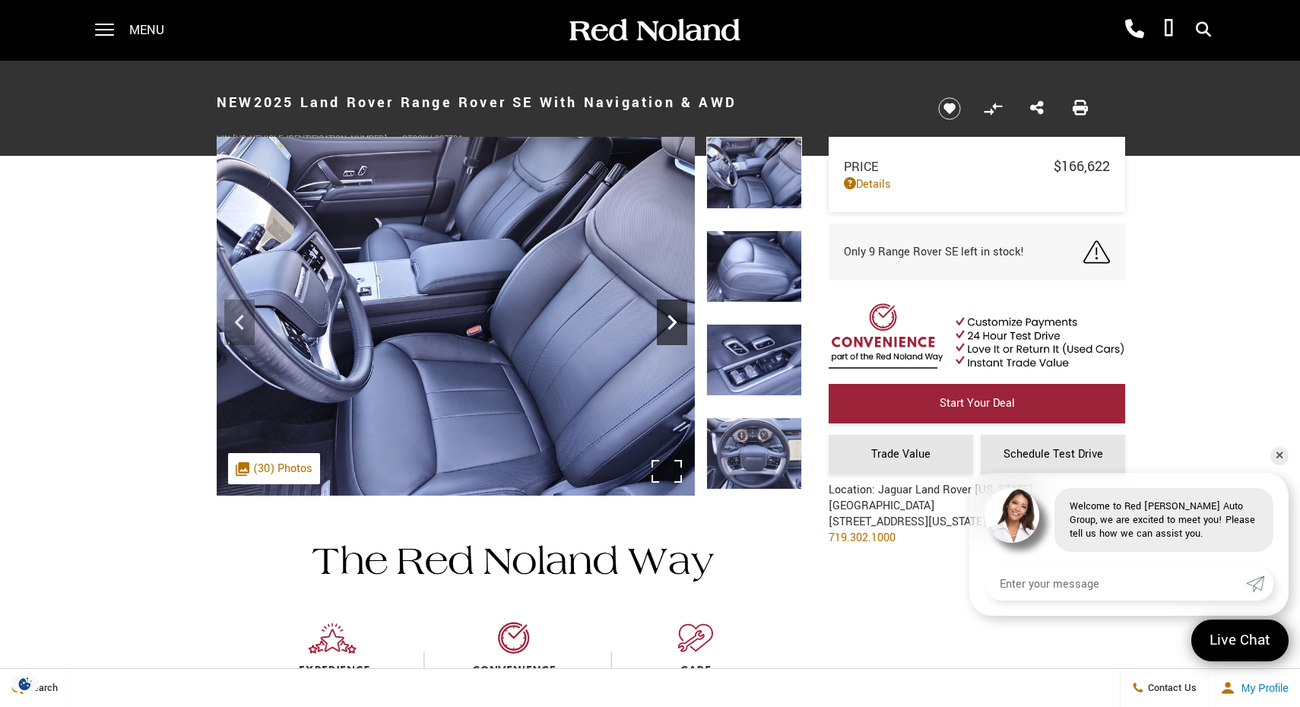
click at [677, 330] on icon "Next" at bounding box center [672, 322] width 30 height 30
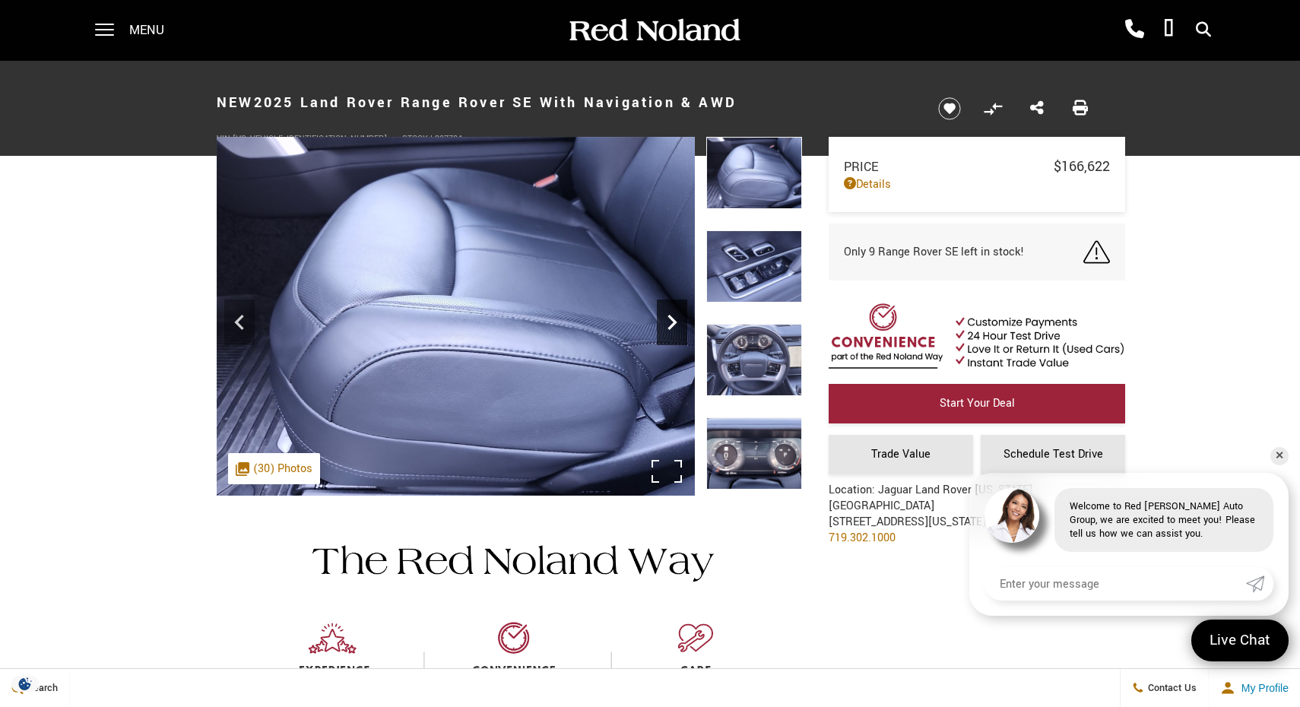
click at [677, 330] on icon "Next" at bounding box center [672, 322] width 30 height 30
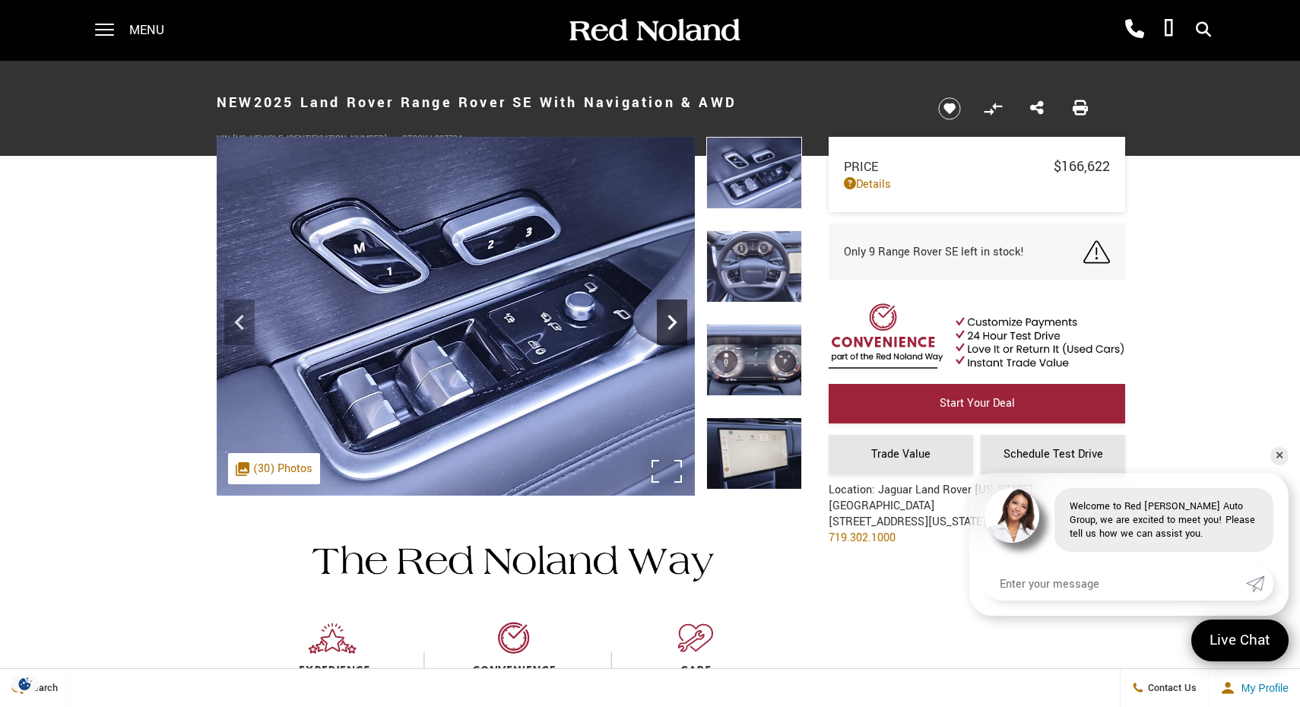
click at [677, 330] on icon "Next" at bounding box center [672, 322] width 30 height 30
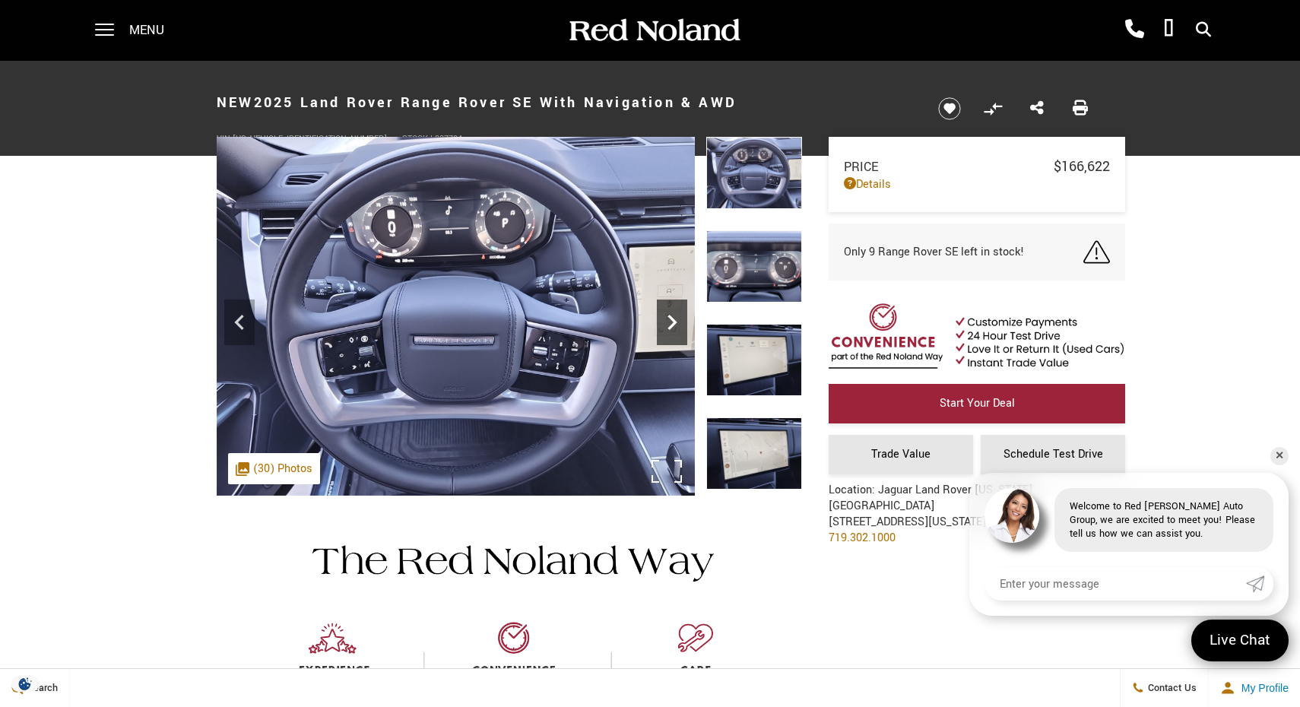
click at [677, 330] on icon "Next" at bounding box center [672, 322] width 30 height 30
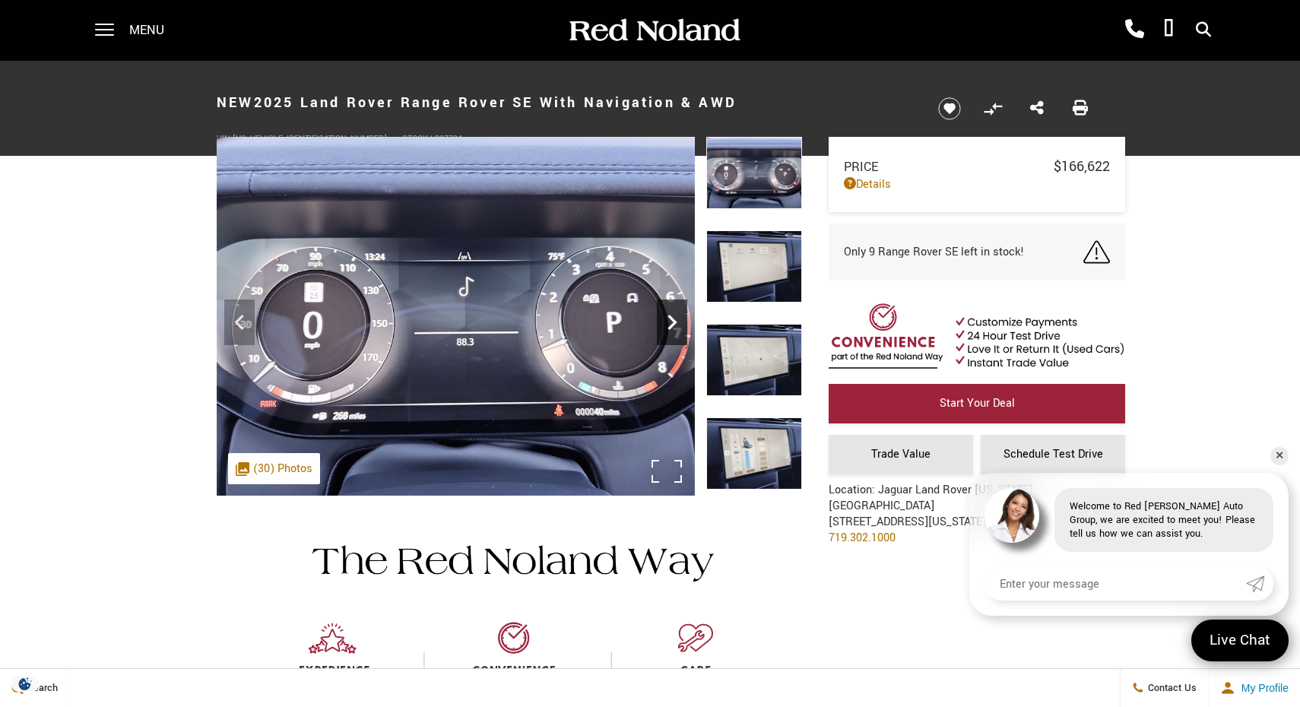
click at [670, 332] on icon "Next" at bounding box center [672, 322] width 30 height 30
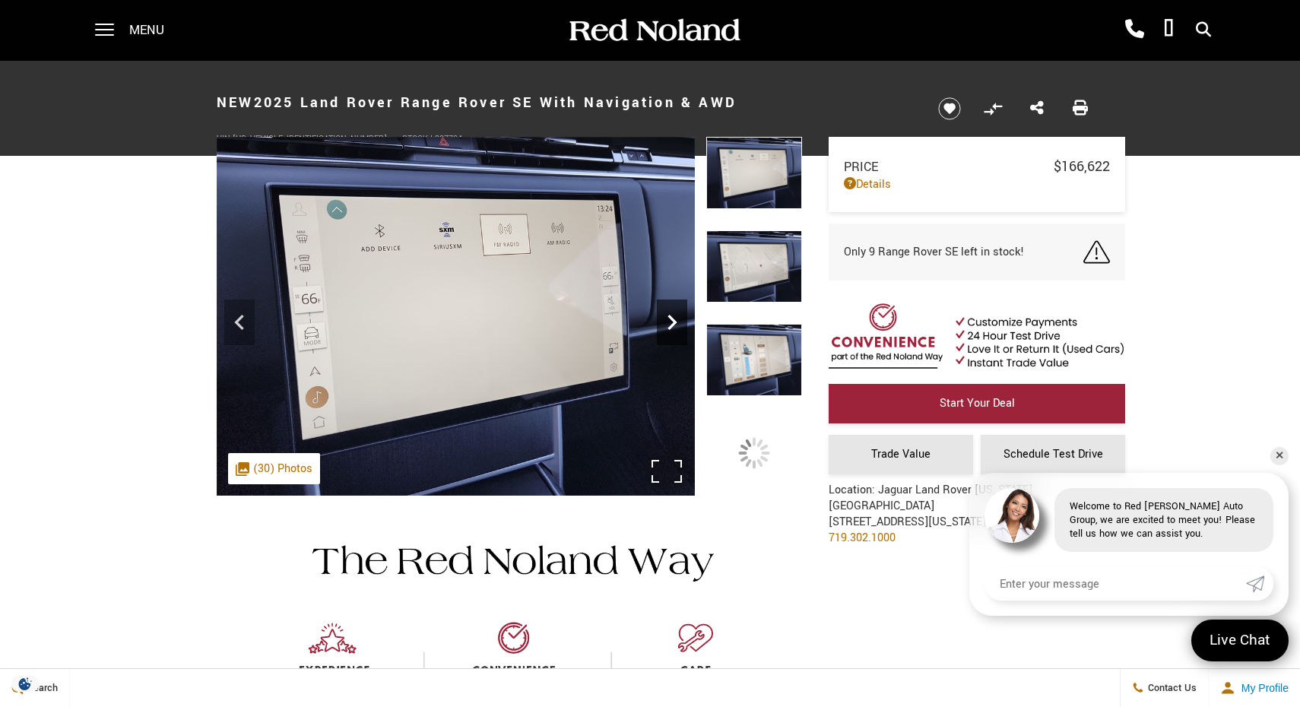
click at [670, 332] on icon "Next" at bounding box center [672, 322] width 30 height 30
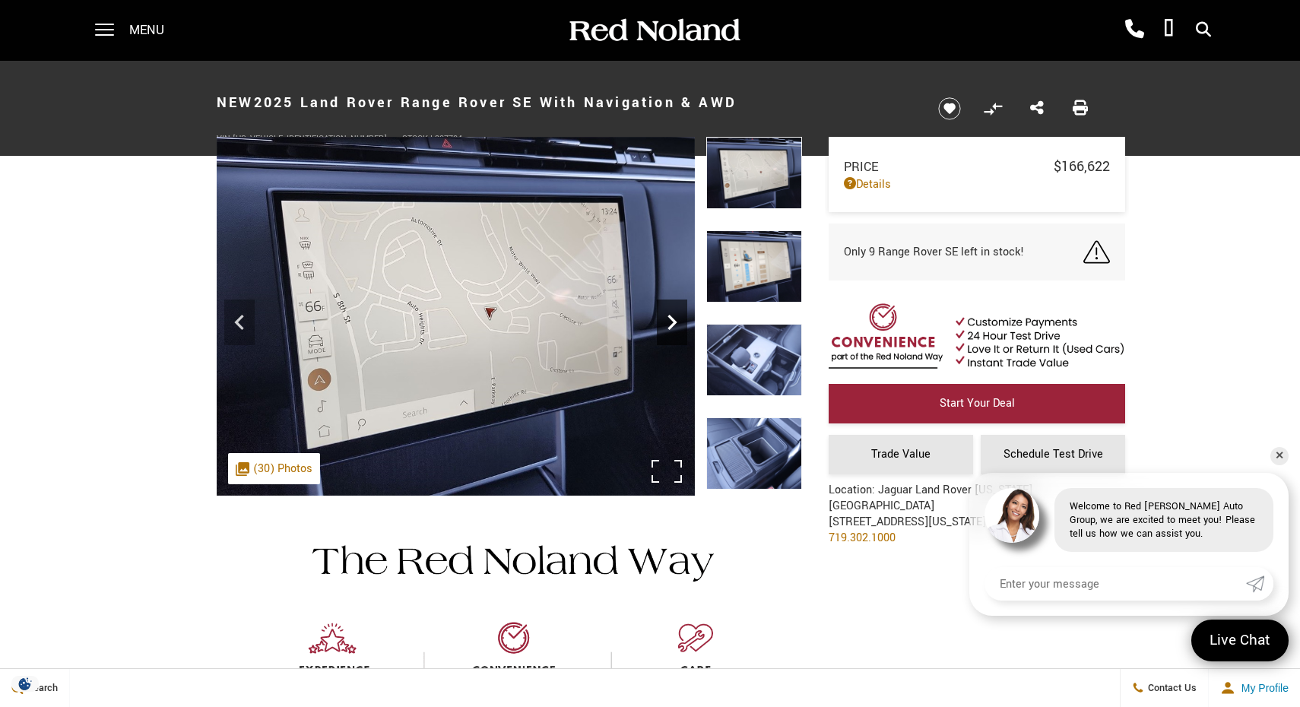
click at [670, 332] on icon "Next" at bounding box center [672, 322] width 30 height 30
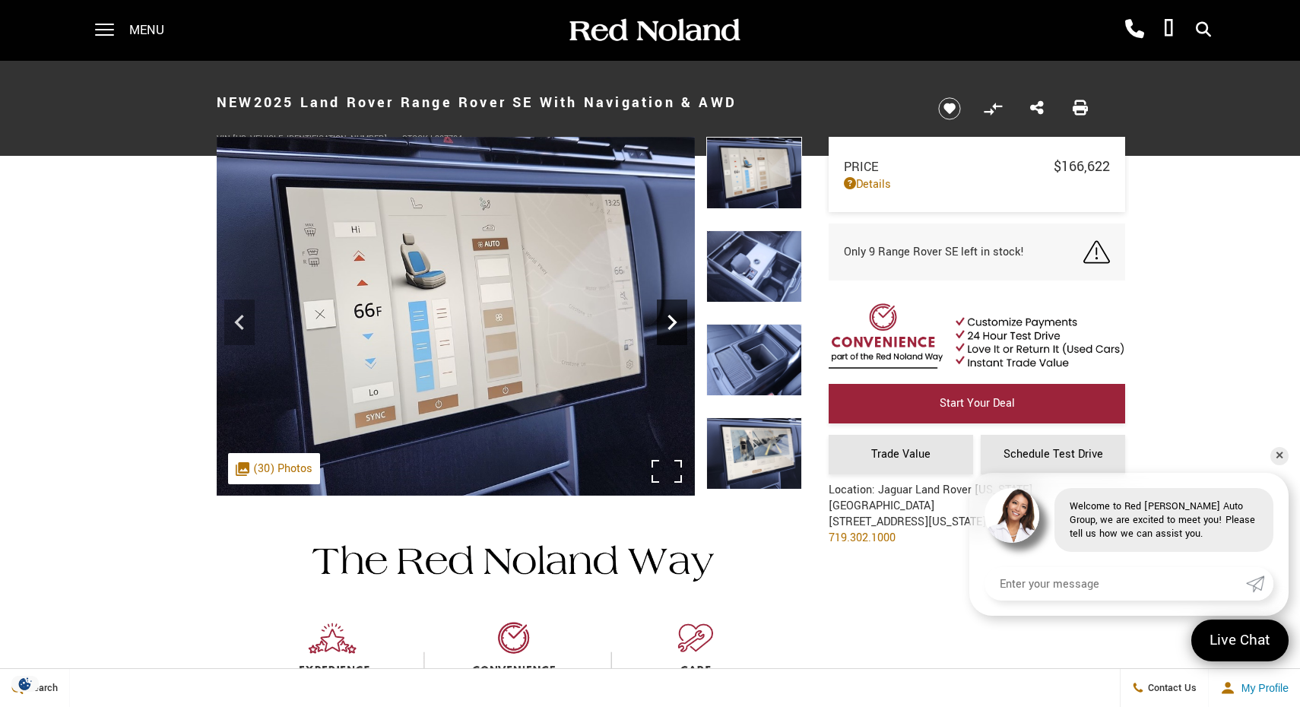
click at [670, 332] on icon "Next" at bounding box center [672, 322] width 30 height 30
